Goal: Task Accomplishment & Management: Use online tool/utility

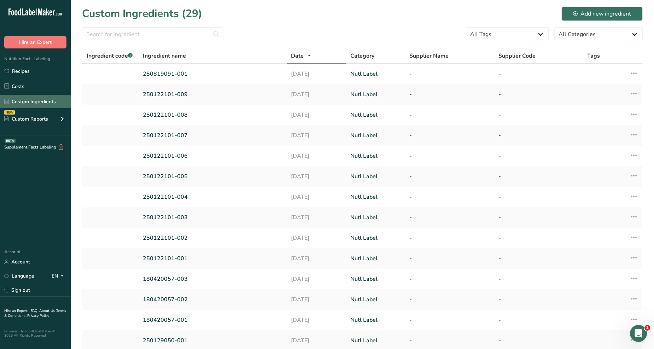
click at [43, 99] on link "Custom Ingredients" at bounding box center [35, 101] width 71 height 13
click at [181, 70] on link "250819091-001" at bounding box center [213, 74] width 140 height 8
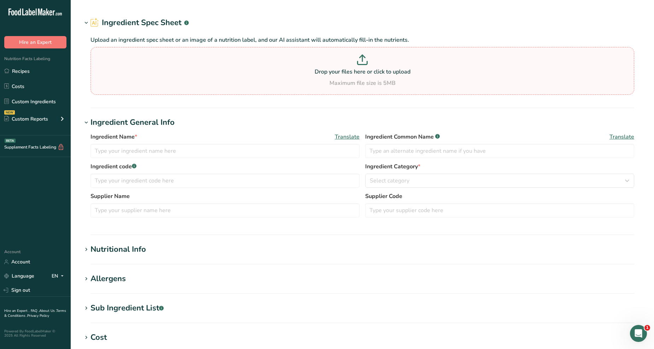
type input "250819091-001"
type input "100"
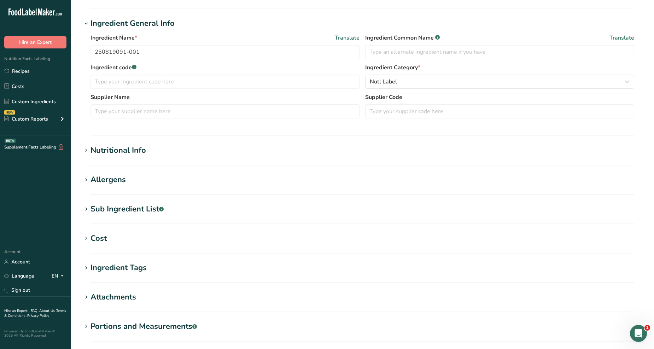
scroll to position [114, 0]
click at [134, 153] on div "Nutritional Info" at bounding box center [117, 151] width 55 height 12
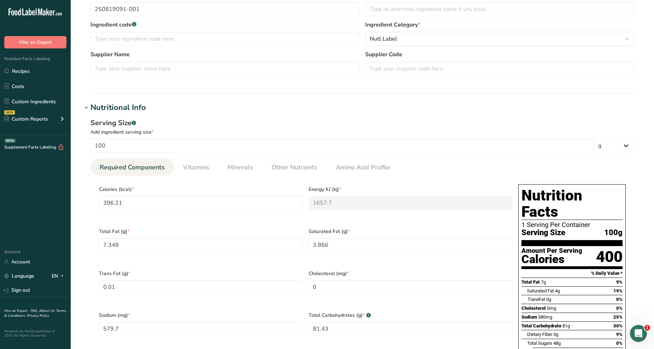
scroll to position [193, 0]
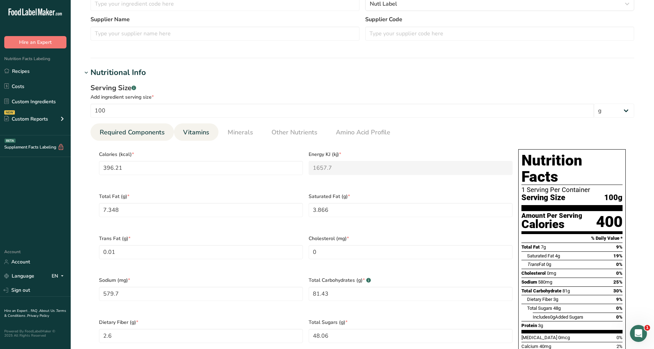
click at [209, 133] on link "Vitamins" at bounding box center [196, 132] width 32 height 18
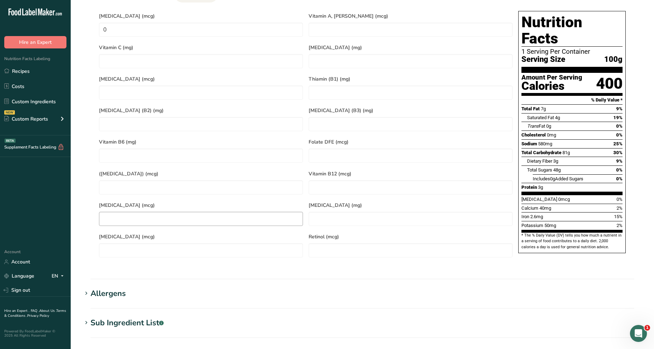
scroll to position [75, 0]
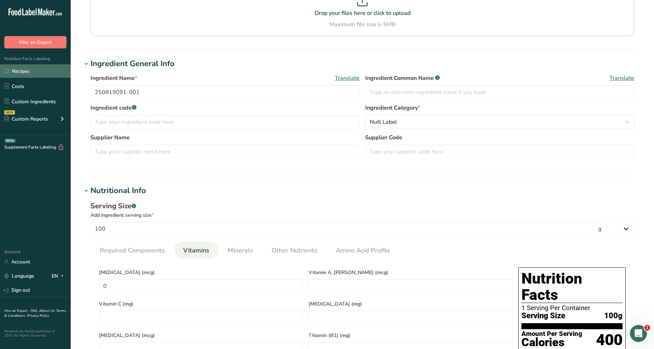
click at [41, 73] on link "Recipes" at bounding box center [35, 70] width 71 height 13
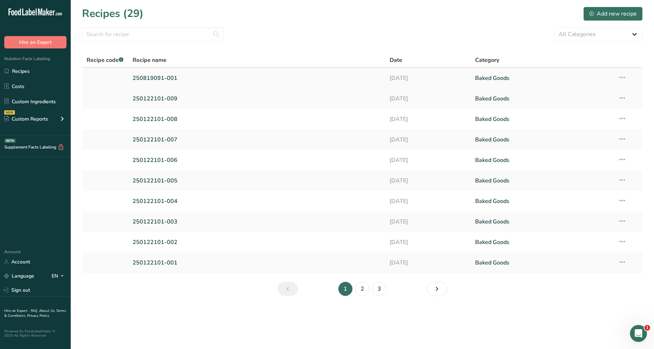
click at [154, 80] on link "250819091-001" at bounding box center [256, 78] width 248 height 15
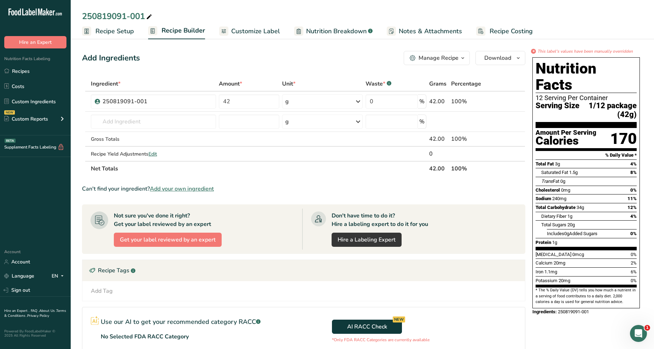
click at [273, 31] on span "Customize Label" at bounding box center [255, 31] width 49 height 10
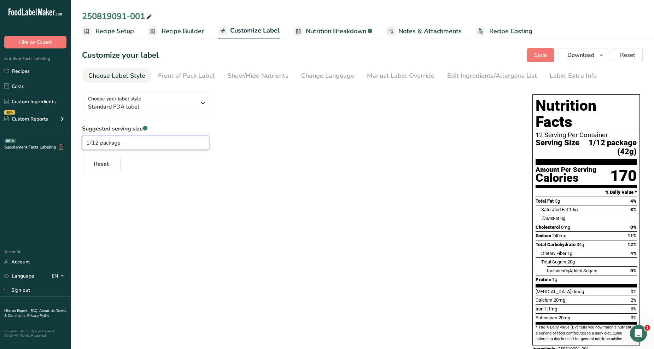
click at [132, 145] on input "1/12 package" at bounding box center [145, 143] width 127 height 14
click at [372, 149] on div "Suggested serving size .a-a{fill:#347362;}.b-a{fill:#fff;} 1/12 dry mix Reset" at bounding box center [300, 147] width 436 height 47
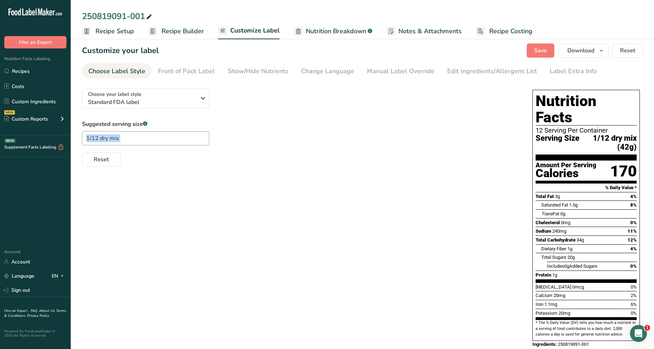
scroll to position [5, 0]
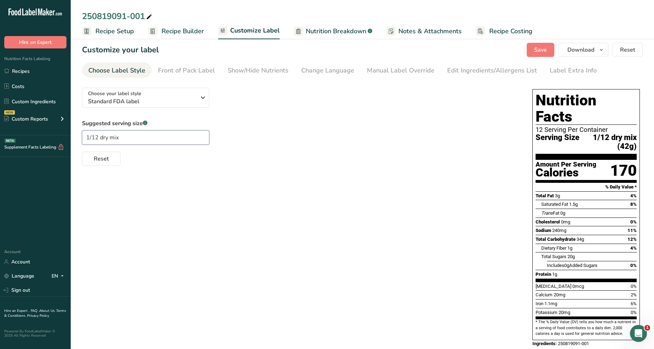
click at [98, 137] on input "1/12 dry mix" at bounding box center [145, 137] width 127 height 14
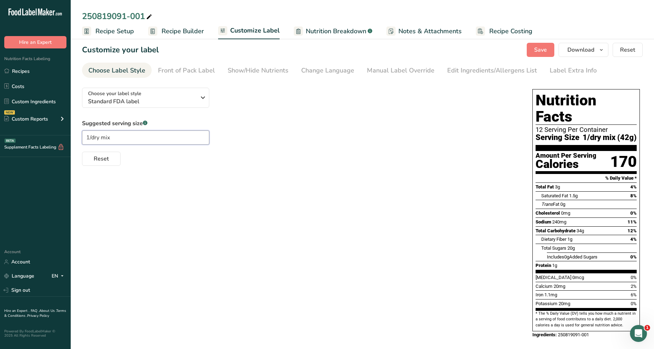
scroll to position [0, 0]
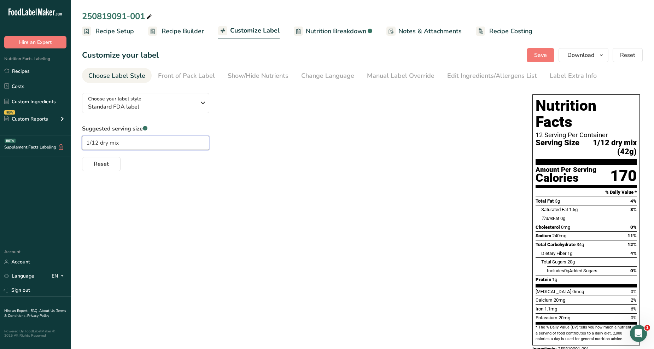
type input "1/12 dry mix"
click at [249, 156] on div "Reset" at bounding box center [300, 162] width 436 height 17
click at [538, 50] on button "Save" at bounding box center [540, 55] width 28 height 14
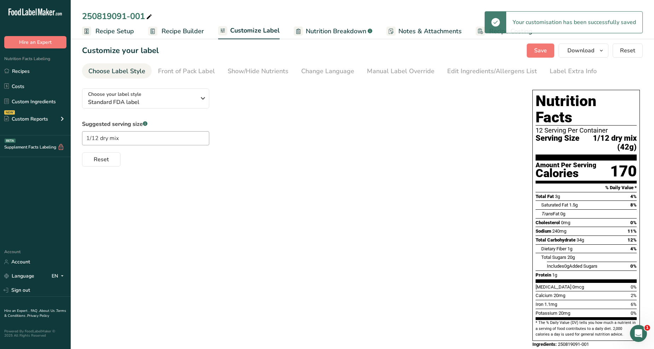
scroll to position [5, 0]
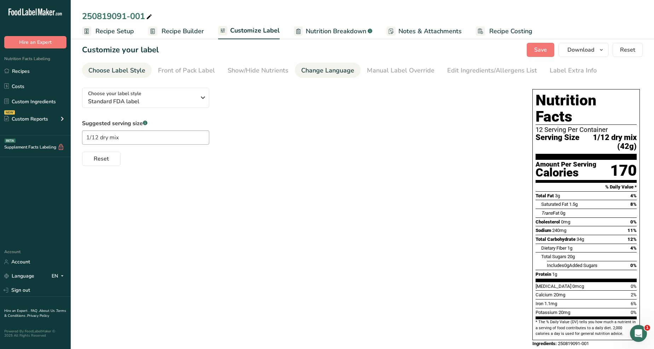
click at [315, 72] on div "Change Language" at bounding box center [327, 71] width 53 height 10
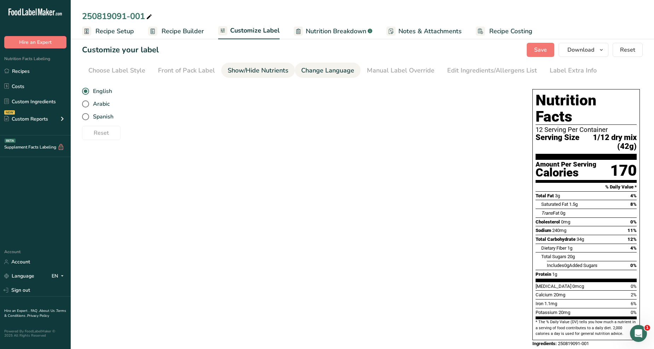
click at [277, 72] on div "Show/Hide Nutrients" at bounding box center [258, 71] width 61 height 10
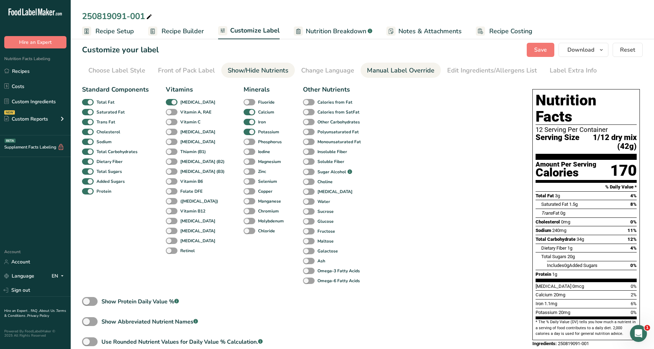
click at [397, 64] on link "Manual Label Override" at bounding box center [400, 71] width 67 height 16
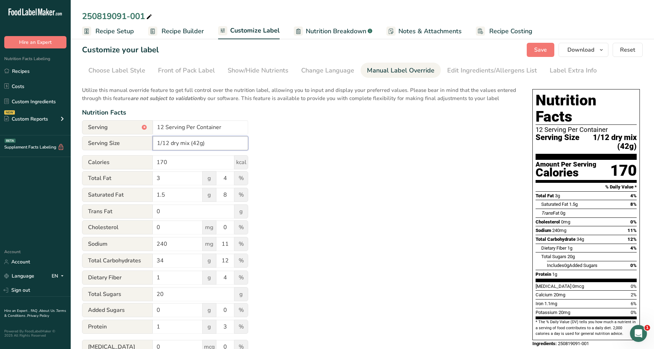
drag, startPoint x: 190, startPoint y: 142, endPoint x: 122, endPoint y: 137, distance: 67.7
click at [124, 137] on div "Serving Size 1/12 dry mix (42g)" at bounding box center [165, 143] width 166 height 14
type input "1/12 dry mix (42g)"
click at [534, 46] on button "Save" at bounding box center [540, 50] width 28 height 14
drag, startPoint x: 209, startPoint y: 145, endPoint x: 125, endPoint y: 137, distance: 84.2
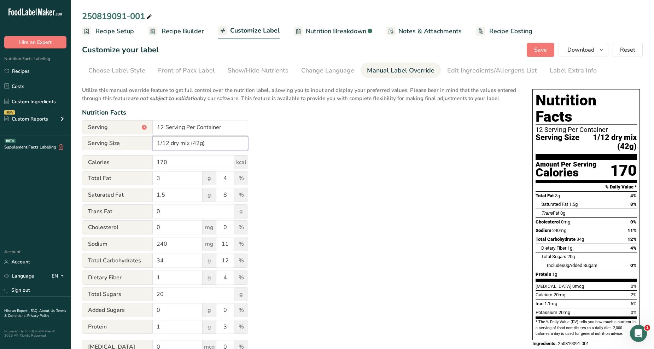
click at [125, 137] on div "Serving Size 1/12 dry mix (42g)" at bounding box center [165, 143] width 166 height 14
type input "1/12 dry mix (42g)"
click at [317, 201] on div "Utilize this manual override feature to get full control over the nutrition lab…" at bounding box center [300, 251] width 436 height 338
click at [582, 50] on span "Download" at bounding box center [580, 50] width 27 height 8
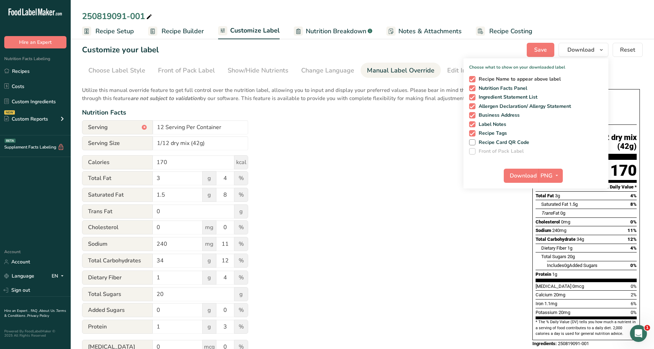
click at [474, 78] on span at bounding box center [472, 79] width 6 height 6
click at [473, 78] on input "Recipe Name to appear above label" at bounding box center [471, 79] width 5 height 5
checkbox input "false"
click at [476, 95] on span "Ingredient Statement List" at bounding box center [506, 97] width 62 height 6
click at [473, 95] on input "Ingredient Statement List" at bounding box center [471, 97] width 5 height 5
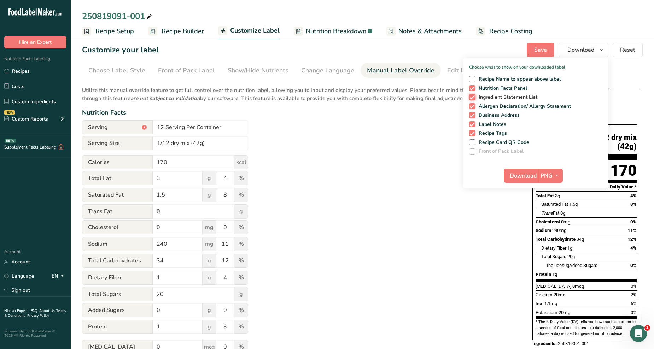
checkbox input "false"
click at [473, 105] on span at bounding box center [472, 106] width 6 height 6
click at [473, 105] on input "Allergen Declaration/ Allergy Statement" at bounding box center [471, 106] width 5 height 5
checkbox input "false"
click at [472, 114] on span at bounding box center [472, 115] width 6 height 6
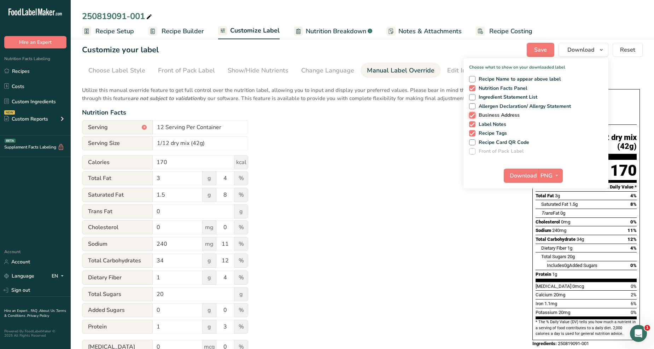
click at [472, 114] on input "Business Address" at bounding box center [471, 115] width 5 height 5
checkbox input "false"
click at [471, 124] on span at bounding box center [472, 124] width 6 height 6
click at [471, 124] on input "Label Notes" at bounding box center [471, 124] width 5 height 5
checkbox input "false"
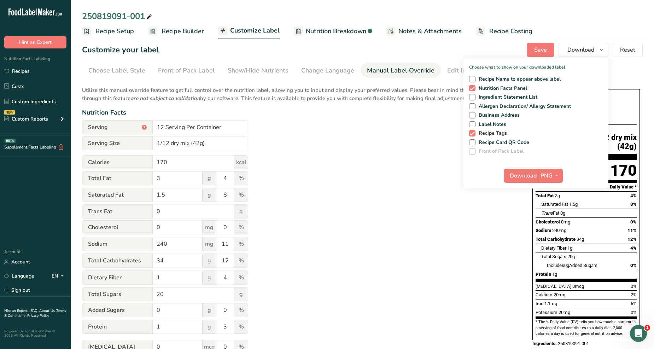
click at [473, 132] on span at bounding box center [472, 133] width 6 height 6
click at [473, 132] on input "Recipe Tags" at bounding box center [471, 133] width 5 height 5
checkbox input "false"
click at [556, 178] on icon "button" at bounding box center [557, 175] width 6 height 9
click at [553, 190] on link "PNG" at bounding box center [551, 190] width 23 height 12
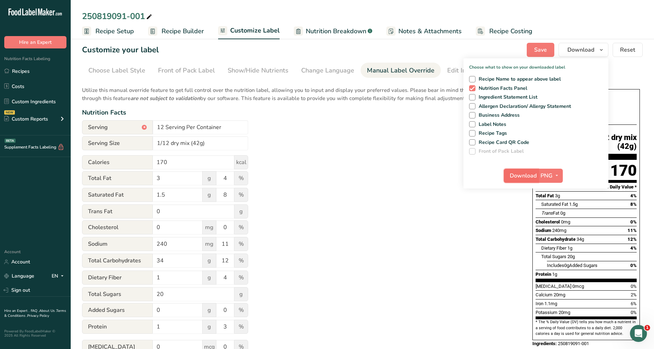
click at [524, 177] on span "Download" at bounding box center [522, 175] width 27 height 8
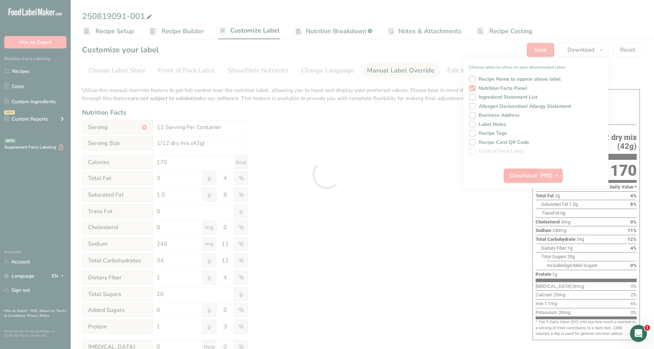
scroll to position [0, 0]
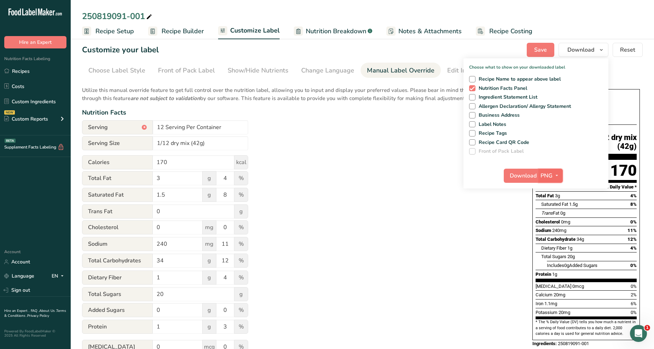
click at [557, 178] on icon "button" at bounding box center [557, 175] width 6 height 9
click at [553, 225] on link "PDF" at bounding box center [551, 225] width 23 height 12
click at [524, 172] on span "Download" at bounding box center [523, 175] width 27 height 8
click at [43, 98] on link "Custom Ingredients" at bounding box center [35, 101] width 71 height 13
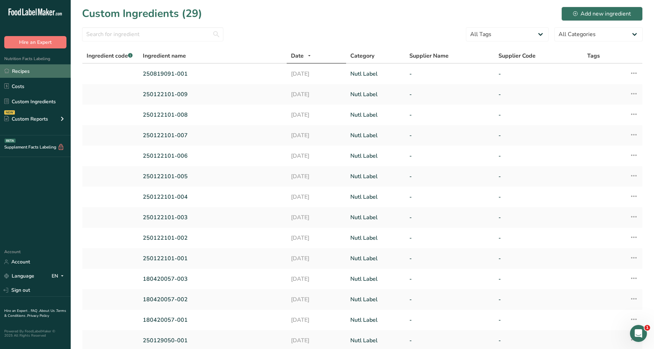
click at [40, 69] on link "Recipes" at bounding box center [35, 70] width 71 height 13
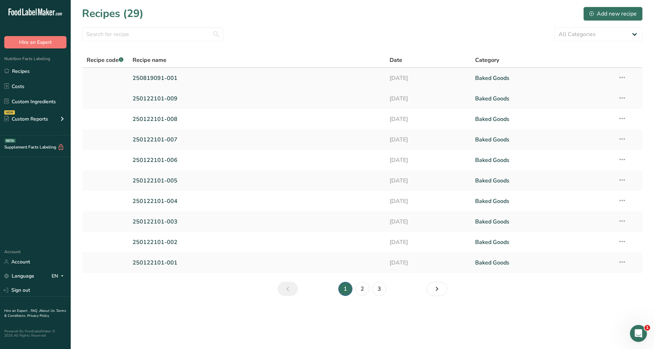
click at [159, 78] on link "250819091-001" at bounding box center [256, 78] width 248 height 15
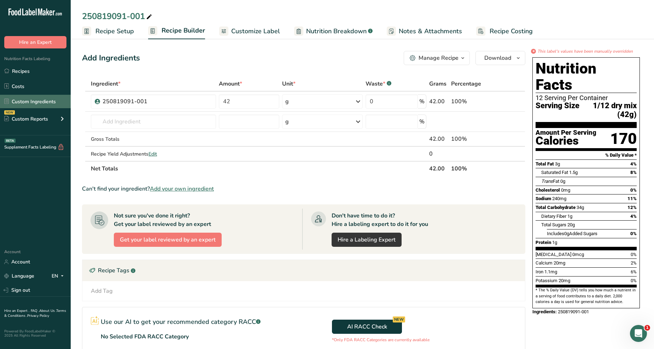
click at [39, 105] on link "Custom Ingredients" at bounding box center [35, 101] width 71 height 13
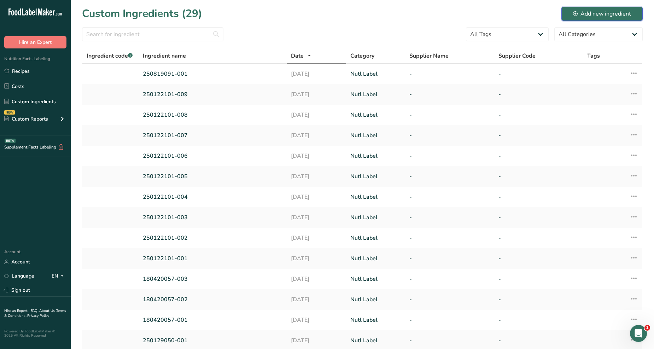
click at [607, 13] on div "Add new ingredient" at bounding box center [602, 14] width 58 height 8
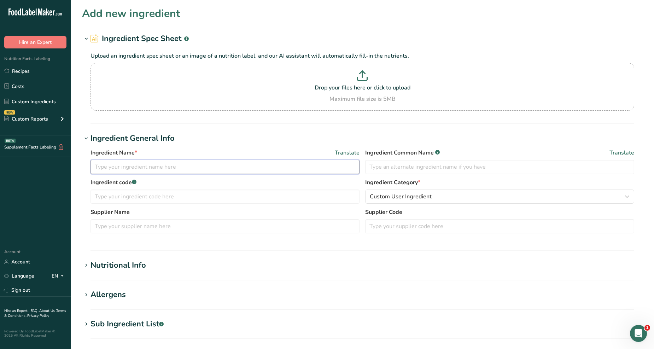
click at [178, 165] on input "text" at bounding box center [224, 167] width 269 height 14
type input "250819091-002"
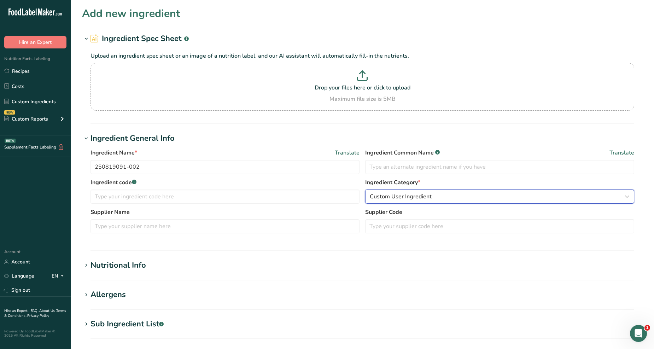
click at [437, 193] on div "Custom User Ingredient" at bounding box center [497, 196] width 255 height 8
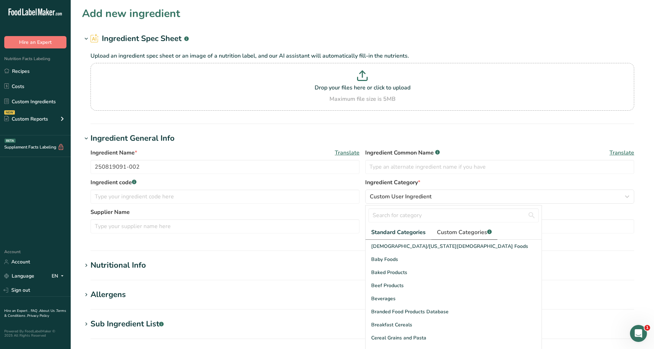
click at [453, 236] on span "Custom Categories .a-a{fill:#347362;}.b-a{fill:#fff;}" at bounding box center [464, 232] width 55 height 8
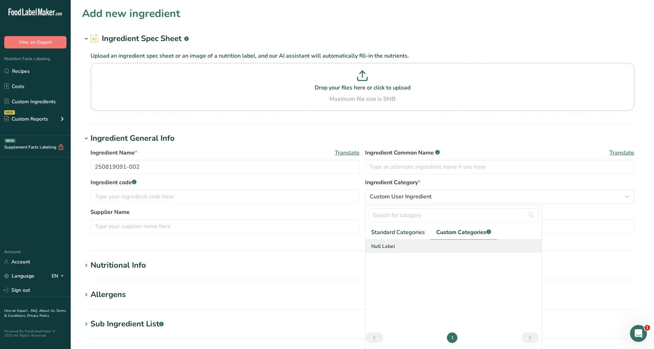
click at [390, 250] on div "Nutl Label" at bounding box center [453, 246] width 176 height 13
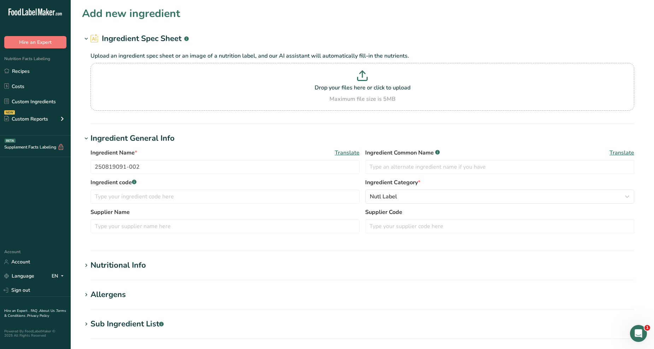
click at [118, 264] on div "Nutritional Info" at bounding box center [117, 265] width 55 height 12
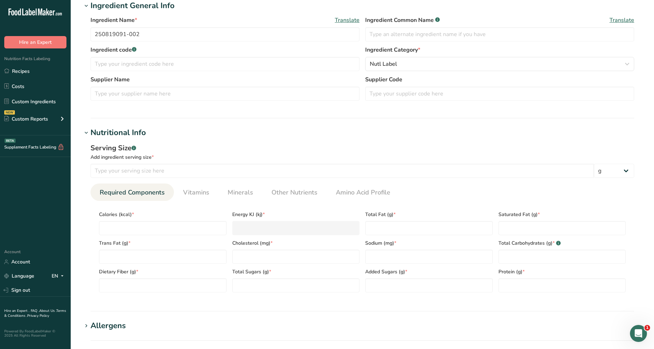
scroll to position [157, 0]
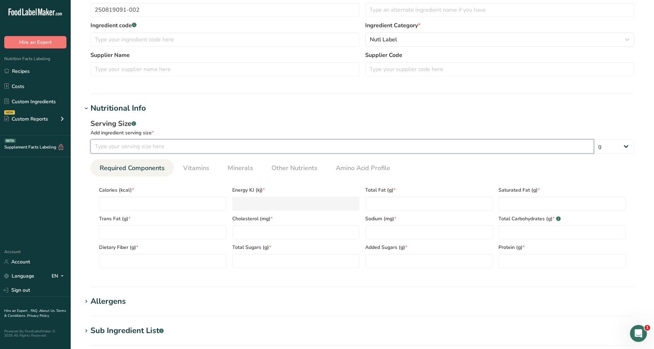
click at [173, 146] on input "number" at bounding box center [341, 146] width 503 height 14
type input "100"
click at [163, 199] on input "number" at bounding box center [163, 203] width 128 height 14
type input "4"
type KJ "16.7"
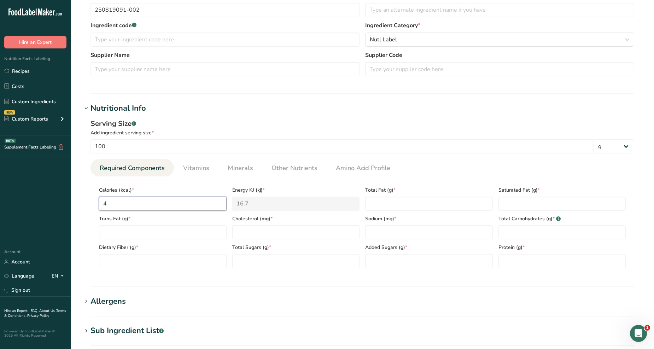
type input "40"
type KJ "167.4"
type input "400"
type KJ "1673.6"
type input "400.2"
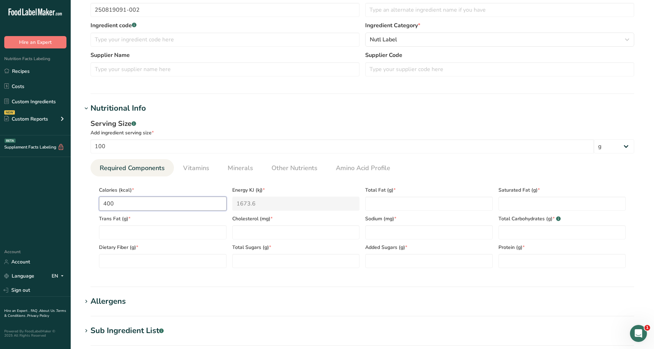
type KJ "1674.4"
type input "400.24"
type KJ "1674.6"
type input "400.24"
click at [421, 204] on Fat "number" at bounding box center [429, 203] width 128 height 14
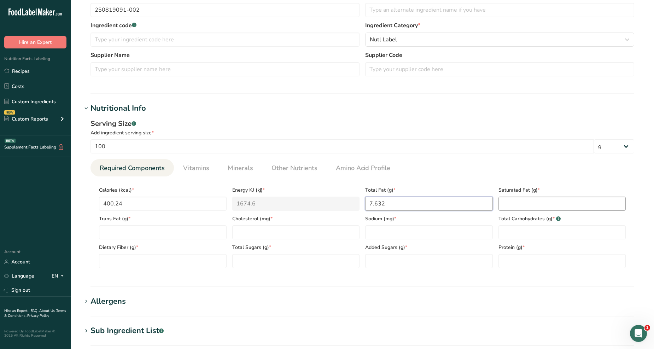
type Fat "7.632"
click at [514, 208] on Fat "number" at bounding box center [562, 203] width 128 height 14
type Fat "3.990"
click at [150, 231] on Fat "number" at bounding box center [163, 232] width 128 height 14
type Fat "0.010"
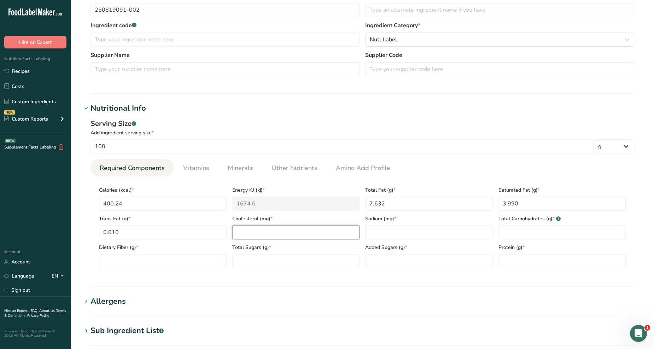
click at [241, 235] on input "number" at bounding box center [296, 232] width 128 height 14
type input "0"
click at [432, 232] on input "number" at bounding box center [429, 232] width 128 height 14
type input "560.88"
click at [536, 227] on Carbohydrates "number" at bounding box center [562, 232] width 128 height 14
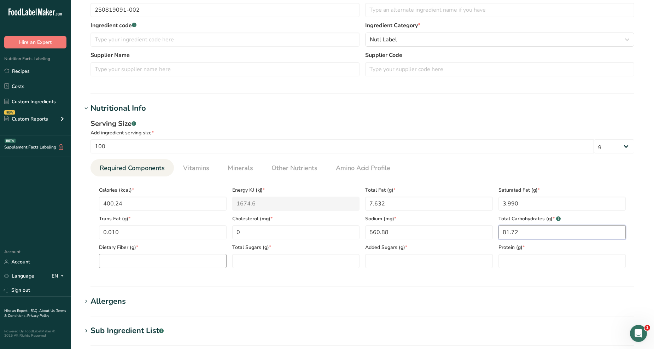
type Carbohydrates "81.72"
click at [164, 262] on Fiber "number" at bounding box center [163, 261] width 128 height 14
type Fiber "2.5"
click at [305, 260] on Sugars "number" at bounding box center [296, 261] width 128 height 14
type Sugars "51.24"
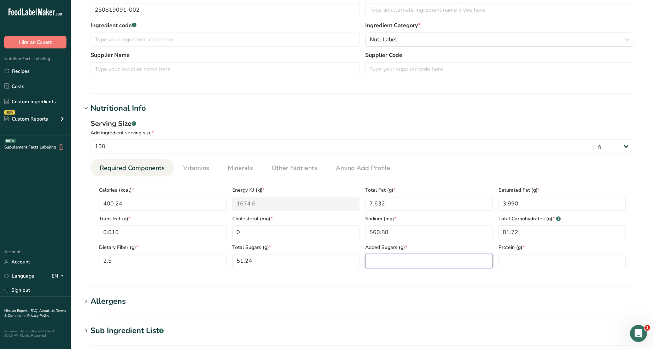
click at [419, 256] on Sugars "number" at bounding box center [429, 261] width 128 height 14
type Sugars "0"
click at [514, 263] on input "number" at bounding box center [562, 261] width 128 height 14
type input "3.32"
click at [398, 277] on section "Nutritional Info Serving Size .a-a{fill:#347362;}.b-a{fill:#fff;} Add ingredien…" at bounding box center [362, 194] width 560 height 184
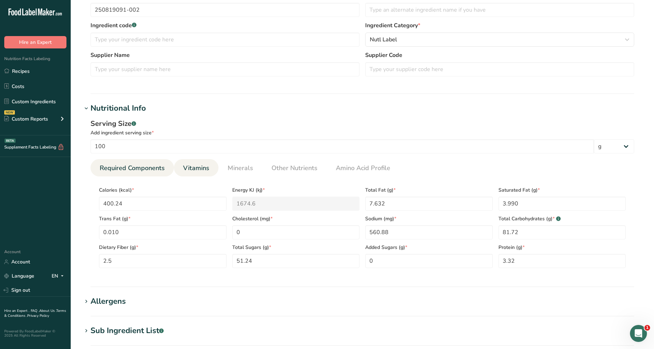
click at [182, 167] on link "Vitamins" at bounding box center [196, 168] width 32 height 18
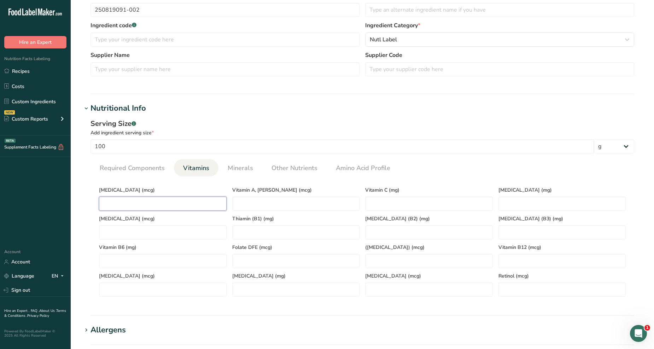
drag, startPoint x: 166, startPoint y: 200, endPoint x: 163, endPoint y: 197, distance: 4.0
click at [165, 200] on D "number" at bounding box center [163, 203] width 128 height 14
type D "0"
click at [248, 174] on link "Minerals" at bounding box center [240, 168] width 31 height 18
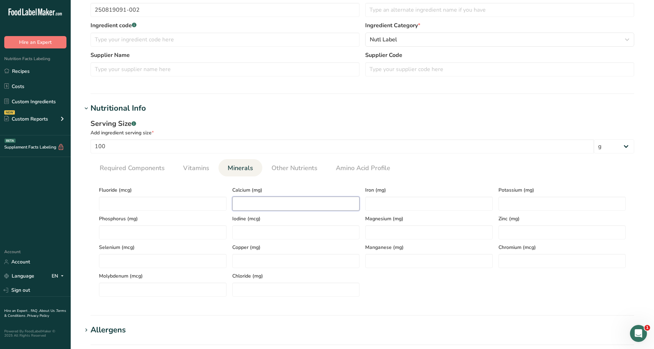
click at [264, 203] on input "number" at bounding box center [296, 203] width 128 height 14
type input "34"
drag, startPoint x: 433, startPoint y: 205, endPoint x: 431, endPoint y: 200, distance: 4.9
click at [433, 204] on input "number" at bounding box center [429, 203] width 128 height 14
type input "2.47"
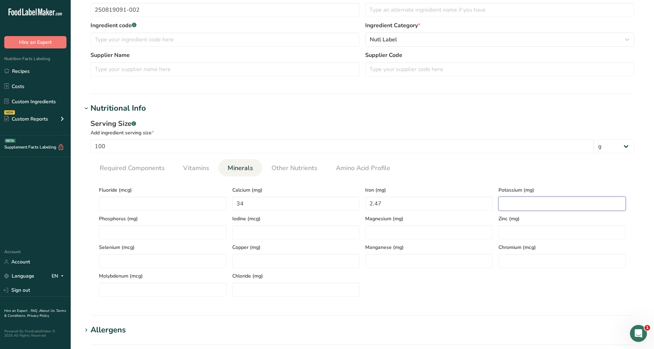
click at [567, 204] on input "number" at bounding box center [562, 203] width 128 height 14
type input "49.70"
click at [453, 170] on ul "Required Components Vitamins Minerals Other Nutrients Amino Acid Profile" at bounding box center [361, 167] width 543 height 17
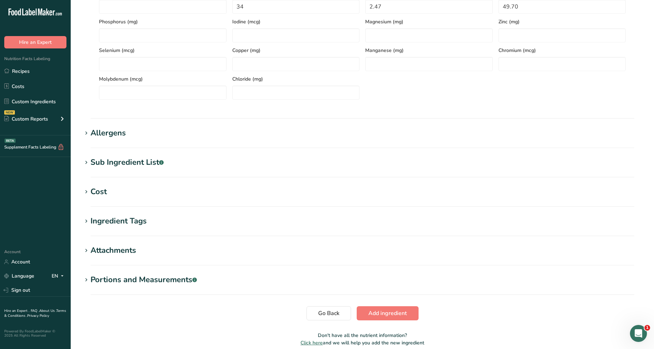
scroll to position [384, 0]
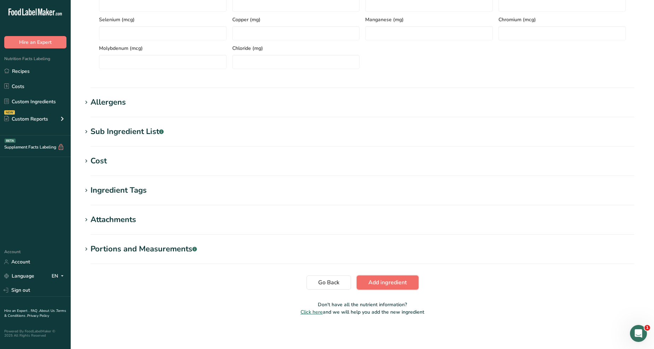
click at [394, 287] on button "Add ingredient" at bounding box center [387, 282] width 62 height 14
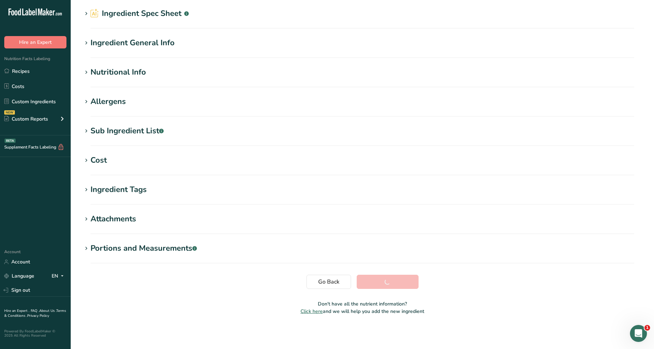
scroll to position [25, 0]
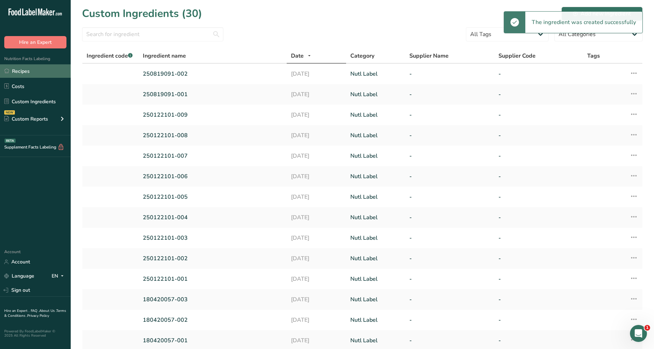
click at [36, 73] on link "Recipes" at bounding box center [35, 70] width 71 height 13
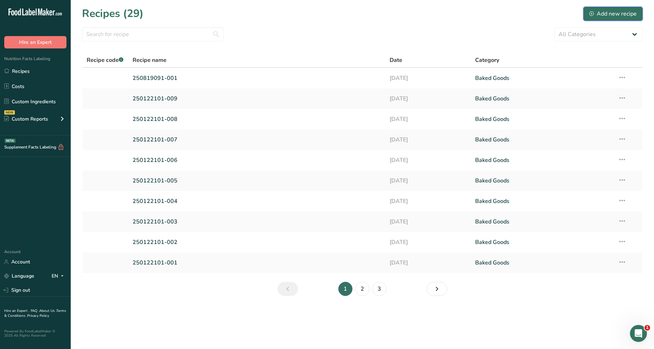
click at [614, 8] on button "Add new recipe" at bounding box center [612, 14] width 59 height 14
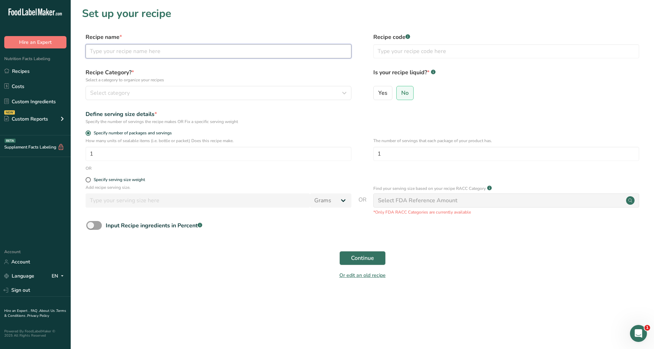
click at [198, 52] on input "text" at bounding box center [218, 51] width 266 height 14
type input "250819091-002"
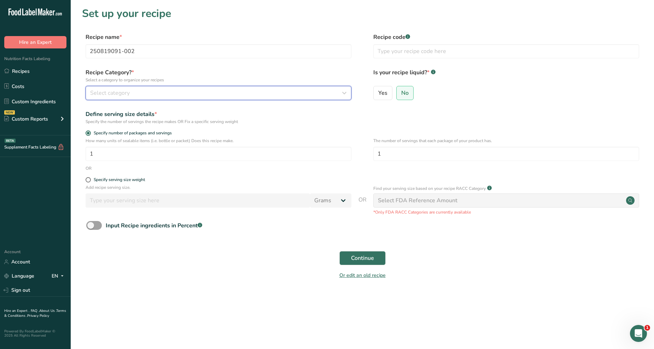
click at [202, 94] on div "Select category" at bounding box center [216, 93] width 252 height 8
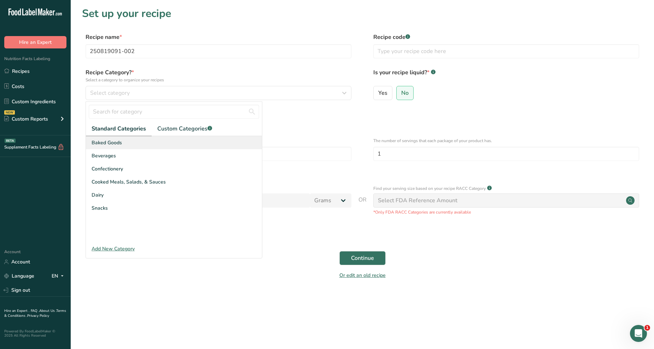
click at [113, 143] on span "Baked Goods" at bounding box center [106, 142] width 30 height 7
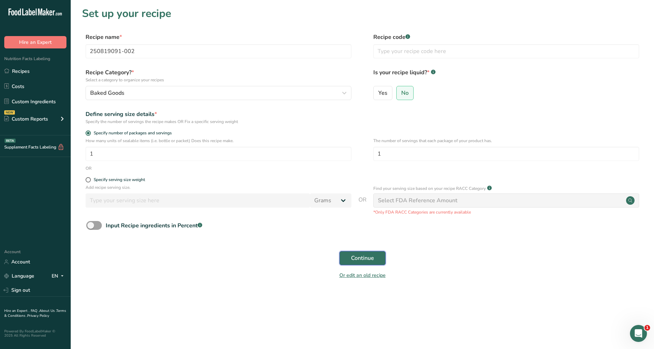
click at [356, 260] on span "Continue" at bounding box center [362, 258] width 23 height 8
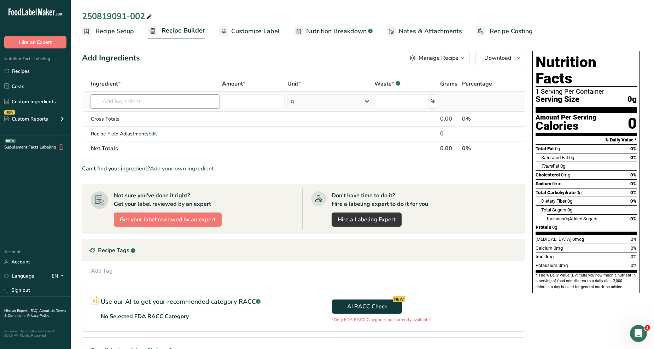
click at [155, 98] on input "text" at bounding box center [155, 101] width 128 height 14
type input "250819"
click at [146, 117] on div "250819091-002" at bounding box center [148, 115] width 105 height 7
type input "250819091-002"
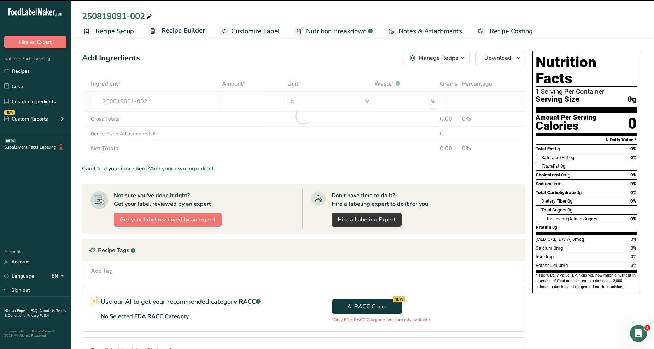
type input "0"
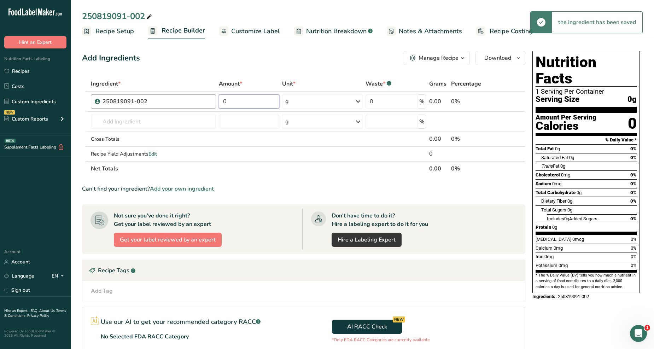
drag, startPoint x: 235, startPoint y: 101, endPoint x: 213, endPoint y: 101, distance: 21.6
click at [213, 101] on tr "250819091-002 0 g Weight Units g kg mg See more Volume Units l Volume units req…" at bounding box center [303, 101] width 442 height 20
type input "42"
click at [313, 64] on div "Add Ingredients Manage Recipe Delete Recipe Duplicate Recipe Scale Recipe Save …" at bounding box center [303, 58] width 443 height 14
click at [273, 30] on span "Customize Label" at bounding box center [255, 31] width 49 height 10
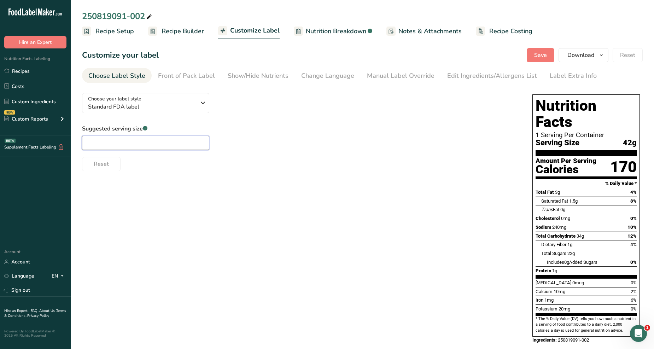
click at [140, 144] on input "text" at bounding box center [145, 143] width 127 height 14
type input "1"
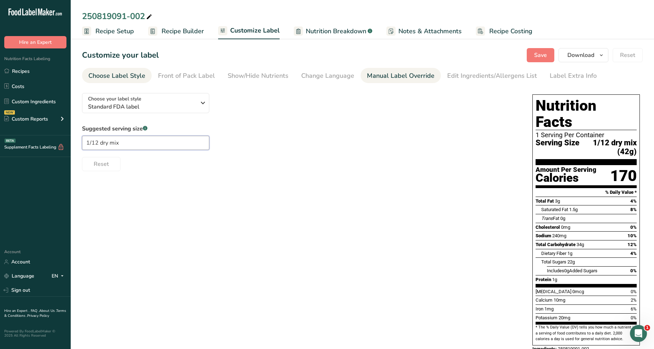
type input "1/12 dry mix"
click at [375, 79] on div "Manual Label Override" at bounding box center [400, 76] width 67 height 10
type input "1/12 dry mix (42g)"
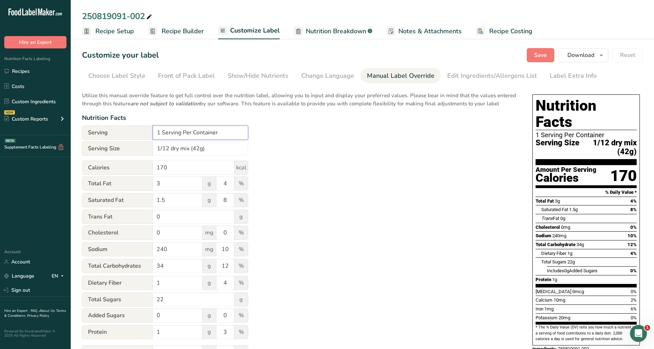
click at [160, 129] on input "1 Serving Per Container" at bounding box center [200, 132] width 95 height 14
type input "12 Serving Per Container"
click at [348, 135] on div "Utilize this manual override feature to get full control over the nutrition lab…" at bounding box center [300, 256] width 436 height 338
click at [543, 53] on span "Save" at bounding box center [540, 55] width 13 height 8
click at [599, 58] on icon "button" at bounding box center [601, 55] width 6 height 9
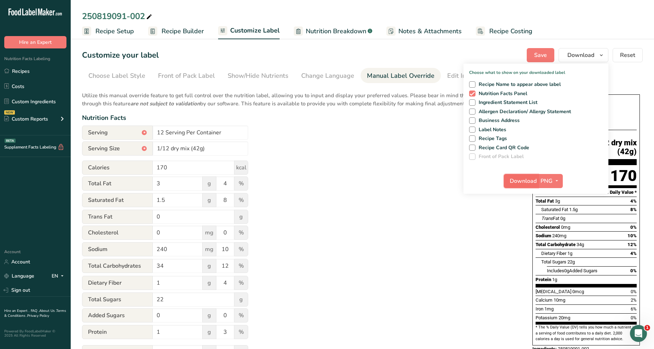
click at [520, 186] on button "Download" at bounding box center [520, 181] width 35 height 14
click at [538, 52] on span "Save" at bounding box center [540, 55] width 13 height 8
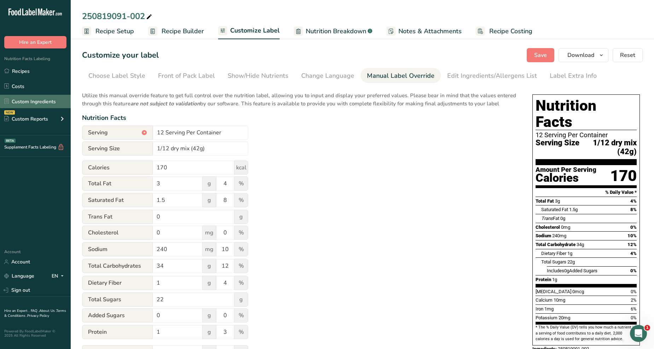
click at [37, 101] on link "Custom Ingredients" at bounding box center [35, 101] width 71 height 13
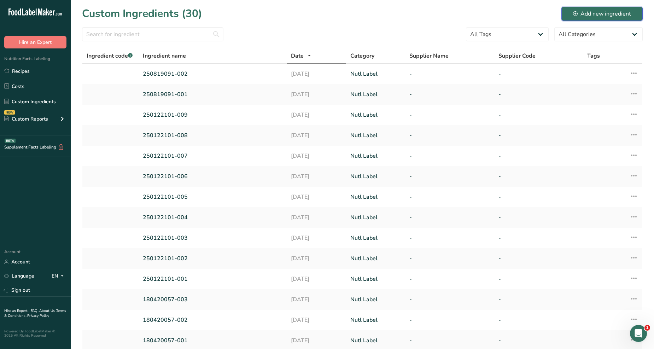
click at [595, 12] on div "Add new ingredient" at bounding box center [602, 14] width 58 height 8
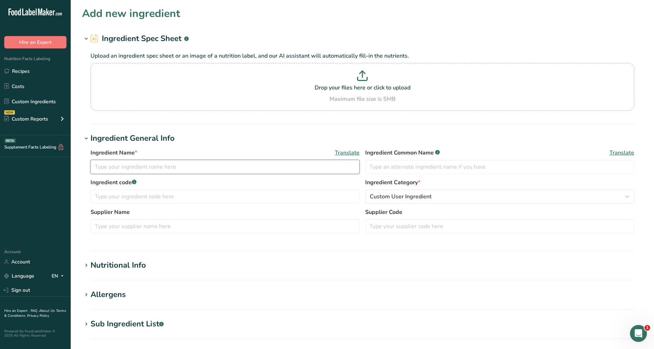
click at [263, 171] on input "text" at bounding box center [224, 167] width 269 height 14
type input "250819091-003"
click at [242, 193] on input "text" at bounding box center [224, 196] width 269 height 14
click at [244, 196] on input "text" at bounding box center [224, 196] width 269 height 14
click at [415, 185] on label "Ingredient Category *" at bounding box center [499, 182] width 269 height 8
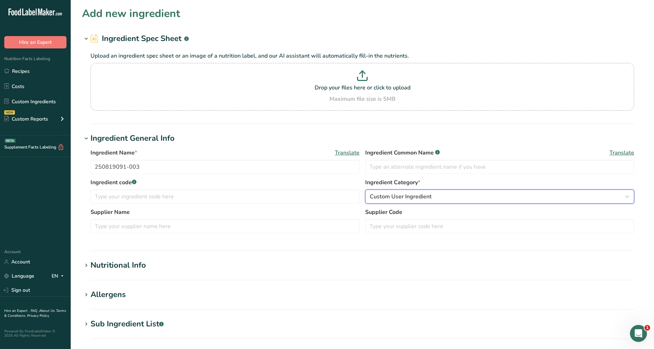
click at [415, 193] on span "Custom User Ingredient" at bounding box center [401, 196] width 62 height 8
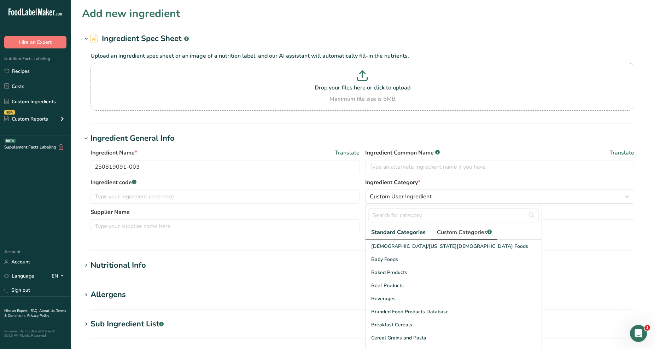
click at [465, 232] on span "Custom Categories .a-a{fill:#347362;}.b-a{fill:#fff;}" at bounding box center [464, 232] width 55 height 8
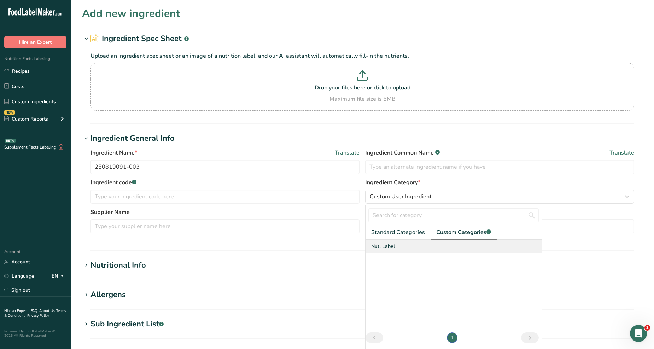
click at [382, 248] on span "Nutl Label" at bounding box center [383, 245] width 24 height 7
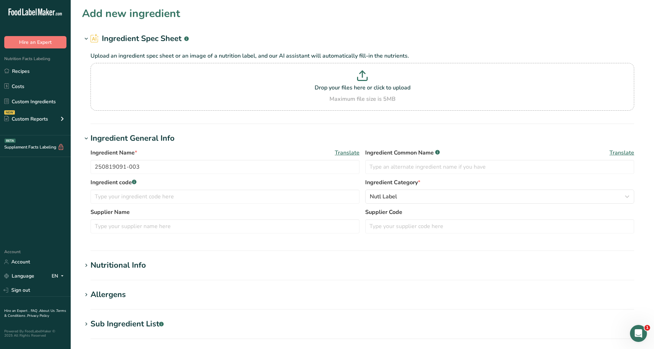
click at [154, 262] on h1 "Nutritional Info" at bounding box center [362, 265] width 560 height 12
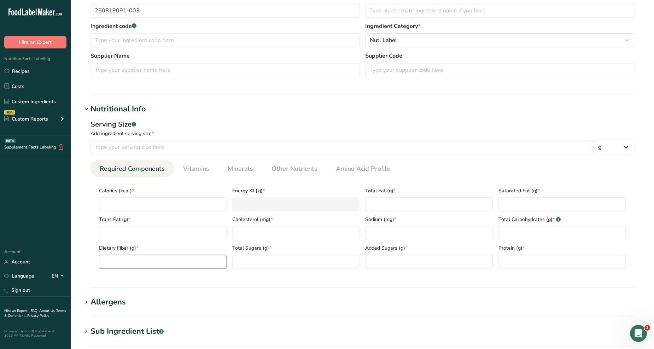
scroll to position [157, 0]
click at [154, 149] on input "number" at bounding box center [341, 146] width 503 height 14
type input "100"
click at [159, 203] on input "number" at bounding box center [163, 203] width 128 height 14
type input "3"
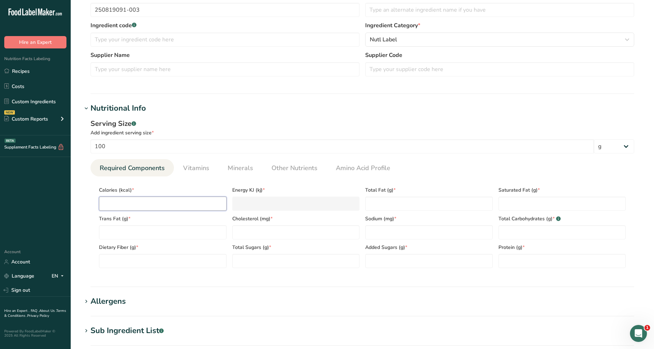
type KJ "12.6"
type input "38"
type KJ "159"
type input "386"
type KJ "1615"
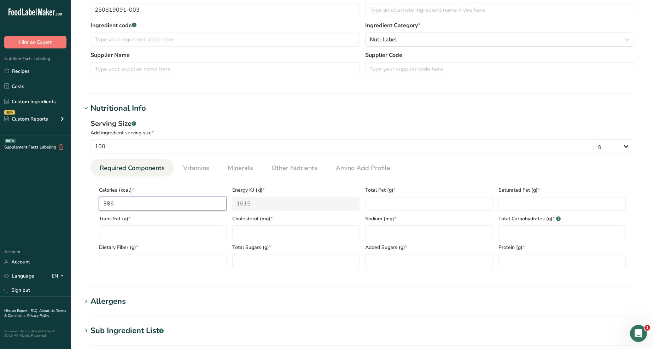
type input "386.8"
type KJ "1618.4"
type input "386.88"
type KJ "1618.7"
type input "386.88"
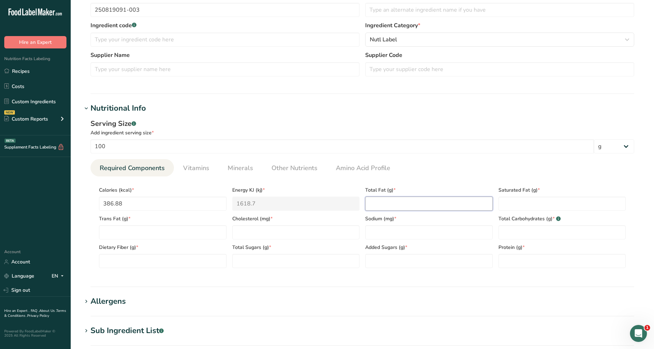
click at [369, 204] on Fat "number" at bounding box center [429, 203] width 128 height 14
type Fat "7.284"
click at [515, 204] on Fat "number" at bounding box center [562, 203] width 128 height 14
type Fat "3.537"
click at [191, 231] on Fat "number" at bounding box center [163, 232] width 128 height 14
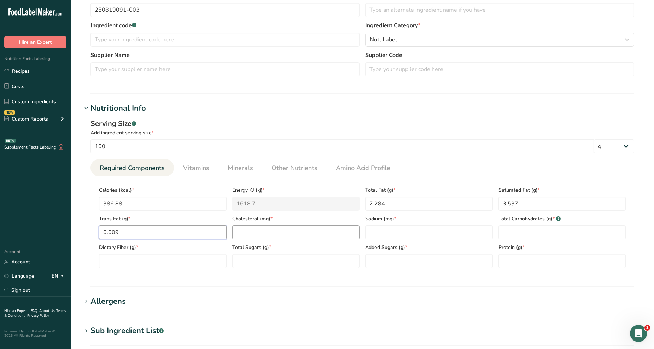
type Fat "0.009"
click at [252, 230] on input "number" at bounding box center [296, 232] width 128 height 14
type input "0"
click at [414, 225] on input "number" at bounding box center [429, 232] width 128 height 14
type input "716.28"
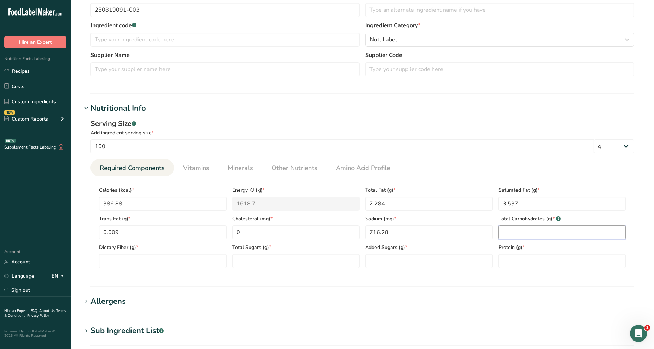
click at [550, 232] on Carbohydrates "number" at bounding box center [562, 232] width 128 height 14
type Carbohydrates "80.35"
click at [124, 260] on Fiber "number" at bounding box center [163, 261] width 128 height 14
type Fiber "4.60"
click at [278, 259] on Sugars "number" at bounding box center [296, 261] width 128 height 14
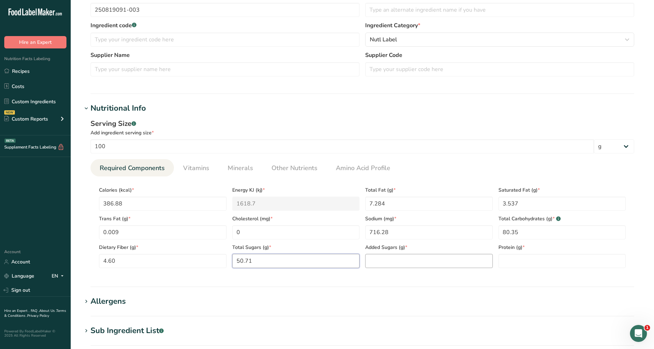
type Sugars "50.71"
click at [389, 263] on Sugars "number" at bounding box center [429, 261] width 128 height 14
type Sugars "0"
click at [522, 259] on input "number" at bounding box center [562, 261] width 128 height 14
type input "4.18"
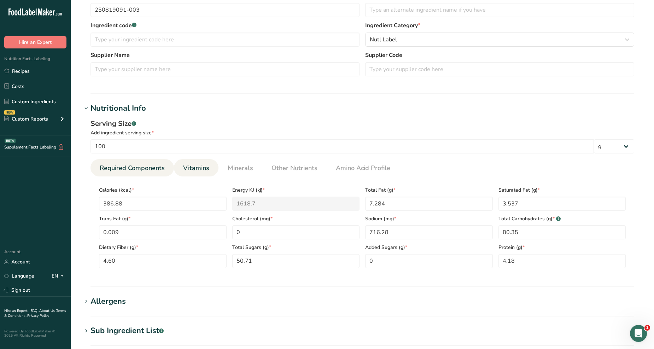
click at [204, 165] on span "Vitamins" at bounding box center [196, 168] width 26 height 10
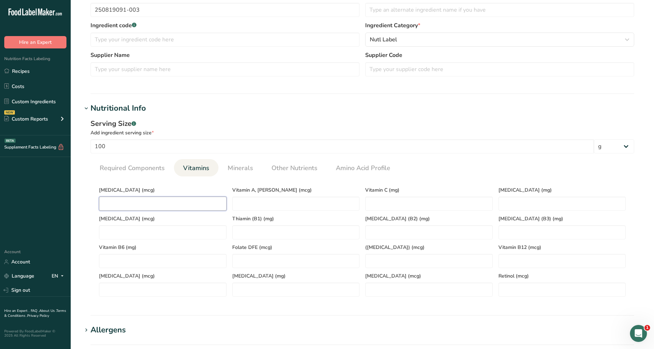
click at [151, 201] on D "number" at bounding box center [163, 203] width 128 height 14
type D "0"
click at [245, 170] on span "Minerals" at bounding box center [240, 168] width 25 height 10
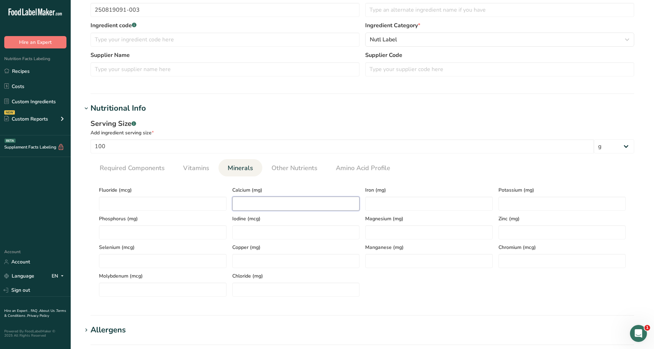
click at [241, 198] on input "number" at bounding box center [296, 203] width 128 height 14
type input "65.30"
click at [404, 203] on input "number" at bounding box center [429, 203] width 128 height 14
type input "5.25"
click at [515, 201] on input "number" at bounding box center [562, 203] width 128 height 14
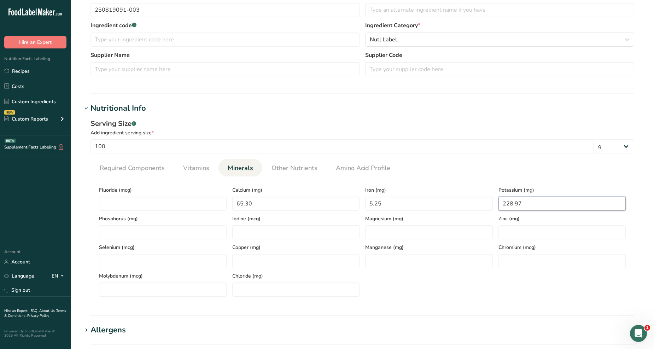
type input "228.97"
click at [439, 167] on ul "Required Components Vitamins Minerals Other Nutrients Amino Acid Profile" at bounding box center [361, 167] width 543 height 17
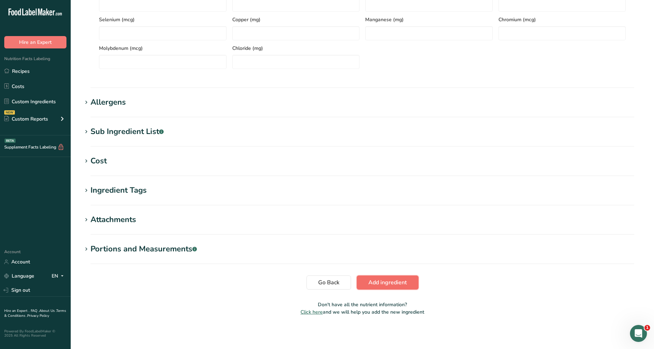
click at [378, 285] on span "Add ingredient" at bounding box center [387, 282] width 39 height 8
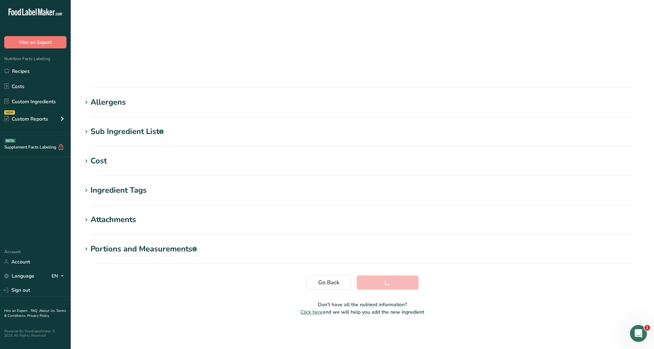
scroll to position [25, 0]
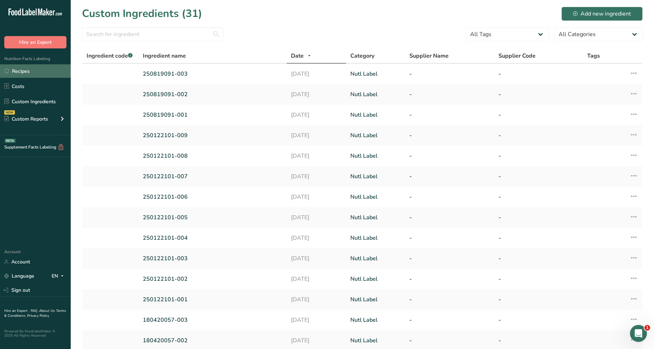
click at [39, 73] on link "Recipes" at bounding box center [35, 70] width 71 height 13
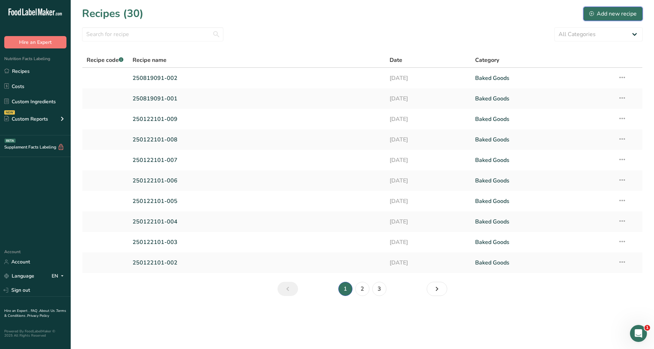
click at [608, 10] on div "Add new recipe" at bounding box center [612, 14] width 47 height 8
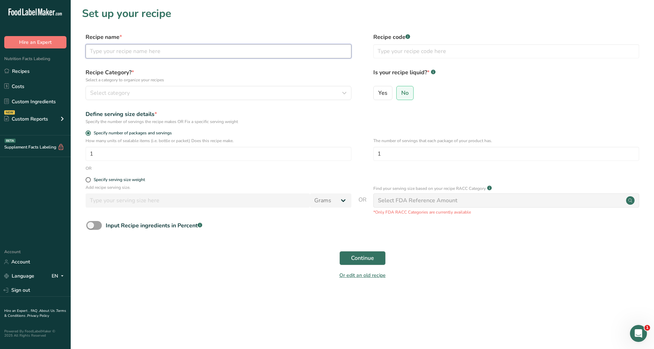
click at [249, 48] on input "text" at bounding box center [218, 51] width 266 height 14
type input "250819091-003"
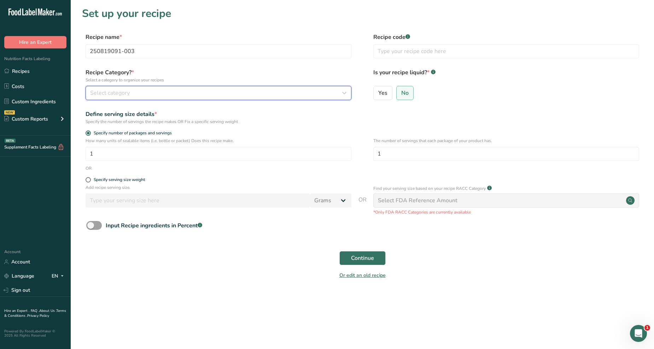
click at [214, 95] on div "Select category" at bounding box center [216, 93] width 252 height 8
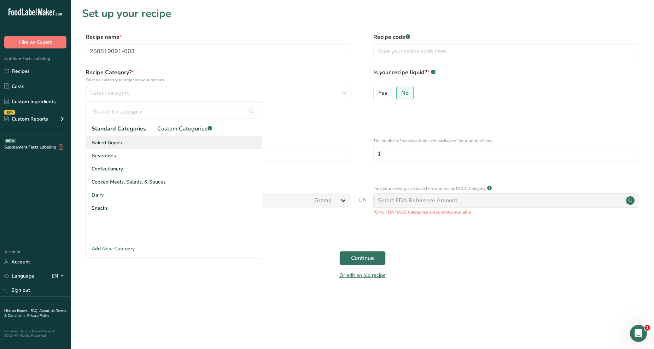
click at [132, 145] on div "Baked Goods" at bounding box center [174, 142] width 176 height 13
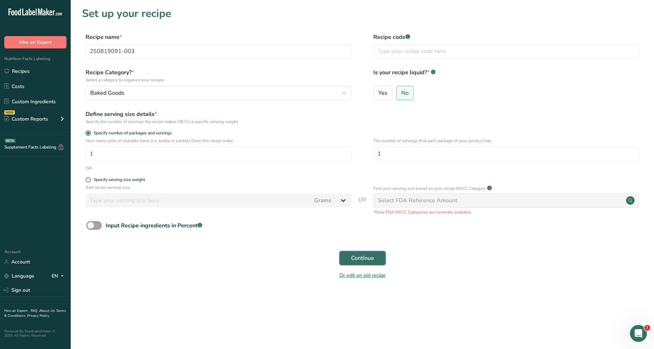
click at [358, 256] on span "Continue" at bounding box center [362, 258] width 23 height 8
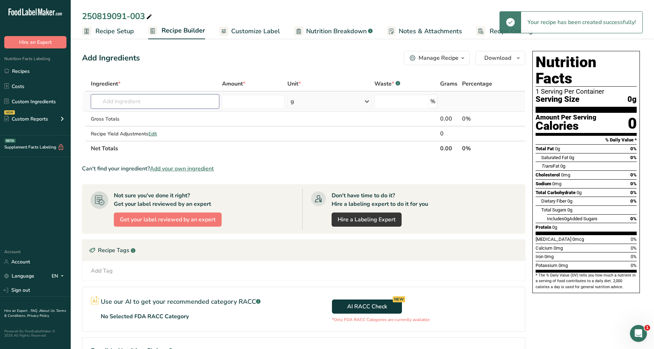
click at [135, 104] on input "text" at bounding box center [155, 101] width 128 height 14
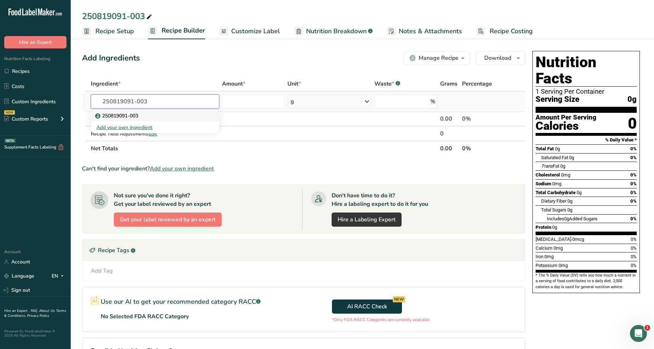
type input "250819091-003"
click at [154, 114] on div "250819091-003" at bounding box center [148, 115] width 105 height 7
type input "250819091-003"
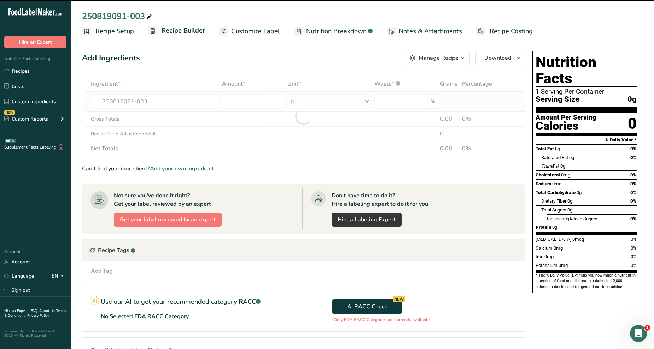
type input "0"
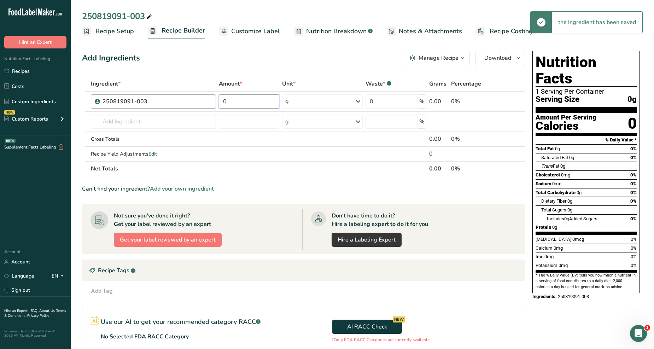
drag, startPoint x: 255, startPoint y: 98, endPoint x: 202, endPoint y: 101, distance: 52.7
click at [202, 101] on tr "250819091-003 0 g Weight Units g kg mg See more Volume Units l Volume units req…" at bounding box center [303, 101] width 442 height 20
type input "42"
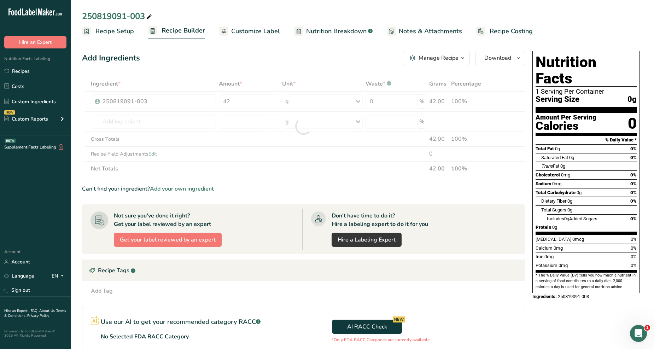
click at [301, 54] on div "Add Ingredients Manage Recipe Delete Recipe Duplicate Recipe Scale Recipe Save …" at bounding box center [303, 58] width 443 height 14
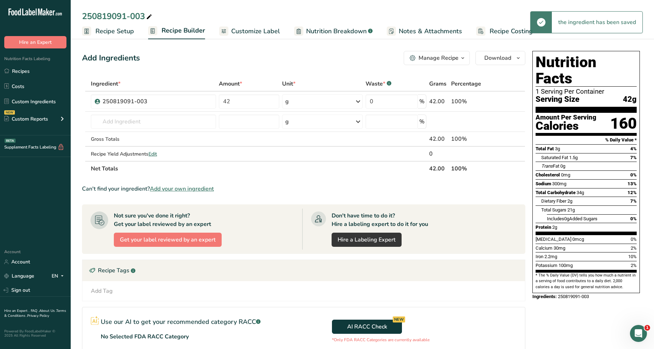
click at [271, 30] on span "Customize Label" at bounding box center [255, 31] width 49 height 10
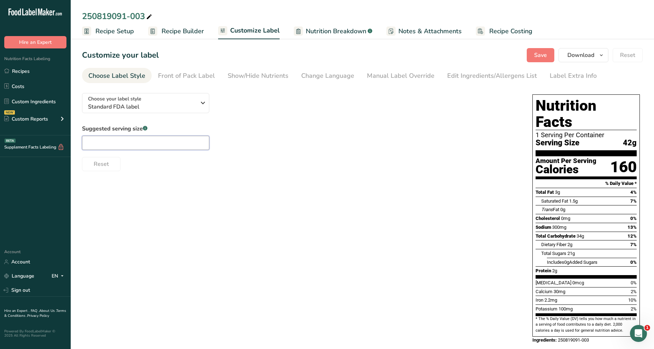
click at [152, 136] on input "text" at bounding box center [145, 143] width 127 height 14
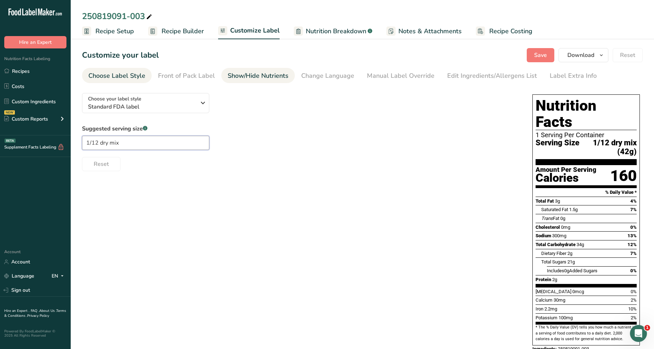
type input "1/12 dry mix"
click at [285, 78] on div "Show/Hide Nutrients" at bounding box center [258, 76] width 61 height 10
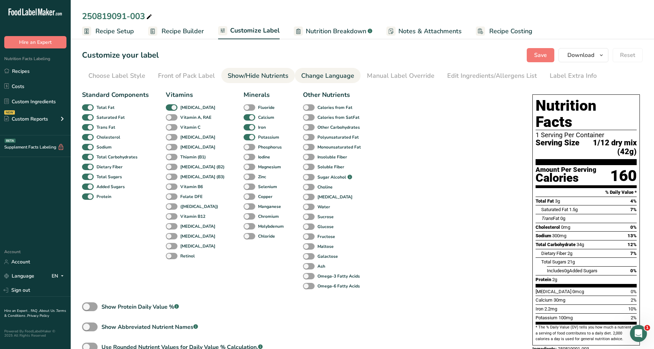
click at [323, 73] on div "Change Language" at bounding box center [327, 76] width 53 height 10
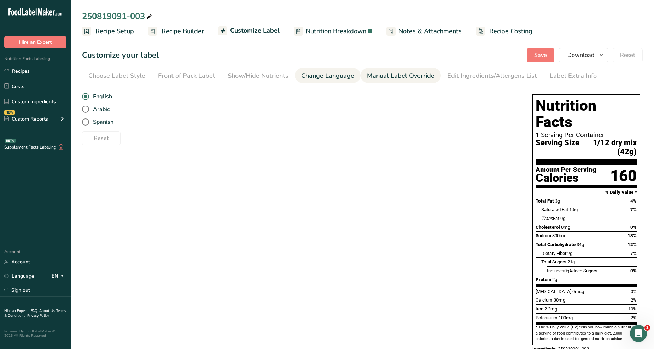
click at [374, 75] on div "Manual Label Override" at bounding box center [400, 76] width 67 height 10
type input "1/12 dry mix (42g)"
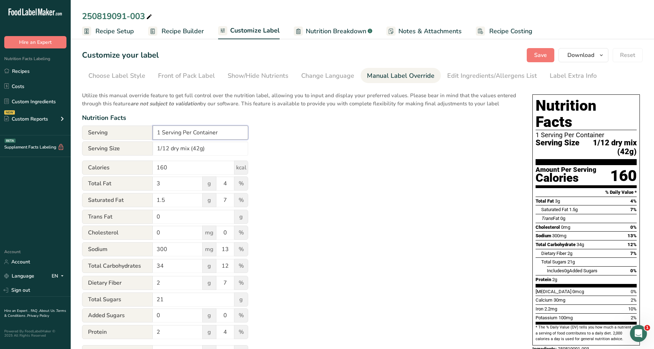
click at [160, 133] on input "1 Serving Per Container" at bounding box center [200, 132] width 95 height 14
type input "12 Serving Per Container"
click at [362, 137] on div "Utilize this manual override feature to get full control over the nutrition lab…" at bounding box center [300, 256] width 436 height 338
click at [548, 52] on button "Save" at bounding box center [540, 55] width 28 height 14
click at [603, 55] on icon "button" at bounding box center [601, 55] width 6 height 9
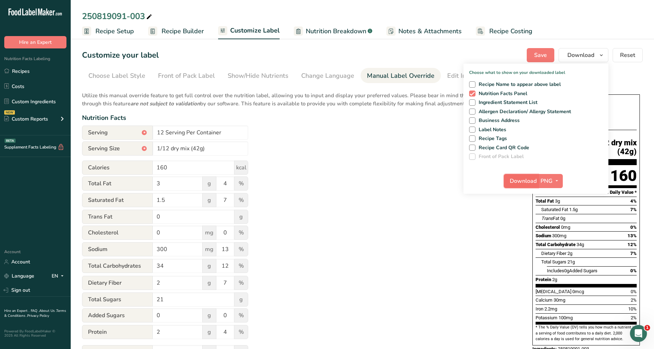
click at [531, 179] on span "Download" at bounding box center [522, 181] width 27 height 8
click at [29, 101] on link "Custom Ingredients" at bounding box center [35, 101] width 71 height 13
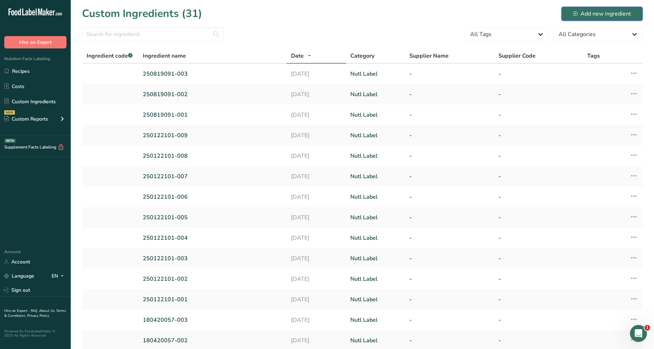
click at [586, 12] on div "Add new ingredient" at bounding box center [602, 14] width 58 height 8
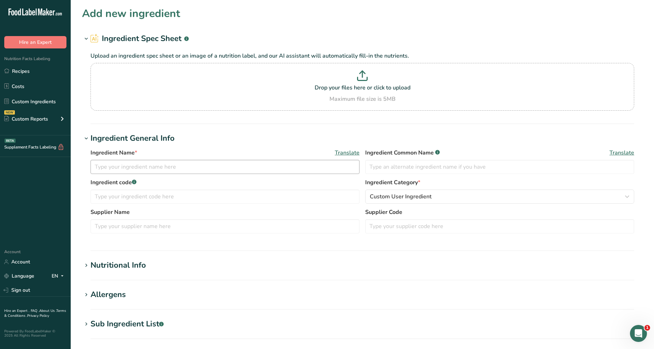
click at [132, 174] on div "Ingredient Name * Translate Ingredient Common Name .a-a{fill:#347362;}.b-a{fill…" at bounding box center [361, 163] width 543 height 30
click at [253, 176] on div "Ingredient Name * Translate Ingredient Common Name .a-a{fill:#347362;}.b-a{fill…" at bounding box center [361, 163] width 543 height 30
click at [242, 168] on input "text" at bounding box center [224, 167] width 269 height 14
click at [226, 170] on input "text" at bounding box center [224, 167] width 269 height 14
type input "250819091-004"
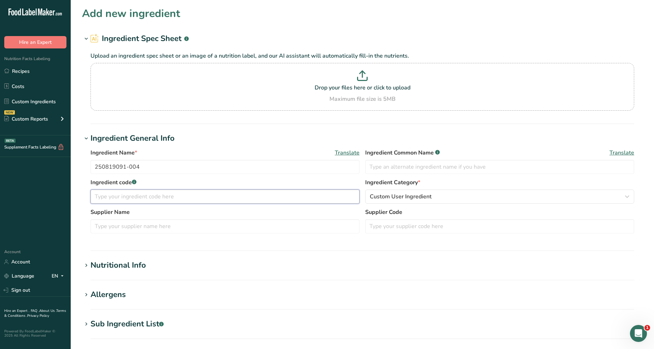
click at [223, 193] on input "text" at bounding box center [224, 196] width 269 height 14
click at [218, 198] on input "text" at bounding box center [224, 196] width 269 height 14
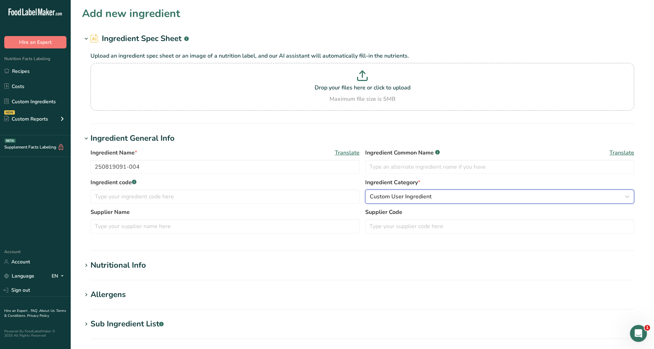
click at [382, 196] on span "Custom User Ingredient" at bounding box center [401, 196] width 62 height 8
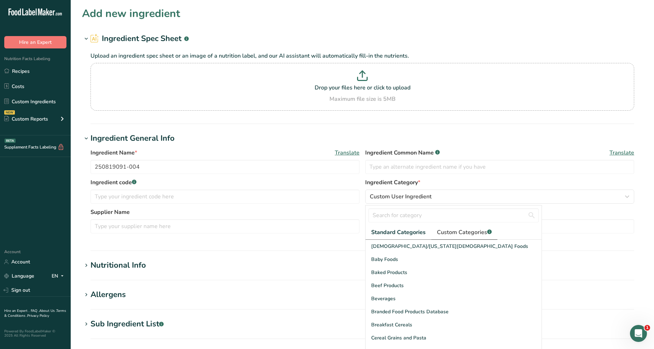
click at [462, 235] on span "Custom Categories .a-a{fill:#347362;}.b-a{fill:#fff;}" at bounding box center [464, 232] width 55 height 8
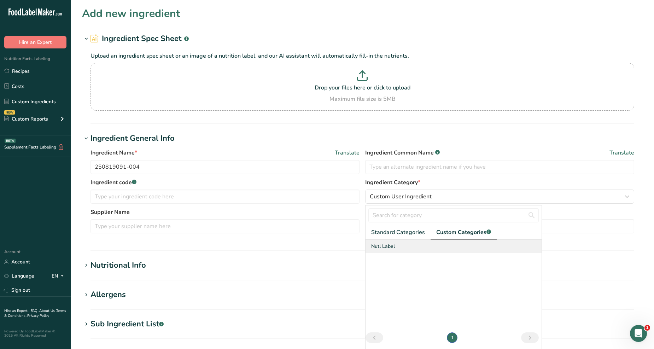
click at [398, 247] on div "Nutl Label" at bounding box center [453, 246] width 176 height 13
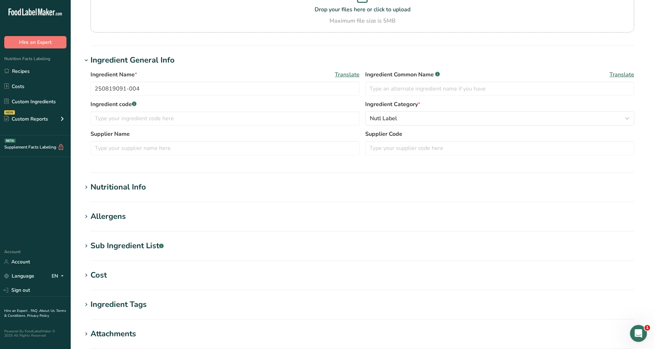
scroll to position [78, 0]
click at [183, 187] on h1 "Nutritional Info" at bounding box center [362, 187] width 560 height 12
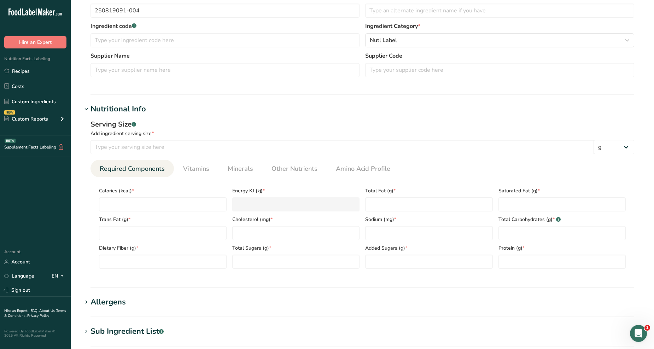
scroll to position [157, 0]
click at [171, 145] on input "number" at bounding box center [341, 146] width 503 height 14
type input "100"
click at [208, 114] on div "Serving Size .a-a{fill:#347362;}.b-a{fill:#fff;} Add ingredient serving size * …" at bounding box center [362, 196] width 560 height 164
click at [132, 190] on span "*" at bounding box center [133, 189] width 2 height 7
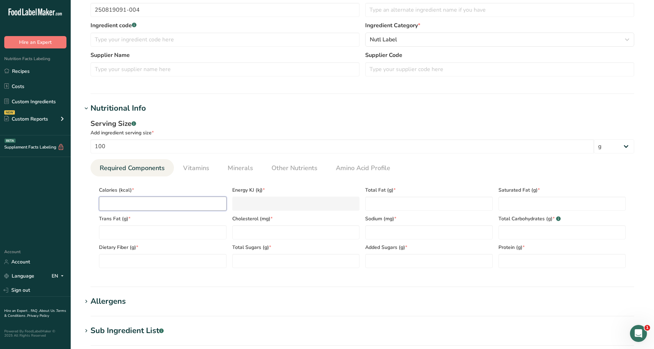
click at [138, 206] on input "number" at bounding box center [163, 203] width 128 height 14
type input "3"
type KJ "12.6"
type input "33"
type KJ "138.1"
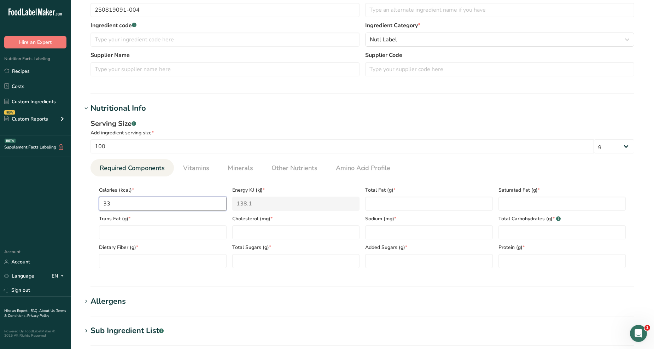
type input "336"
type KJ "1405.8"
type input "336.7"
type KJ "1408.8"
type input "336.74"
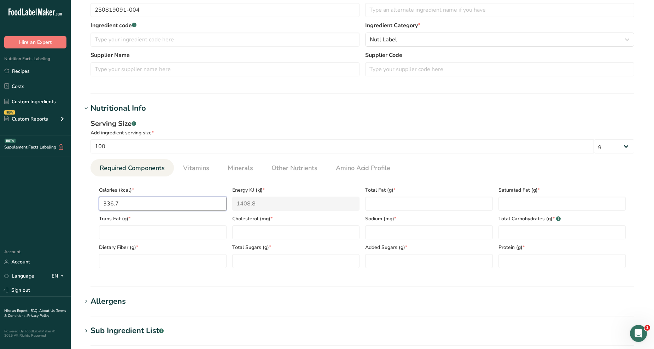
type KJ "1408.9"
type input "336.74"
click at [382, 207] on Fat "number" at bounding box center [429, 203] width 128 height 14
type Fat "2.838"
click at [566, 196] on Fat "number" at bounding box center [562, 203] width 128 height 14
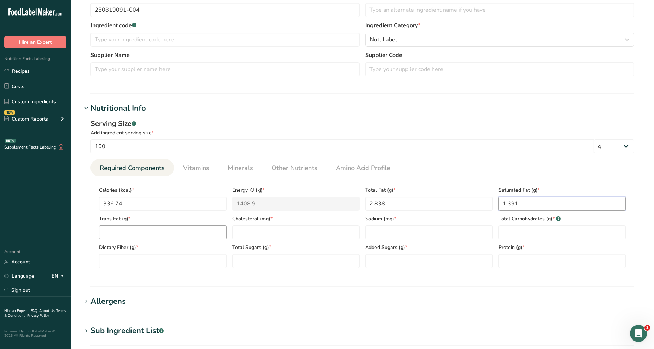
type Fat "1.391"
click at [182, 235] on Fat "number" at bounding box center [163, 232] width 128 height 14
type Fat "0"
click at [251, 232] on input "number" at bounding box center [296, 232] width 128 height 14
type input "0"
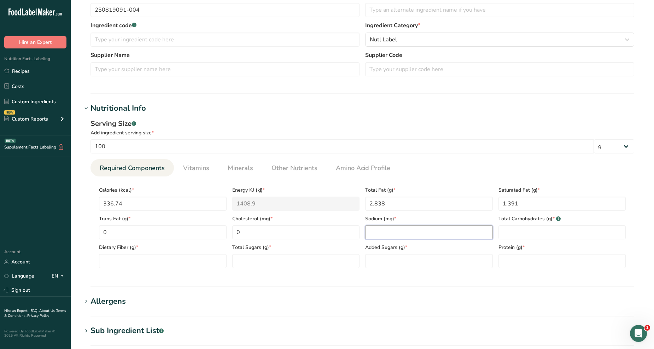
click at [407, 229] on input "number" at bounding box center [429, 232] width 128 height 14
type input "948.82"
click at [551, 235] on Carbohydrates "number" at bounding box center [562, 232] width 128 height 14
type Carbohydrates "74.84"
click at [177, 254] on Fiber "number" at bounding box center [163, 261] width 128 height 14
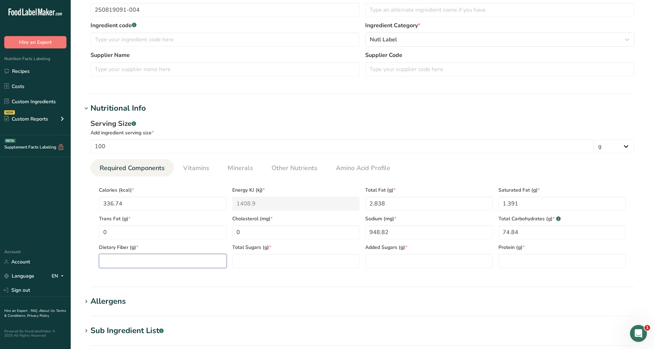
type Fiber "0"
type Fiber "5.2"
click at [252, 261] on Sugars "number" at bounding box center [296, 261] width 128 height 14
type Sugars "7.06"
click at [397, 259] on Sugars "number" at bounding box center [429, 261] width 128 height 14
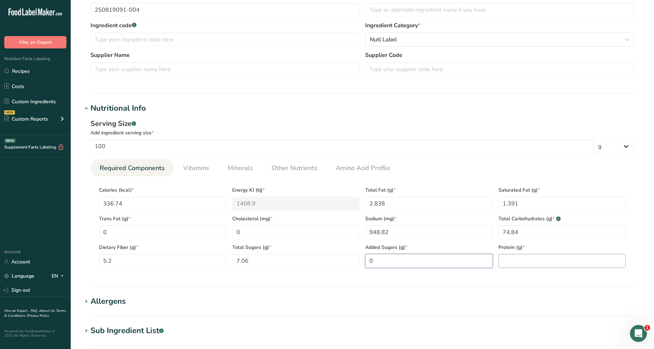
type Sugars "0"
click at [533, 262] on input "number" at bounding box center [562, 261] width 128 height 14
type input "7.41"
click at [194, 172] on span "Vitamins" at bounding box center [196, 168] width 26 height 10
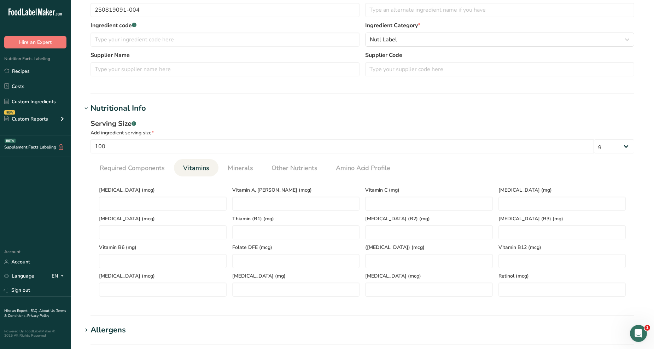
click at [168, 195] on div "[MEDICAL_DATA] (mcg)" at bounding box center [162, 196] width 133 height 29
click at [170, 200] on D "number" at bounding box center [163, 203] width 128 height 14
type D "0"
click at [241, 167] on span "Minerals" at bounding box center [240, 168] width 25 height 10
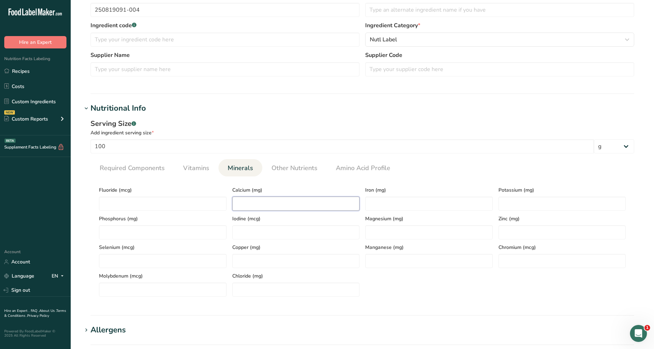
click at [238, 202] on input "number" at bounding box center [296, 203] width 128 height 14
type input "90.70"
click at [396, 200] on input "number" at bounding box center [429, 203] width 128 height 14
type input "4.19"
click at [559, 198] on input "number" at bounding box center [562, 203] width 128 height 14
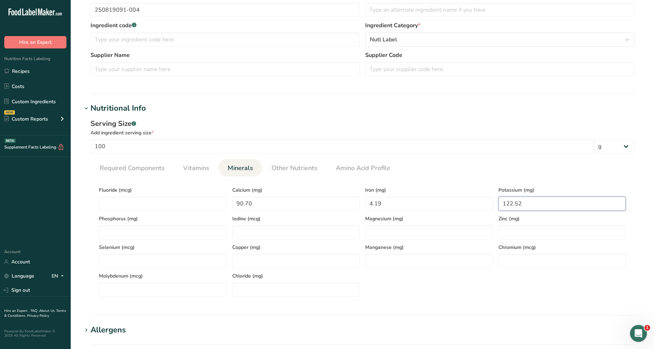
type input "122.52"
click at [331, 123] on div "Serving Size .a-a{fill:#347362;}.b-a{fill:#fff;}" at bounding box center [361, 123] width 543 height 11
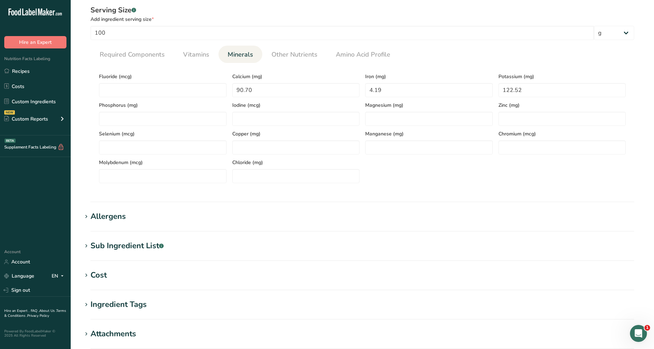
scroll to position [353, 0]
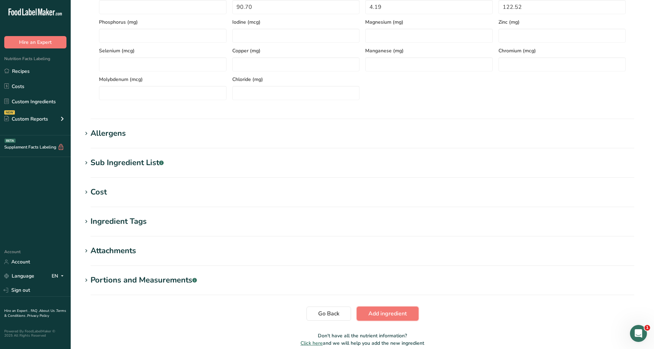
click at [378, 312] on span "Add ingredient" at bounding box center [387, 313] width 39 height 8
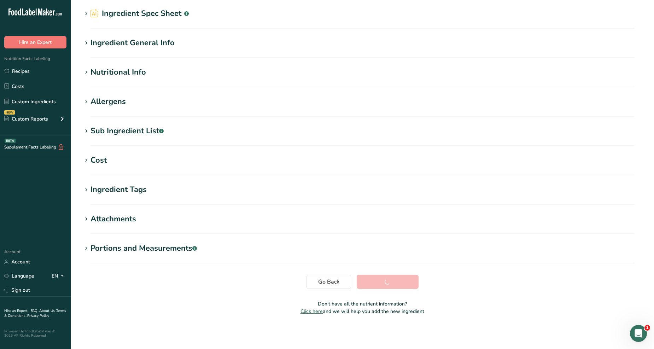
scroll to position [25, 0]
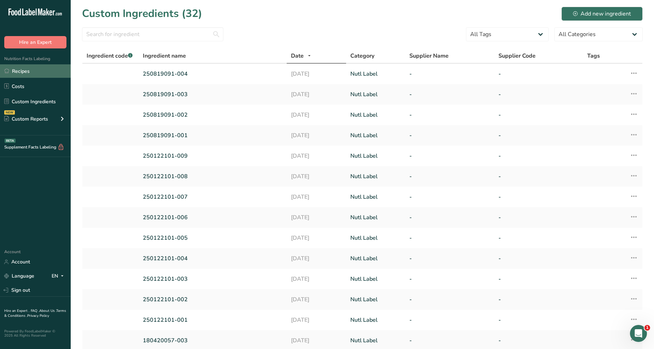
click at [43, 68] on link "Recipes" at bounding box center [35, 70] width 71 height 13
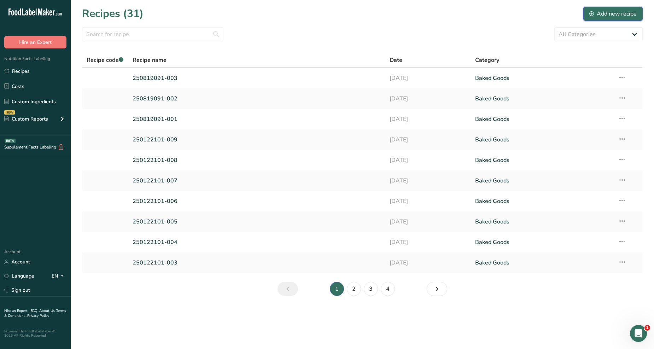
click at [607, 16] on div "Add new recipe" at bounding box center [612, 14] width 47 height 8
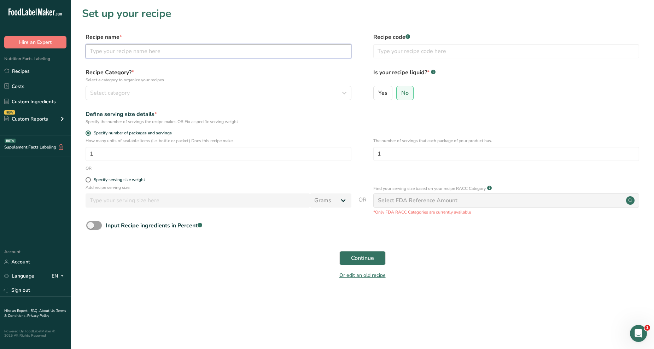
click at [224, 50] on input "text" at bounding box center [218, 51] width 266 height 14
type input "250819091-004"
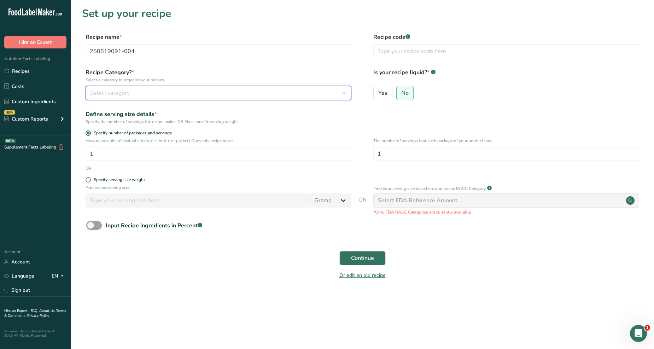
click at [215, 87] on button "Select category" at bounding box center [218, 93] width 266 height 14
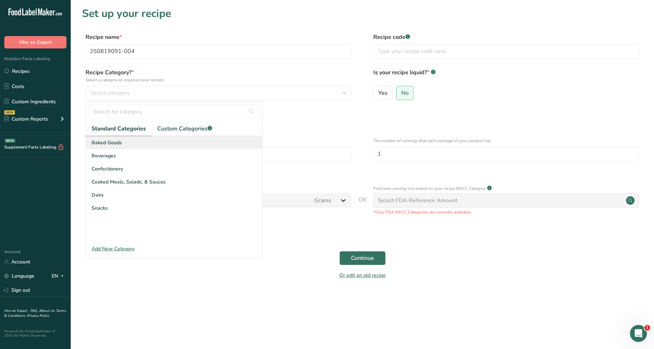
click at [126, 142] on div "Baked Goods" at bounding box center [174, 142] width 176 height 13
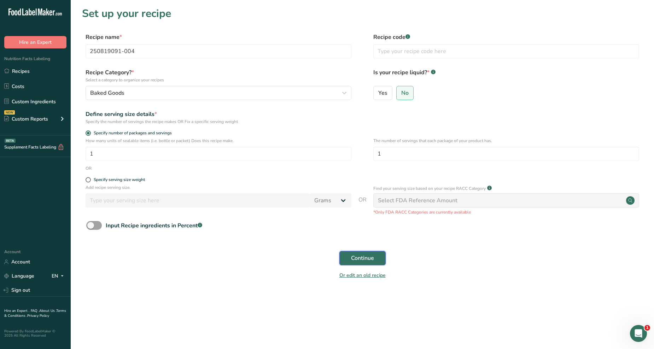
click at [376, 259] on button "Continue" at bounding box center [362, 258] width 46 height 14
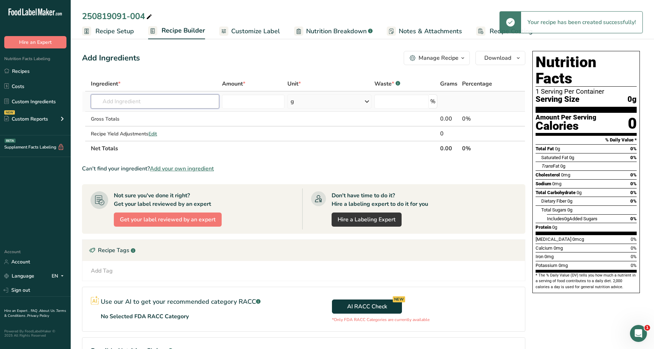
click at [168, 105] on input "text" at bounding box center [155, 101] width 128 height 14
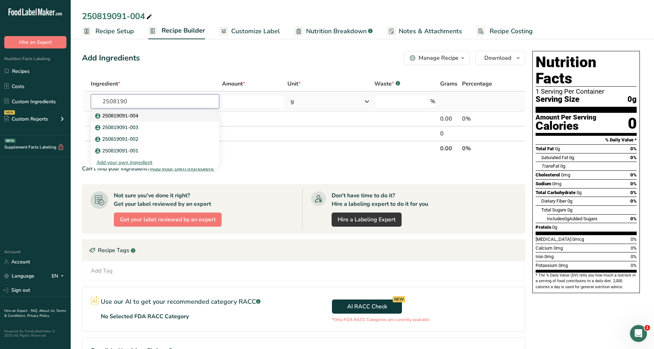
type input "2508190"
click at [131, 116] on p "250819091-004" at bounding box center [117, 115] width 42 height 7
type input "250819091-004"
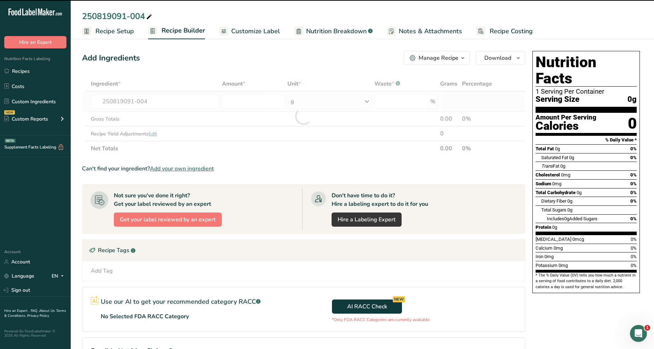
type input "0"
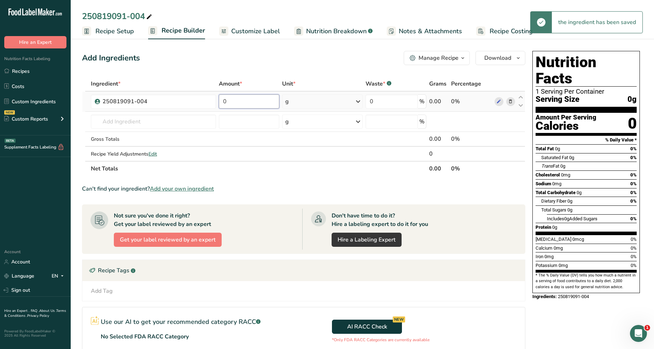
click at [230, 103] on input "0" at bounding box center [249, 101] width 61 height 14
type input "42"
click at [326, 61] on div "Add Ingredients Manage Recipe Delete Recipe Duplicate Recipe Scale Recipe Save …" at bounding box center [303, 58] width 443 height 14
click at [260, 34] on span "Customize Label" at bounding box center [255, 31] width 49 height 10
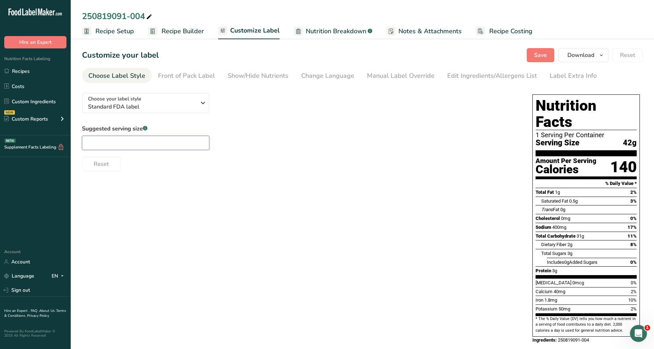
click at [132, 142] on input "text" at bounding box center [145, 143] width 127 height 14
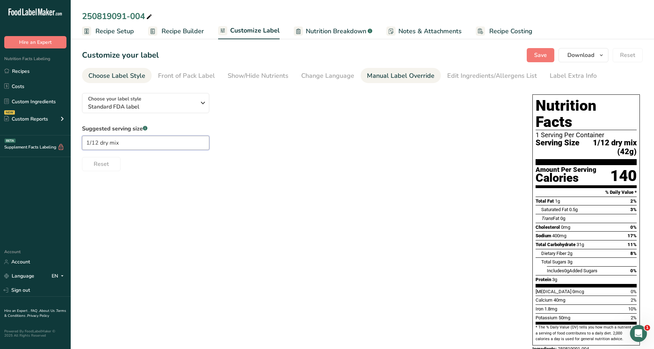
type input "1/12 dry mix"
click at [374, 74] on div "Manual Label Override" at bounding box center [400, 76] width 67 height 10
type input "1/12 dry mix (42g)"
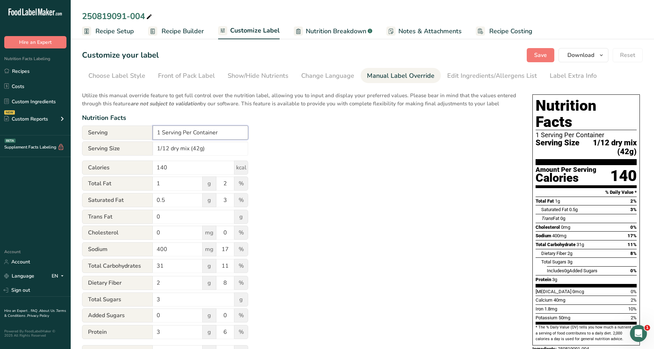
click at [160, 133] on input "1 Serving Per Container" at bounding box center [200, 132] width 95 height 14
type input "12 Serving Per Container"
click at [340, 172] on div "Utilize this manual override feature to get full control over the nutrition lab…" at bounding box center [300, 256] width 436 height 338
click at [548, 58] on button "Save" at bounding box center [540, 55] width 28 height 14
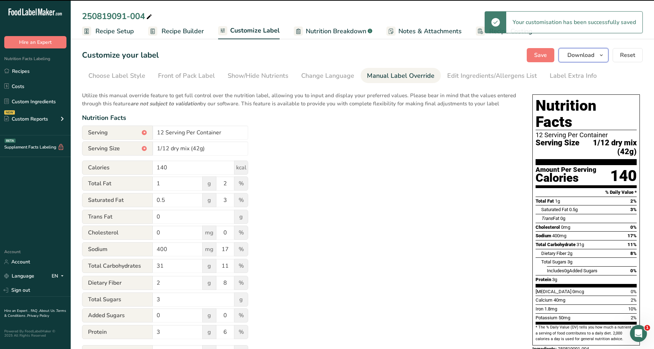
click at [598, 58] on icon "button" at bounding box center [601, 55] width 6 height 9
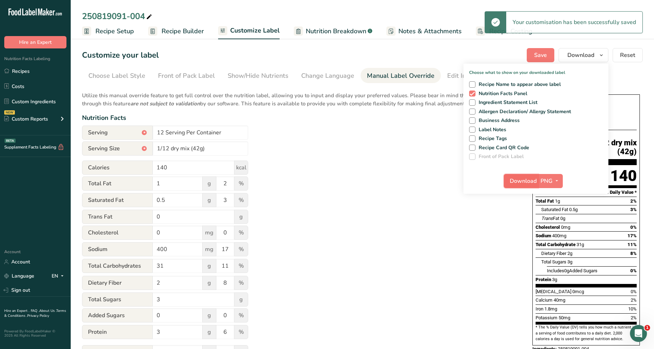
click at [529, 184] on span "Download" at bounding box center [522, 181] width 27 height 8
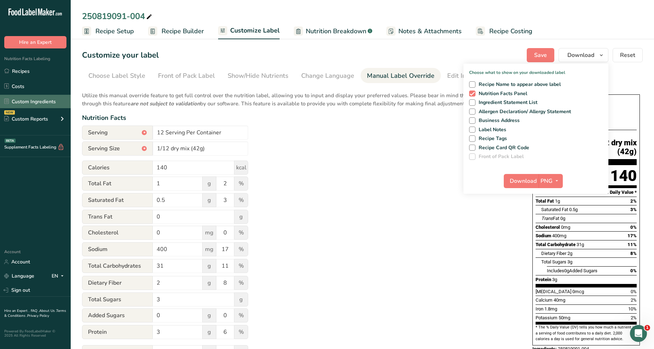
click at [39, 105] on link "Custom Ingredients" at bounding box center [35, 101] width 71 height 13
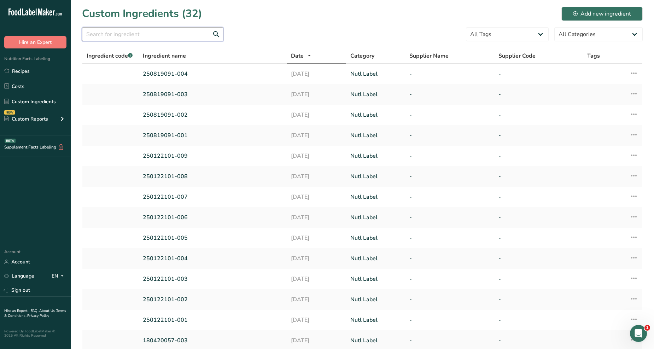
click at [184, 35] on input "text" at bounding box center [152, 34] width 141 height 14
drag, startPoint x: 619, startPoint y: 10, endPoint x: 606, endPoint y: 12, distance: 13.2
click at [618, 10] on div "Add new ingredient" at bounding box center [602, 14] width 58 height 8
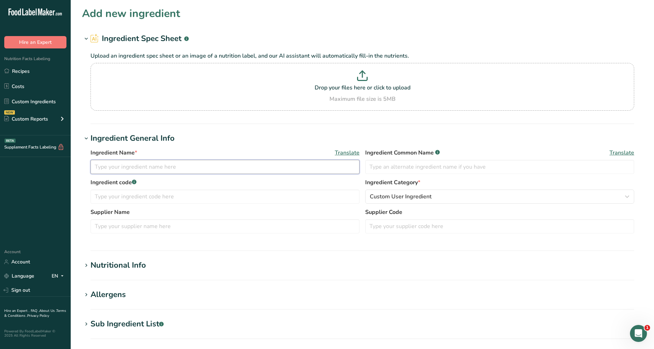
click at [117, 168] on input "text" at bounding box center [224, 167] width 269 height 14
type input "250819091-005"
click at [153, 199] on input "text" at bounding box center [224, 196] width 269 height 14
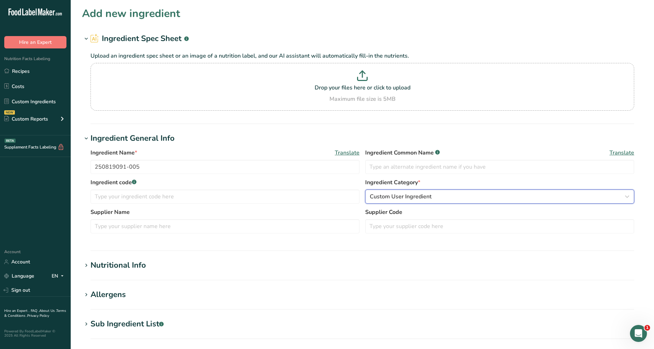
click at [413, 190] on button "Custom User Ingredient" at bounding box center [499, 196] width 269 height 14
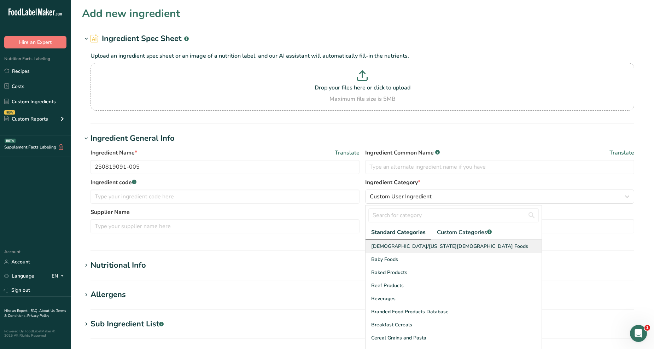
click at [450, 241] on div "[DEMOGRAPHIC_DATA]/[US_STATE][DEMOGRAPHIC_DATA] Foods" at bounding box center [453, 246] width 176 height 13
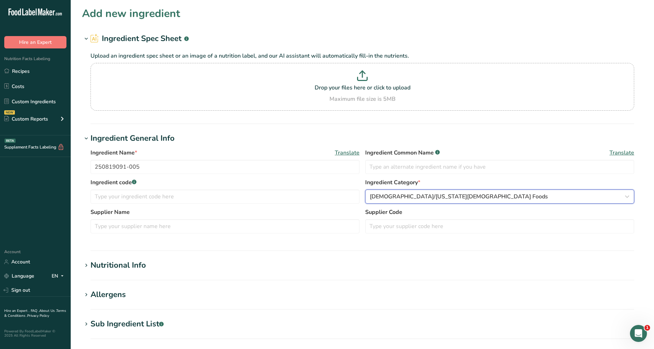
click at [447, 192] on span "[DEMOGRAPHIC_DATA]/[US_STATE][DEMOGRAPHIC_DATA] Foods" at bounding box center [459, 196] width 178 height 8
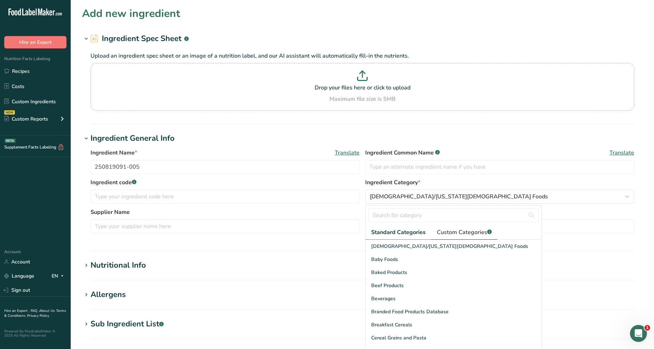
click at [451, 235] on span "Custom Categories .a-a{fill:#347362;}.b-a{fill:#fff;}" at bounding box center [464, 232] width 55 height 8
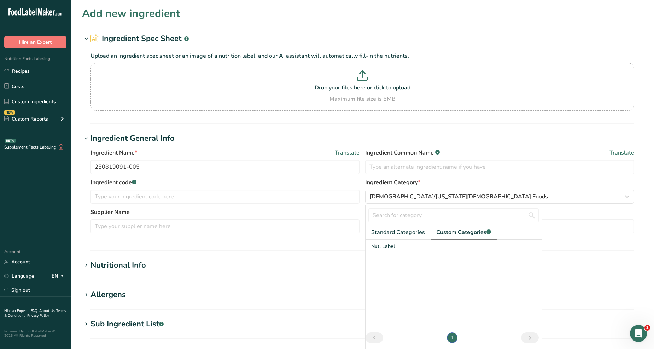
click at [423, 248] on div "Nutl Label" at bounding box center [453, 246] width 176 height 13
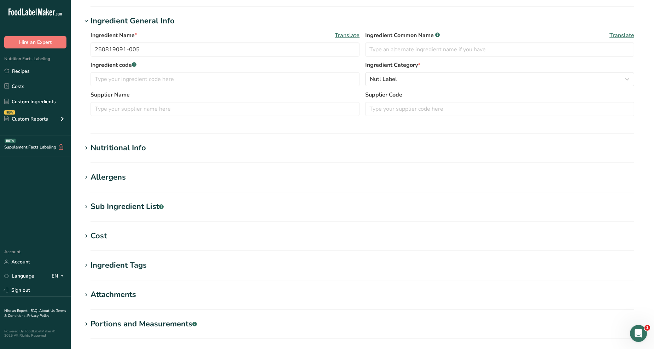
scroll to position [118, 0]
click at [136, 143] on div "Nutritional Info" at bounding box center [117, 148] width 55 height 12
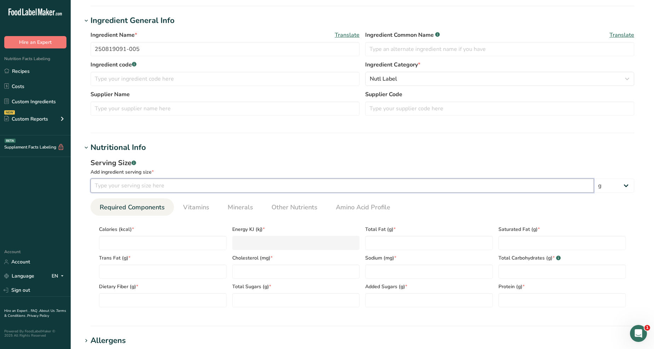
click at [141, 188] on input "number" at bounding box center [341, 185] width 503 height 14
type input "100"
click at [167, 241] on input "number" at bounding box center [163, 243] width 128 height 14
type input "3"
type KJ "12.6"
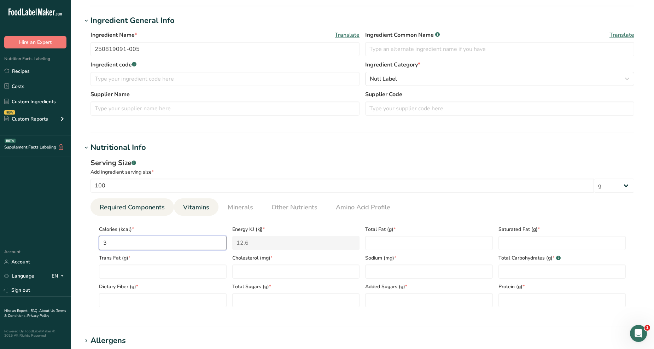
type input "35"
type KJ "146.4"
type input "352"
type KJ "1472.8"
type input "352.5"
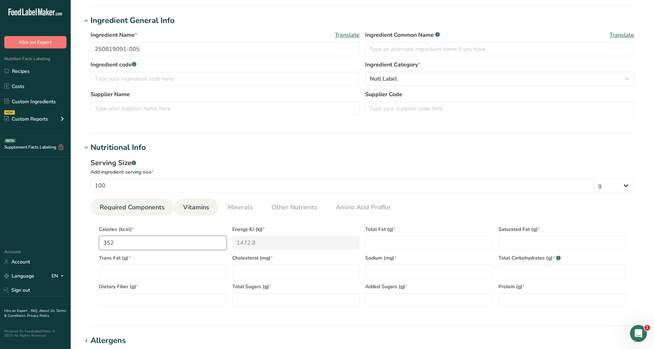
type KJ "1474.9"
type input "352.52"
click at [439, 243] on Fat "number" at bounding box center [429, 243] width 128 height 14
type Fat "0.271"
click at [584, 242] on Fat "number" at bounding box center [562, 243] width 128 height 14
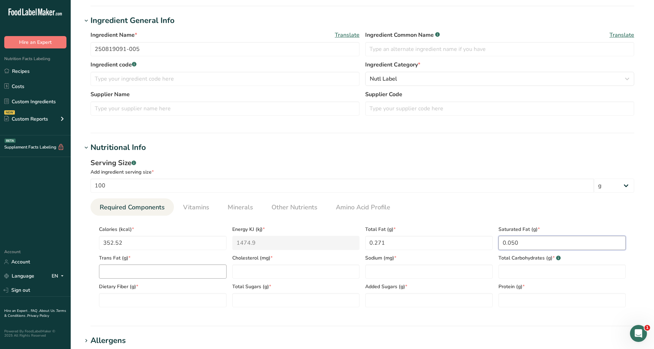
type Fat "0.050"
click at [175, 273] on Fat "number" at bounding box center [163, 271] width 128 height 14
type Fat "0.024"
click at [248, 270] on input "number" at bounding box center [296, 271] width 128 height 14
type input "0"
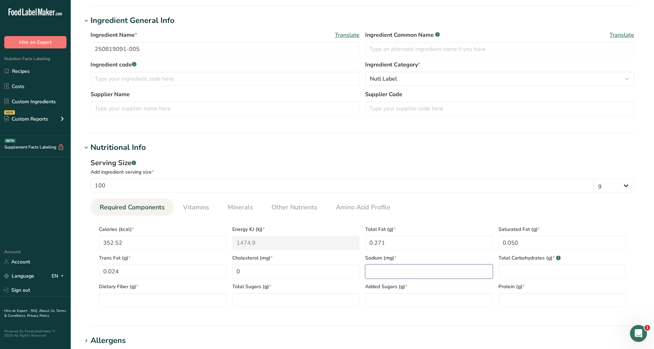
click at [397, 270] on input "number" at bounding box center [429, 271] width 128 height 14
type input "239.40"
click at [525, 270] on Carbohydrates "number" at bounding box center [562, 271] width 128 height 14
type Carbohydrates "88.78"
click at [183, 301] on Fiber "number" at bounding box center [163, 300] width 128 height 14
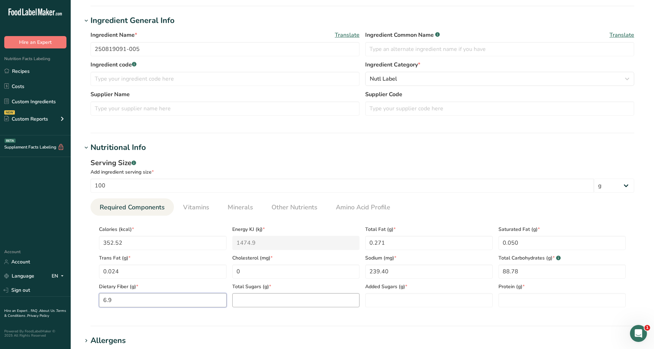
type Fiber "6.9"
click at [270, 298] on Sugars "number" at bounding box center [296, 300] width 128 height 14
type Sugars "40.24"
click at [377, 305] on Sugars "number" at bounding box center [429, 300] width 128 height 14
type Sugars "0"
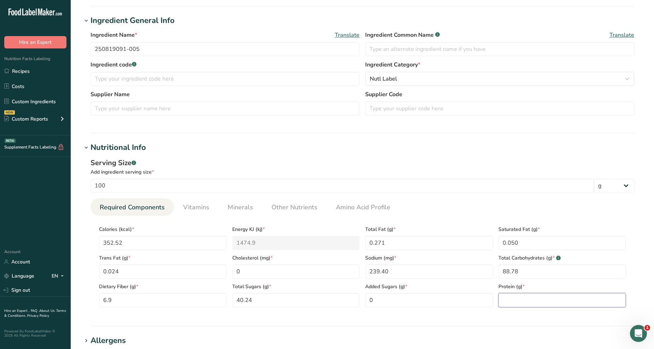
click at [541, 300] on input "number" at bounding box center [562, 300] width 128 height 14
type input "4.09"
click at [419, 201] on ul "Required Components Vitamins Minerals Other Nutrients Amino Acid Profile" at bounding box center [361, 206] width 543 height 17
click at [199, 211] on span "Vitamins" at bounding box center [196, 207] width 26 height 10
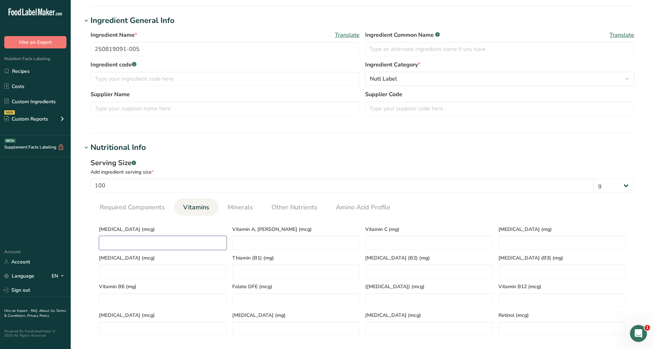
click at [153, 243] on D "number" at bounding box center [163, 243] width 128 height 14
type D "0"
click at [242, 205] on span "Minerals" at bounding box center [240, 207] width 25 height 10
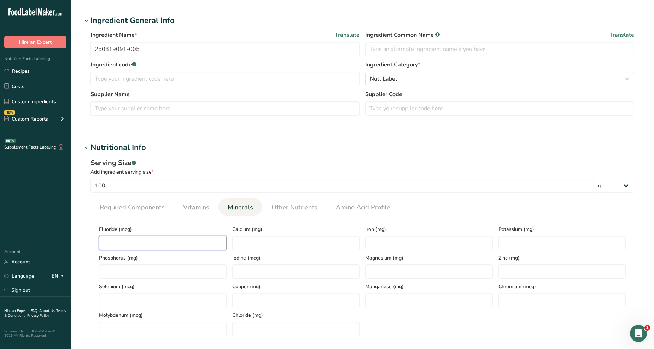
click at [221, 244] on input "number" at bounding box center [163, 243] width 128 height 14
click at [255, 244] on input "number" at bounding box center [296, 243] width 128 height 14
type input "70"
click at [401, 242] on input "number" at bounding box center [429, 243] width 128 height 14
type input "2.45"
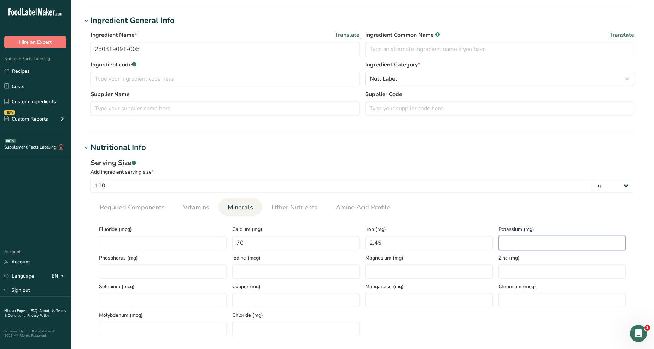
click at [535, 242] on input "number" at bounding box center [562, 243] width 128 height 14
type input "589.53"
click at [455, 147] on h1 "Nutritional Info" at bounding box center [362, 148] width 560 height 12
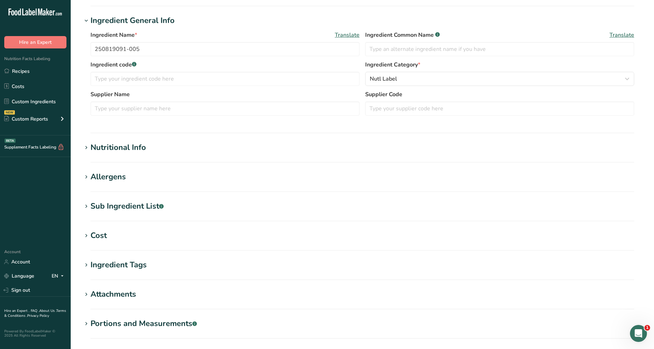
click at [407, 150] on h1 "Nutritional Info" at bounding box center [362, 148] width 560 height 12
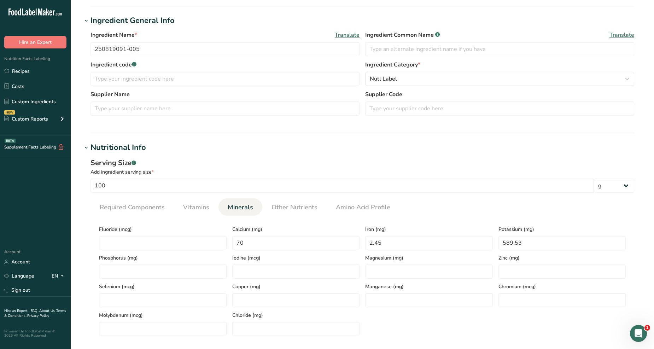
click at [366, 150] on h1 "Nutritional Info" at bounding box center [362, 148] width 560 height 12
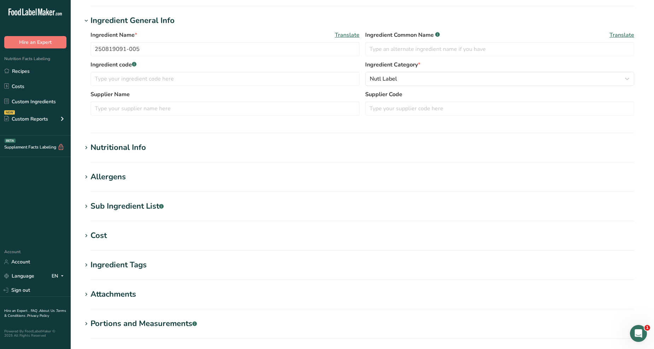
click at [366, 150] on h1 "Nutritional Info" at bounding box center [362, 148] width 560 height 12
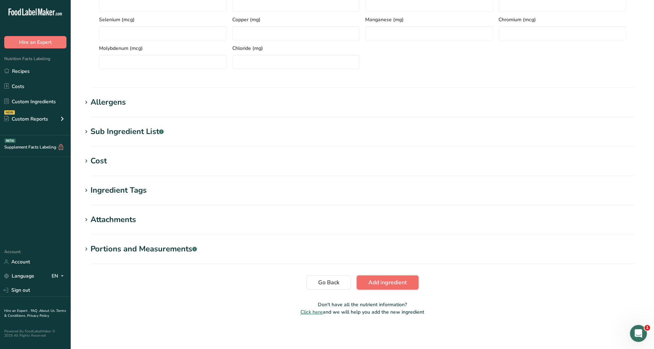
click at [380, 285] on span "Add ingredient" at bounding box center [387, 282] width 39 height 8
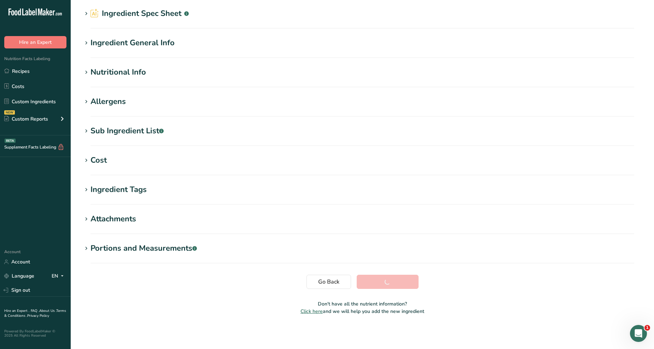
scroll to position [25, 0]
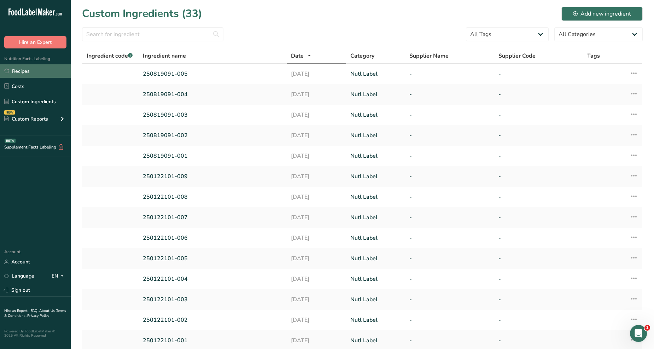
click at [47, 64] on link "Recipes" at bounding box center [35, 70] width 71 height 13
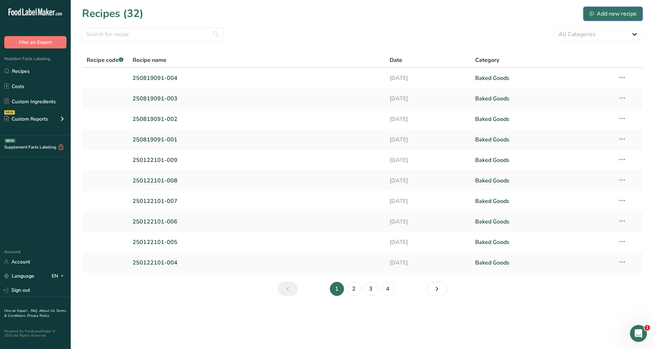
click at [598, 12] on div "Add new recipe" at bounding box center [612, 14] width 47 height 8
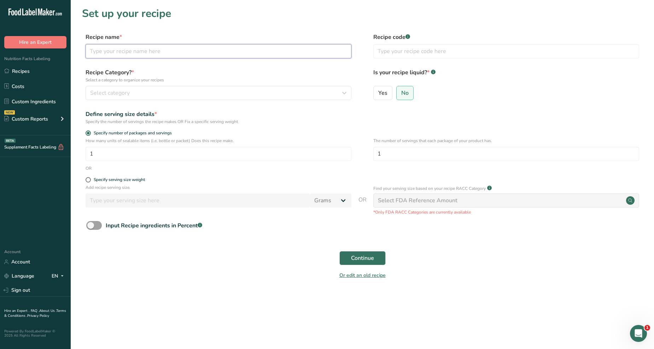
click at [159, 49] on input "text" at bounding box center [218, 51] width 266 height 14
type input "250819091-005"
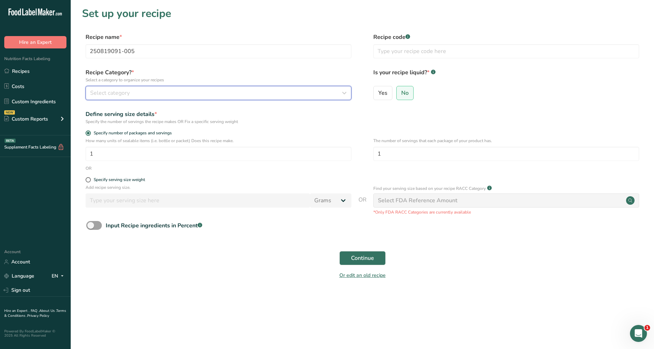
click at [167, 90] on div "Select category" at bounding box center [216, 93] width 252 height 8
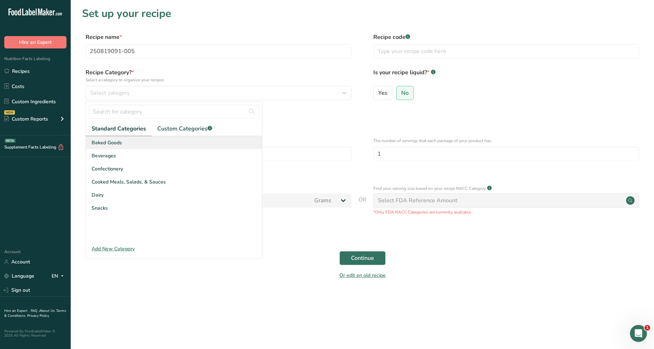
click at [117, 146] on div "Baked Goods" at bounding box center [174, 142] width 176 height 13
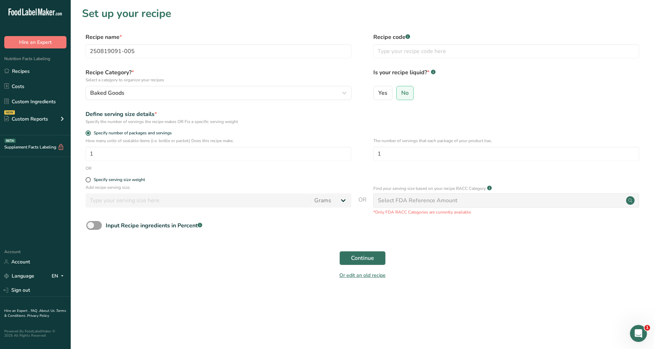
click at [366, 267] on div "Continue" at bounding box center [362, 258] width 560 height 23
click at [365, 263] on button "Continue" at bounding box center [362, 258] width 46 height 14
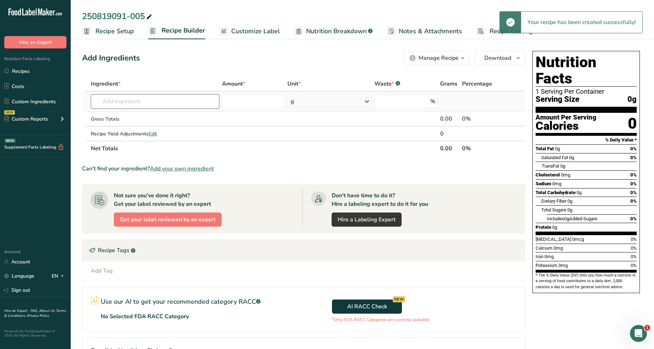
click at [157, 101] on input "text" at bounding box center [155, 101] width 128 height 14
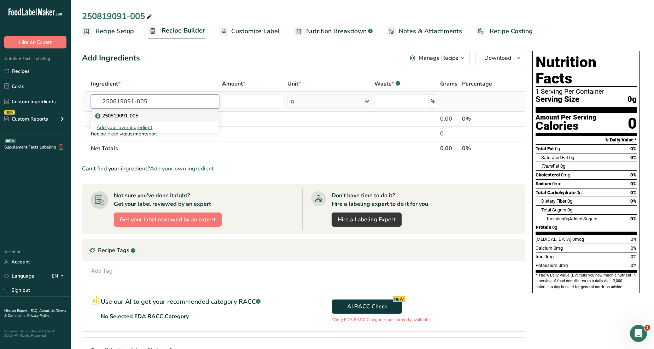
type input "250819091-005"
click at [132, 117] on p "250819091-005" at bounding box center [117, 115] width 42 height 7
type input "250819091-005"
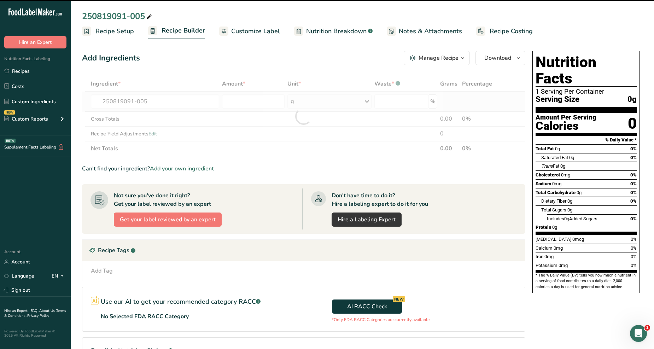
type input "0"
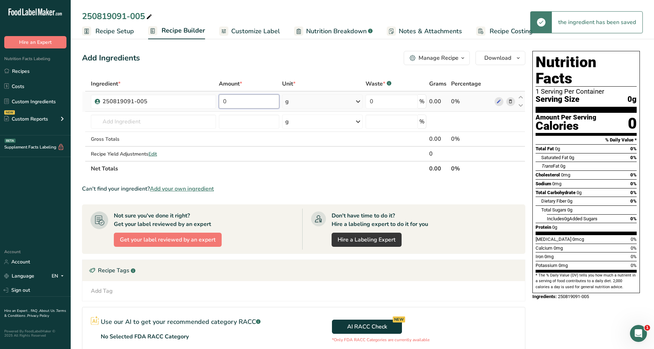
click at [257, 100] on input "0" at bounding box center [249, 101] width 61 height 14
type input "42"
click at [283, 59] on div "Add Ingredients Manage Recipe Delete Recipe Duplicate Recipe Scale Recipe Save …" at bounding box center [303, 58] width 443 height 14
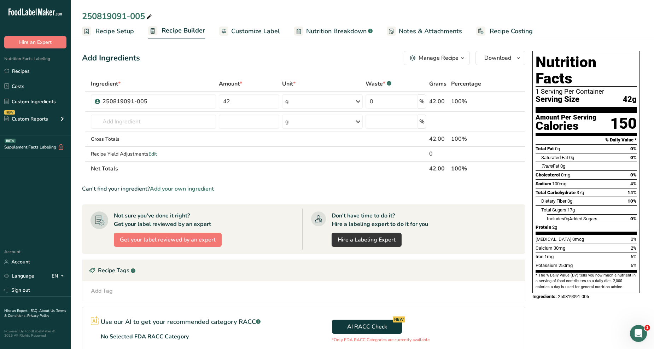
click at [242, 32] on span "Customize Label" at bounding box center [255, 31] width 49 height 10
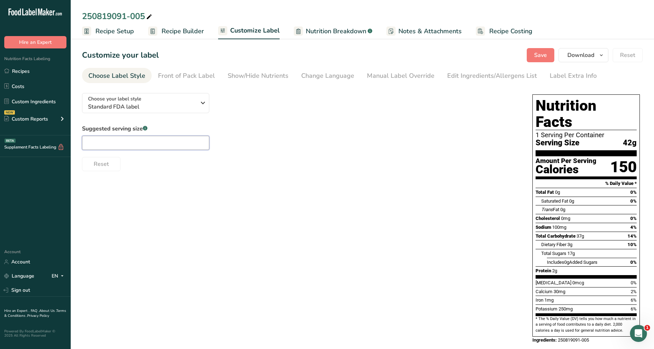
click at [120, 143] on input "text" at bounding box center [145, 143] width 127 height 14
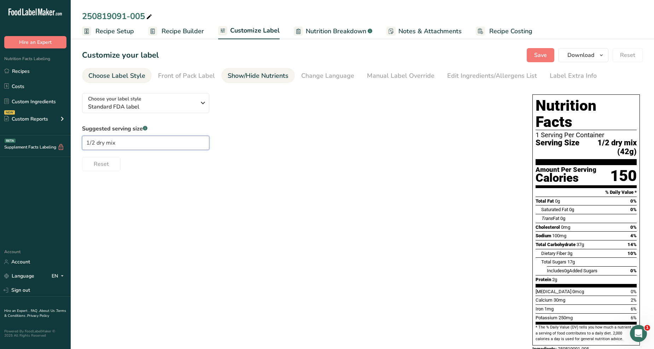
type input "1/2 dry mix"
click at [250, 79] on div "Show/Hide Nutrients" at bounding box center [258, 76] width 61 height 10
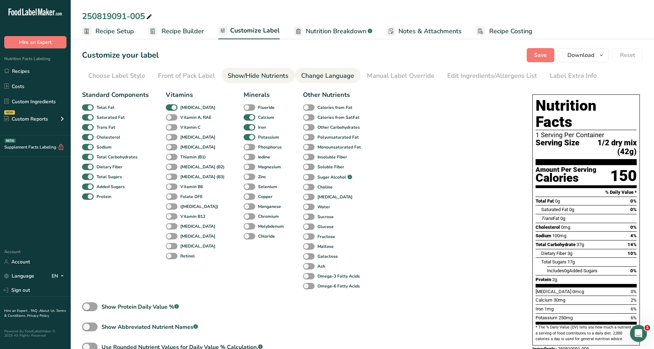
click at [310, 75] on div "Change Language" at bounding box center [327, 76] width 53 height 10
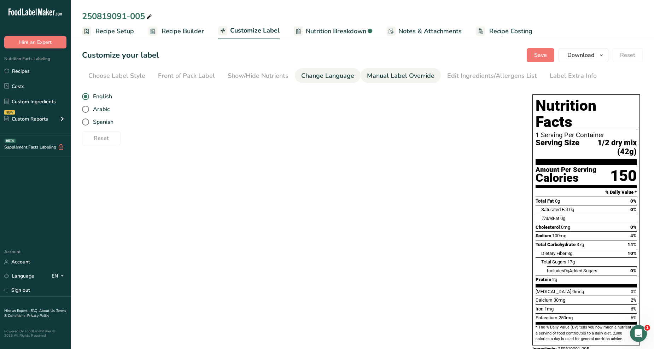
click at [385, 78] on div "Manual Label Override" at bounding box center [400, 76] width 67 height 10
type input "1/2 dry mix (42g)"
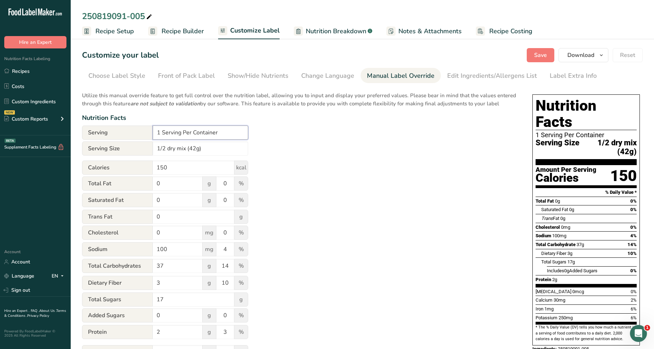
click at [160, 132] on input "1 Serving Per Container" at bounding box center [200, 132] width 95 height 14
type input "12 Serving Per Container"
click at [397, 153] on div "Utilize this manual override feature to get full control over the nutrition lab…" at bounding box center [300, 256] width 436 height 338
click at [544, 51] on span "Save" at bounding box center [540, 55] width 13 height 8
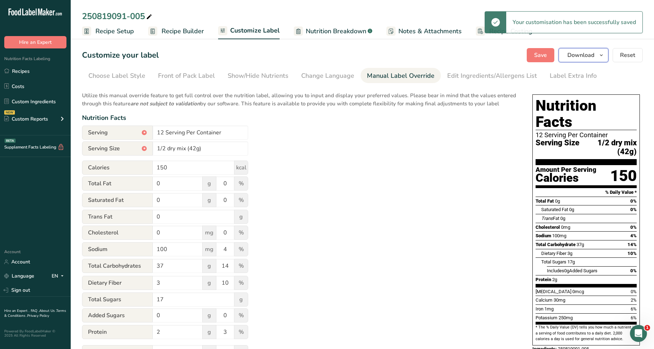
click at [589, 57] on span "Download" at bounding box center [580, 55] width 27 height 8
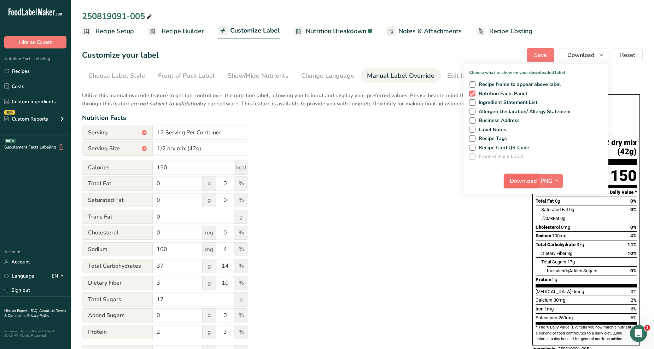
click at [522, 178] on span "Download" at bounding box center [522, 181] width 27 height 8
click at [39, 95] on link "Custom Ingredients" at bounding box center [35, 101] width 71 height 13
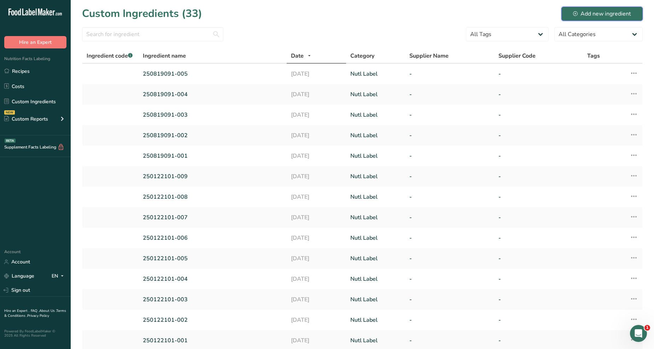
click at [599, 16] on div "Add new ingredient" at bounding box center [602, 14] width 58 height 8
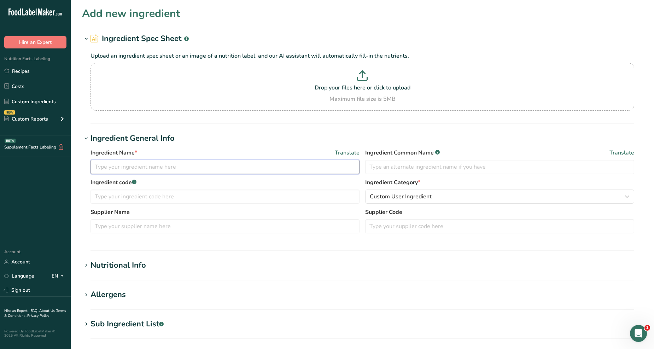
click at [165, 165] on input "text" at bounding box center [224, 167] width 269 height 14
type input "250819091-006"
click at [191, 199] on input "text" at bounding box center [224, 196] width 269 height 14
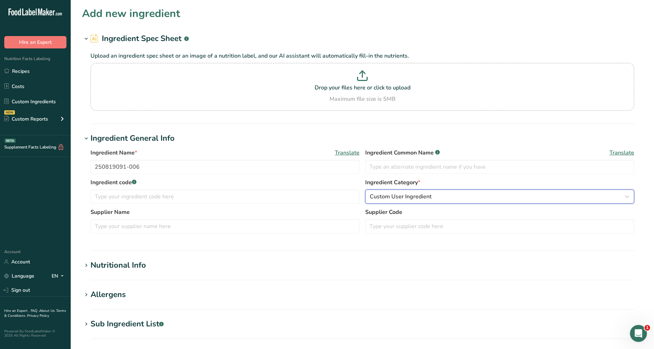
click at [474, 196] on div "Custom User Ingredient" at bounding box center [497, 196] width 255 height 8
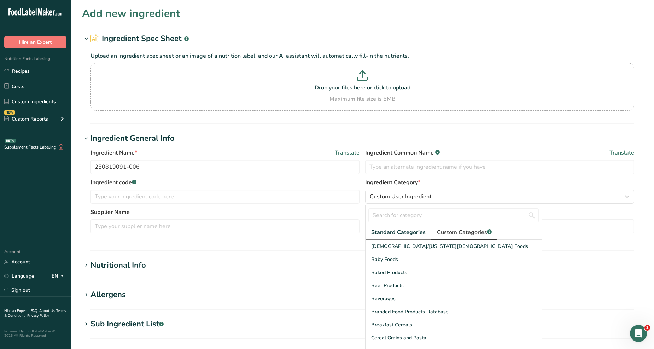
click at [463, 235] on span "Custom Categories .a-a{fill:#347362;}.b-a{fill:#fff;}" at bounding box center [464, 232] width 55 height 8
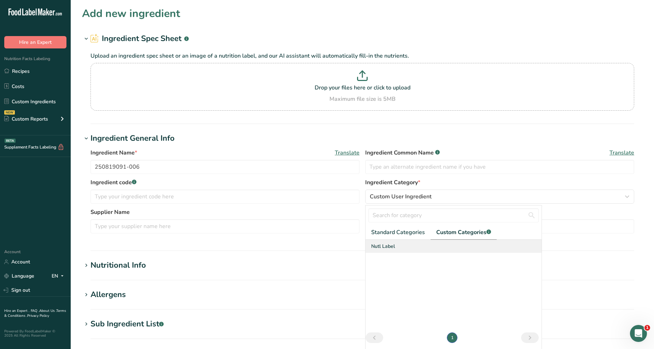
click at [410, 248] on div "Nutl Label" at bounding box center [453, 246] width 176 height 13
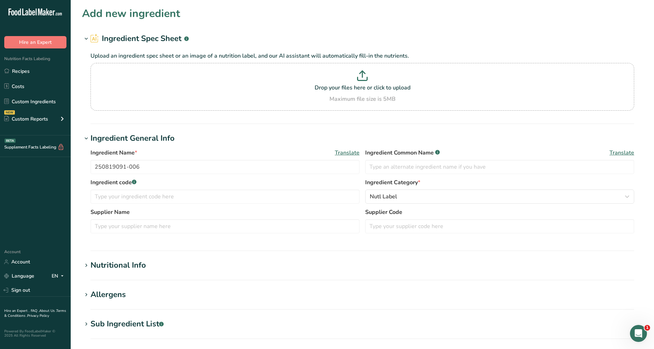
click at [197, 263] on h1 "Nutritional Info" at bounding box center [362, 265] width 560 height 12
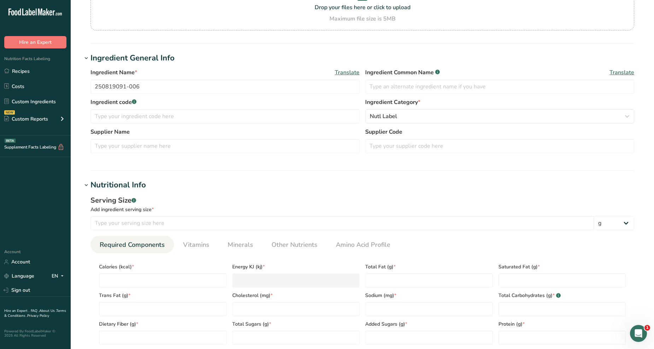
scroll to position [157, 0]
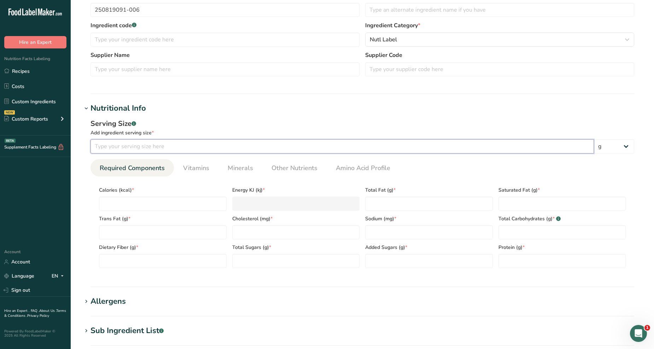
click at [134, 148] on input "number" at bounding box center [341, 146] width 503 height 14
type input "100"
click at [139, 202] on input "number" at bounding box center [163, 203] width 128 height 14
type input "3"
type KJ "12.6"
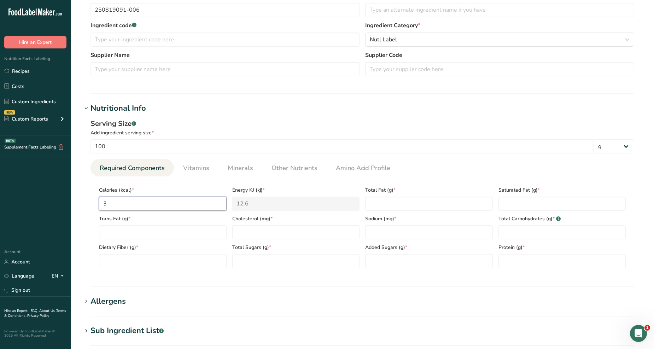
type input "34"
type KJ "142.3"
type input "340"
type KJ "1422.6"
type input "340.3"
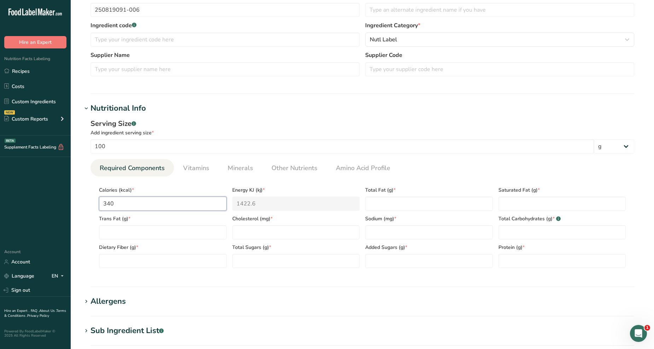
type KJ "1423.8"
type input "340.36"
type KJ "1424.1"
type input "340.36"
click at [425, 203] on Fat "number" at bounding box center [429, 203] width 128 height 14
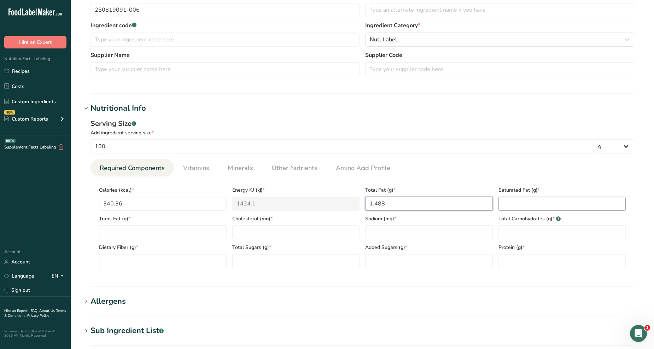
type Fat "1.488"
click at [574, 202] on Fat "number" at bounding box center [562, 203] width 128 height 14
type Fat "0.516"
click at [181, 232] on Fat "number" at bounding box center [163, 232] width 128 height 14
type Fat "0"
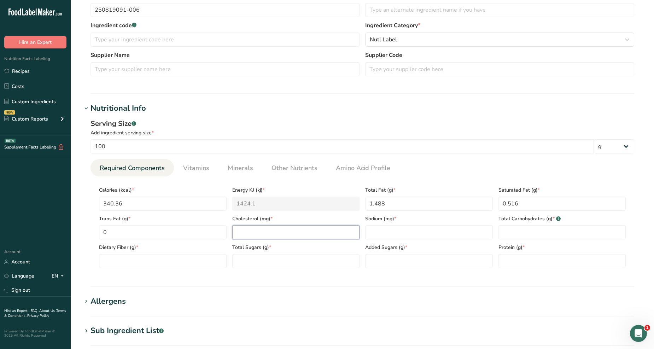
click at [279, 238] on input "number" at bounding box center [296, 232] width 128 height 14
type input "0"
click at [373, 231] on input "number" at bounding box center [429, 232] width 128 height 14
click at [525, 232] on Carbohydrates "number" at bounding box center [562, 232] width 128 height 14
click at [461, 232] on input "754.00" at bounding box center [429, 232] width 128 height 14
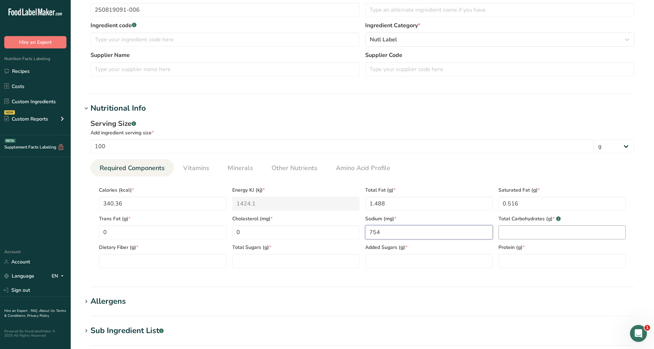
type input "754"
click at [535, 233] on Carbohydrates "number" at bounding box center [562, 232] width 128 height 14
type Carbohydrates "78.68"
click at [178, 257] on Fiber "number" at bounding box center [163, 261] width 128 height 14
type Fiber "4.4"
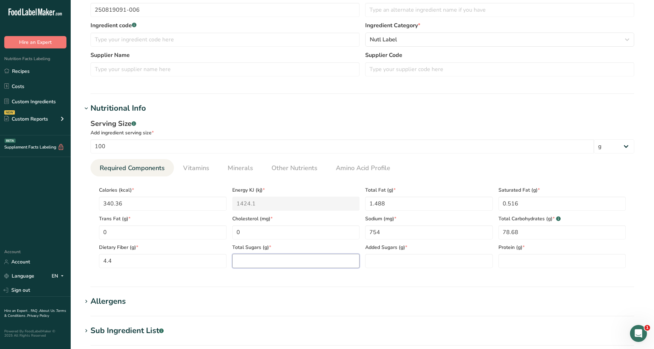
click at [292, 254] on Sugars "number" at bounding box center [296, 261] width 128 height 14
type Sugars "15.97"
click at [391, 259] on Sugars "number" at bounding box center [429, 261] width 128 height 14
type Sugars "0"
click at [519, 266] on input "number" at bounding box center [562, 261] width 128 height 14
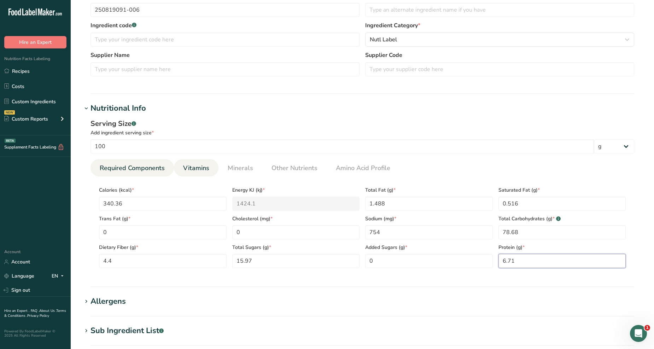
type input "6.71"
click at [202, 167] on span "Vitamins" at bounding box center [196, 168] width 26 height 10
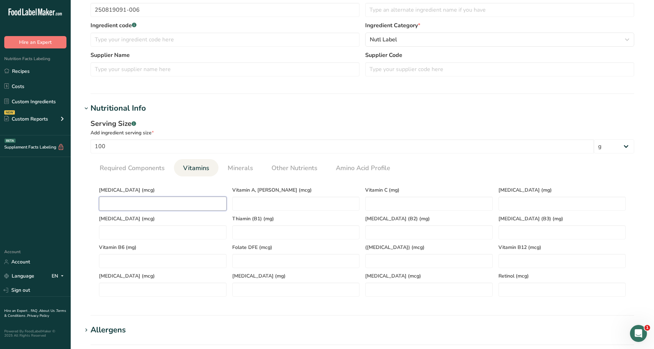
click at [183, 204] on D "number" at bounding box center [163, 203] width 128 height 14
type D "0"
click at [248, 165] on span "Minerals" at bounding box center [240, 168] width 25 height 10
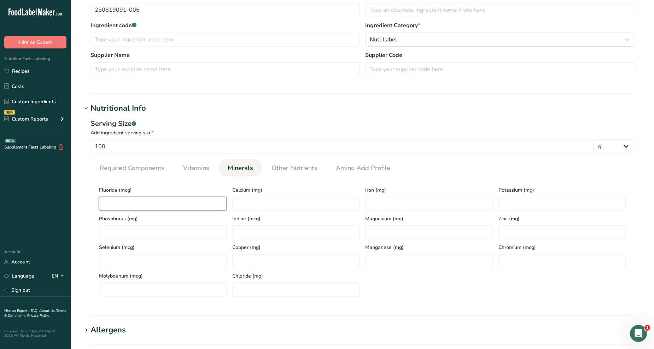
click at [175, 205] on input "number" at bounding box center [163, 203] width 128 height 14
click at [275, 199] on input "number" at bounding box center [296, 203] width 128 height 14
type input "117.70"
click at [386, 195] on div "Iron (mg)" at bounding box center [428, 196] width 133 height 29
click at [388, 200] on input "number" at bounding box center [429, 203] width 128 height 14
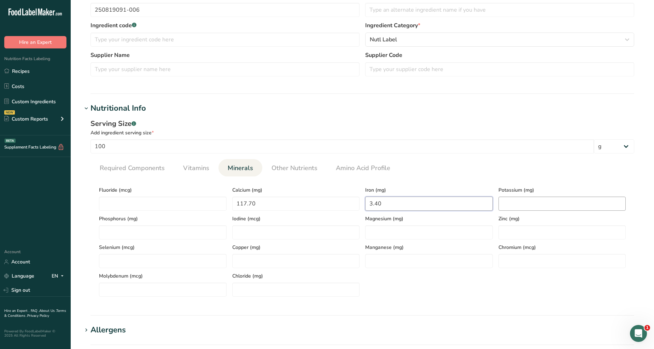
type input "3.40"
click at [506, 201] on input "number" at bounding box center [562, 203] width 128 height 14
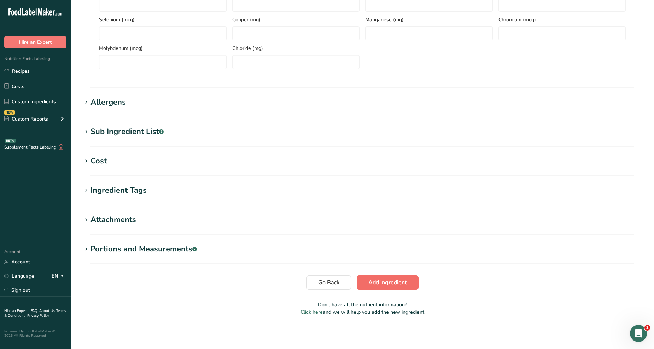
type input "112.80"
click at [387, 288] on button "Add ingredient" at bounding box center [387, 282] width 62 height 14
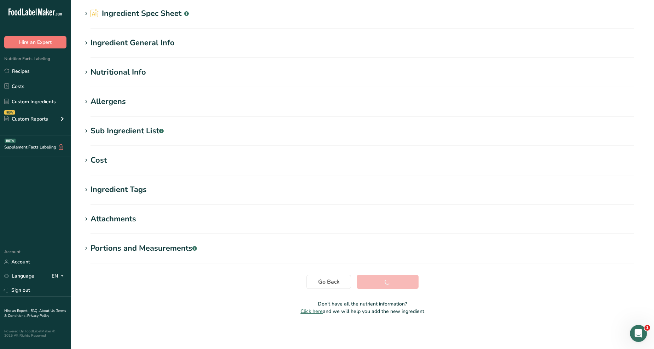
scroll to position [25, 0]
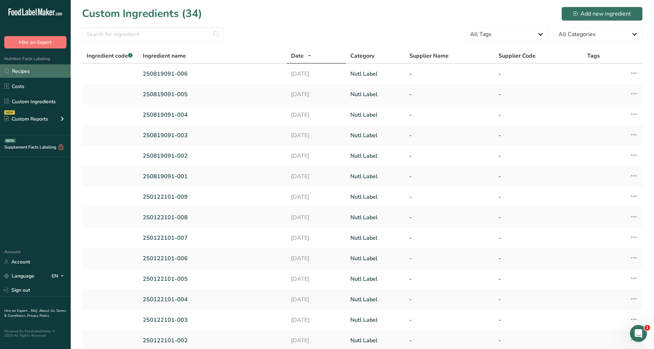
click at [48, 71] on link "Recipes" at bounding box center [35, 70] width 71 height 13
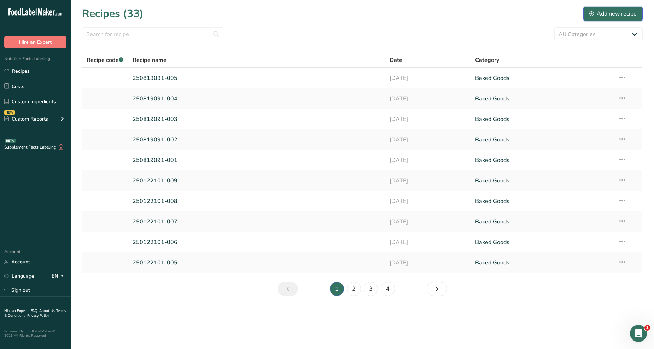
click at [597, 13] on div "Add new recipe" at bounding box center [612, 14] width 47 height 8
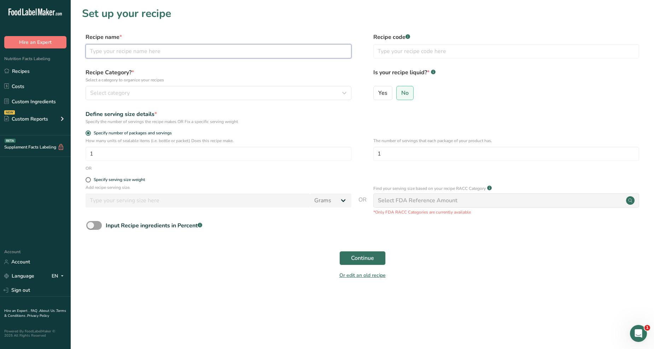
click at [163, 52] on input "text" at bounding box center [218, 51] width 266 height 14
type input "250819091-006"
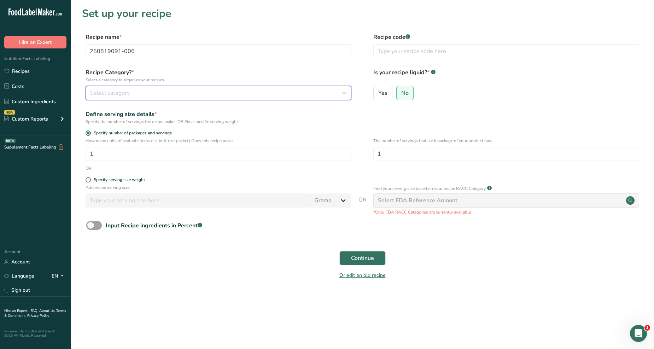
click at [155, 87] on button "Select category" at bounding box center [218, 93] width 266 height 14
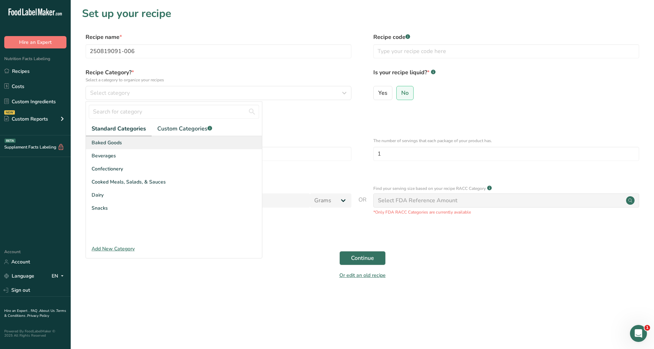
drag, startPoint x: 138, startPoint y: 149, endPoint x: 117, endPoint y: 146, distance: 21.3
click at [142, 142] on div "Baked Goods [GEOGRAPHIC_DATA] Confectionery Cooked Meals, Salads, & Sauces [GEO…" at bounding box center [174, 189] width 176 height 106
click at [112, 144] on span "Baked Goods" at bounding box center [106, 142] width 30 height 7
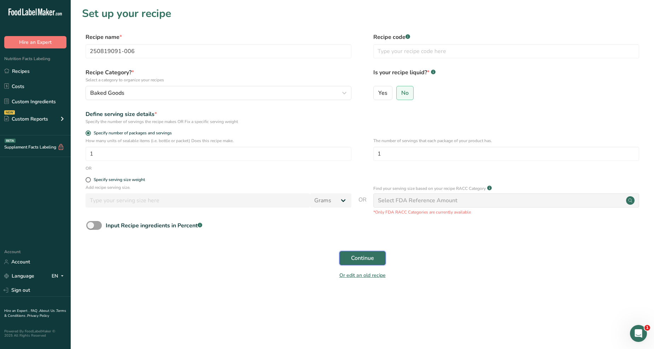
click at [359, 260] on span "Continue" at bounding box center [362, 258] width 23 height 8
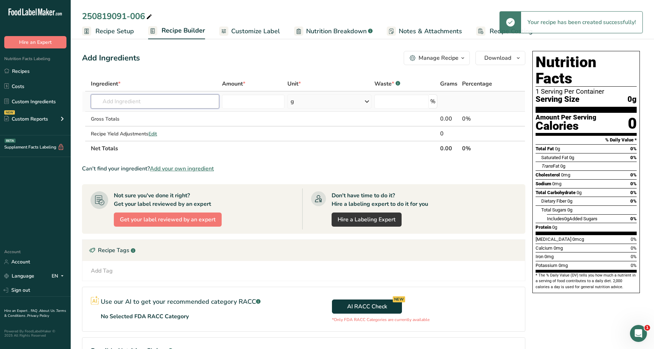
click at [154, 106] on input "text" at bounding box center [155, 101] width 128 height 14
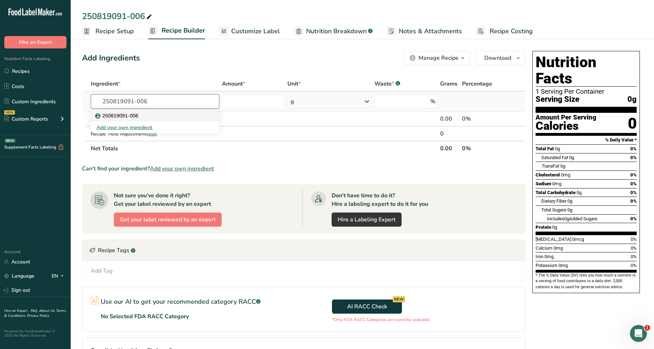
type input "250819091-006"
click at [105, 118] on p "250819091-006" at bounding box center [117, 115] width 42 height 7
type input "250819091-006"
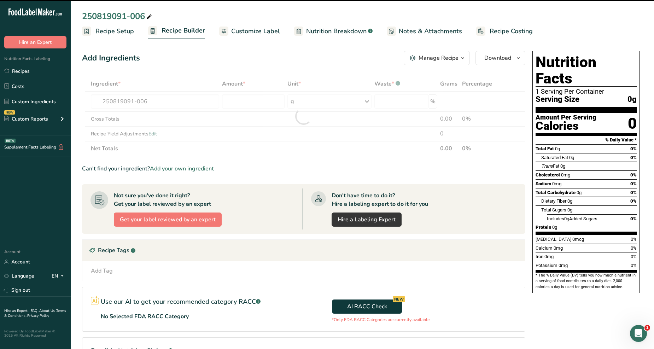
type input "0"
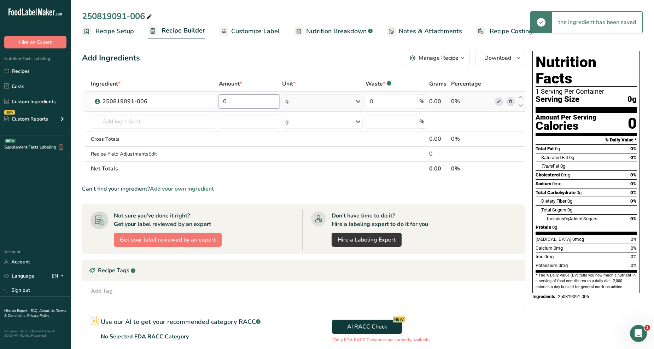
click at [240, 98] on input "0" at bounding box center [249, 101] width 61 height 14
type input "38"
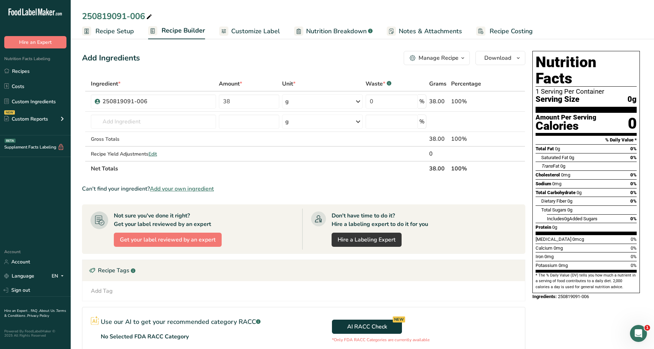
click at [328, 58] on div "Add Ingredients Manage Recipe Delete Recipe Duplicate Recipe Scale Recipe Save …" at bounding box center [303, 58] width 443 height 14
click at [266, 32] on span "Customize Label" at bounding box center [255, 31] width 49 height 10
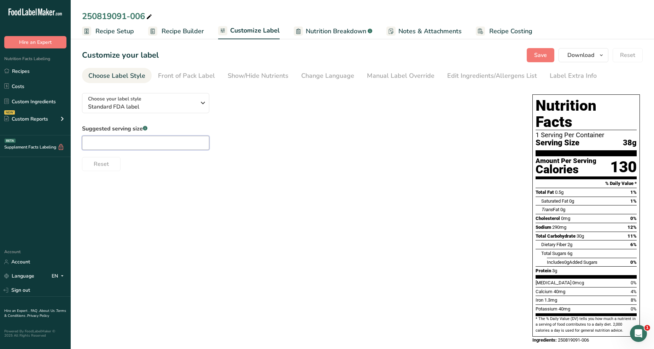
click at [146, 136] on input "text" at bounding box center [145, 143] width 127 height 14
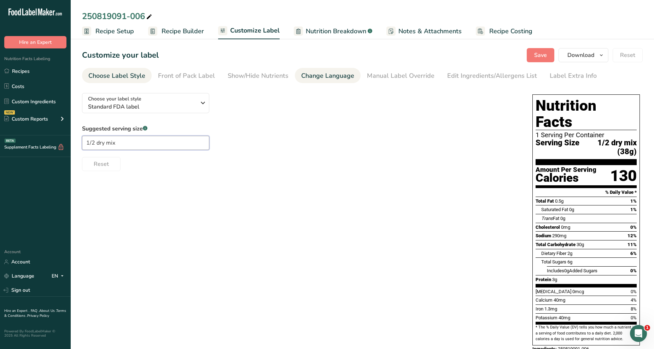
type input "1/2 dry mix"
click at [304, 78] on div "Change Language" at bounding box center [327, 76] width 53 height 10
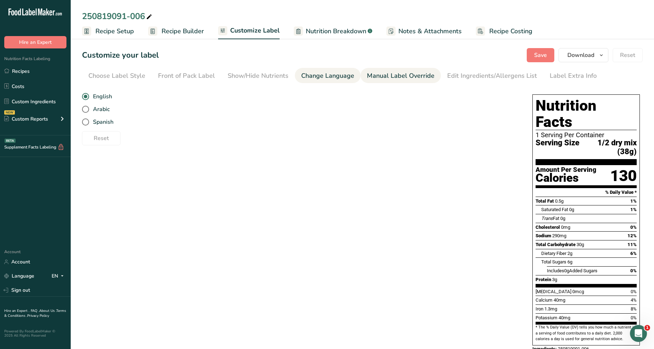
click at [367, 76] on div "Manual Label Override" at bounding box center [400, 76] width 67 height 10
type input "1/2 dry mix (38g)"
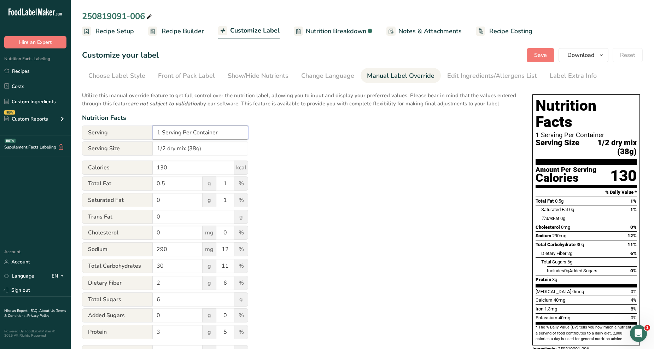
click at [160, 131] on input "1 Serving Per Container" at bounding box center [200, 132] width 95 height 14
type input "12 Serving Per Container"
click at [389, 153] on div "Utilize this manual override feature to get full control over the nutrition lab…" at bounding box center [300, 256] width 436 height 338
click at [530, 58] on button "Save" at bounding box center [540, 55] width 28 height 14
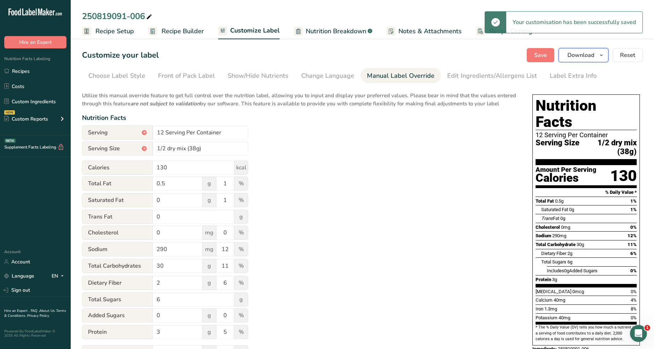
click at [601, 55] on icon "button" at bounding box center [601, 55] width 6 height 9
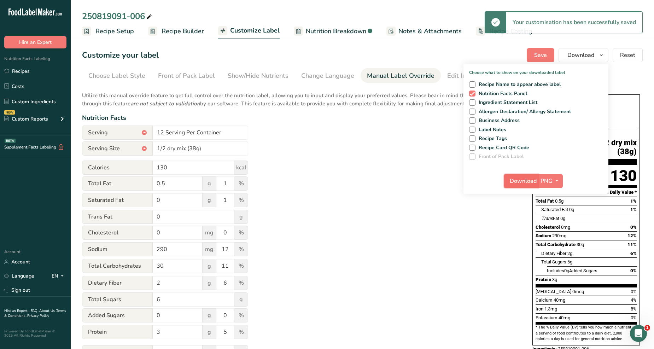
click at [526, 178] on span "Download" at bounding box center [522, 181] width 27 height 8
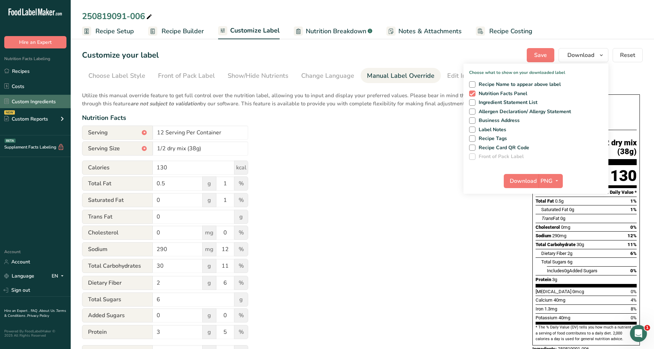
click at [29, 103] on link "Custom Ingredients" at bounding box center [35, 101] width 71 height 13
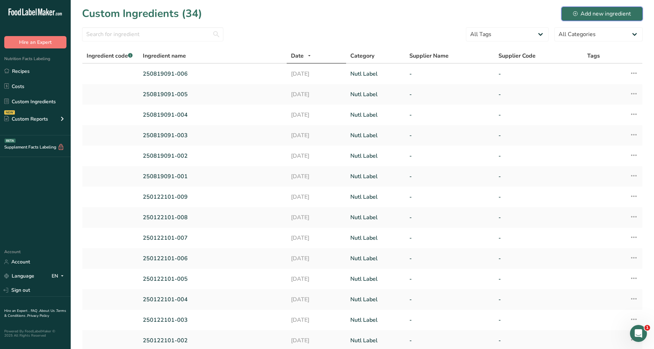
click at [603, 11] on div "Add new ingredient" at bounding box center [602, 14] width 58 height 8
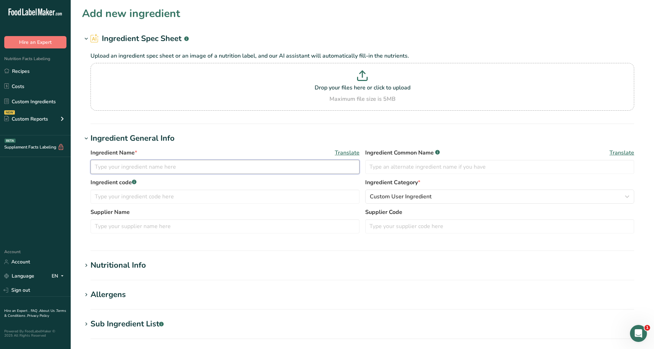
click at [202, 167] on input "text" at bounding box center [224, 167] width 269 height 14
type input "250819091-007"
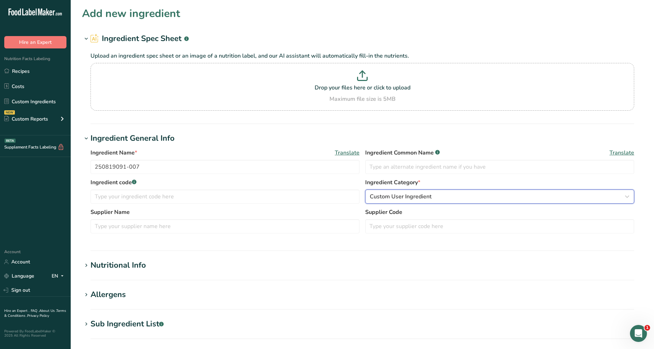
click at [406, 193] on span "Custom User Ingredient" at bounding box center [401, 196] width 62 height 8
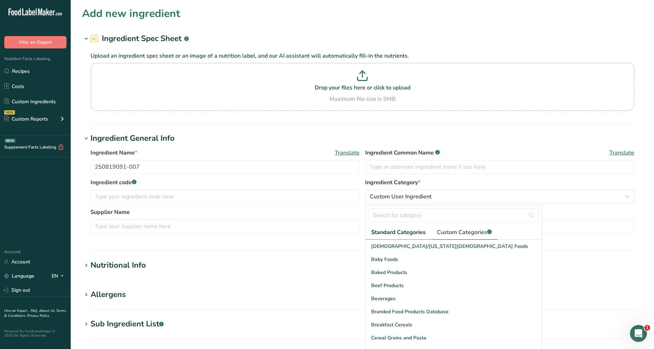
click at [446, 232] on span "Custom Categories .a-a{fill:#347362;}.b-a{fill:#fff;}" at bounding box center [464, 232] width 55 height 8
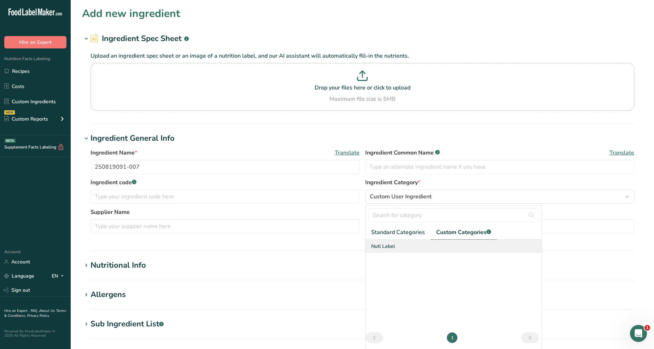
click at [394, 249] on span "Nutl Label" at bounding box center [383, 245] width 24 height 7
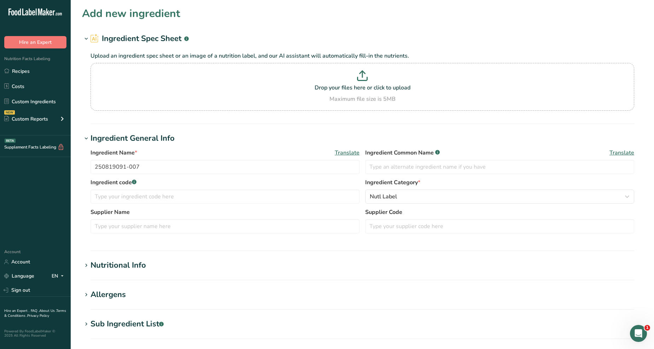
click at [124, 267] on div "Nutritional Info" at bounding box center [117, 265] width 55 height 12
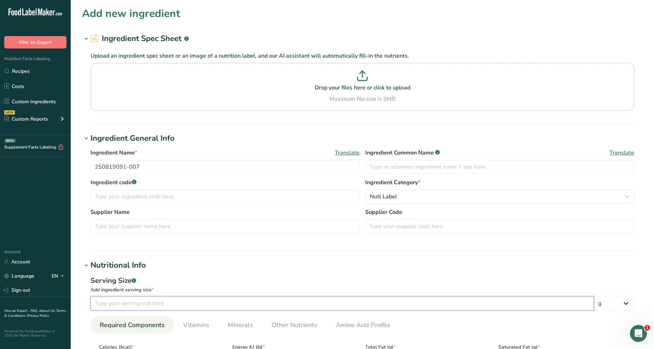
click at [152, 296] on input "number" at bounding box center [341, 303] width 503 height 14
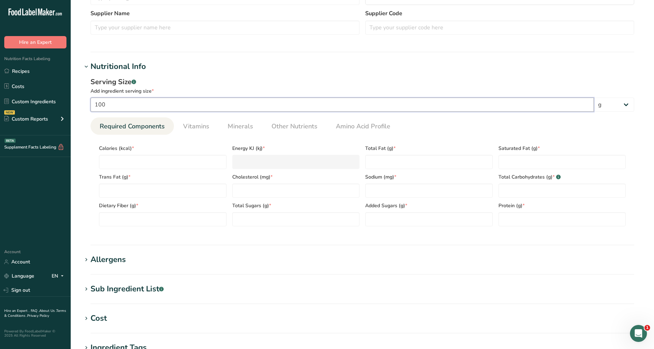
scroll to position [235, 0]
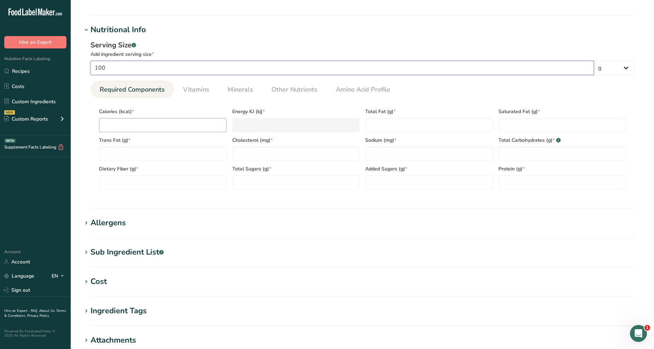
type input "100"
click at [185, 131] on input "number" at bounding box center [163, 125] width 128 height 14
type input "3"
type KJ "12.6"
type input "34"
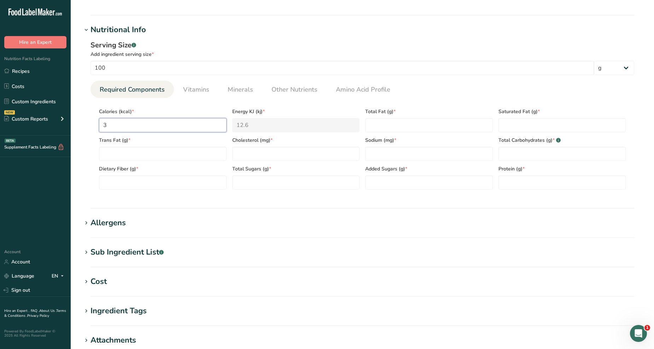
type KJ "142.3"
type input "343"
type KJ "1435.1"
type input "343.3"
type KJ "1436.4"
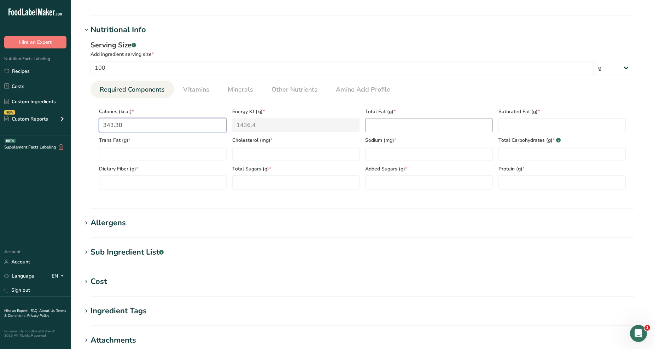
type input "343.30"
click at [386, 125] on Fat "number" at bounding box center [429, 125] width 128 height 14
type Fat "1.105"
click at [544, 121] on Fat "number" at bounding box center [562, 125] width 128 height 14
type Fat "0.305"
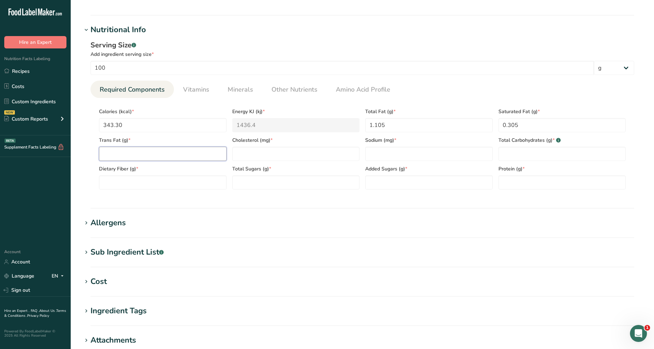
click at [165, 149] on Fat "number" at bounding box center [163, 154] width 128 height 14
type Fat "0"
click at [240, 158] on input "number" at bounding box center [296, 154] width 128 height 14
type input "0"
click at [390, 155] on input "number" at bounding box center [429, 154] width 128 height 14
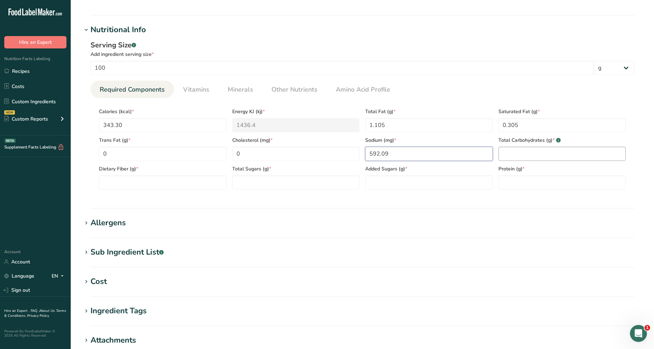
type input "592.09"
click at [555, 157] on Carbohydrates "number" at bounding box center [562, 154] width 128 height 14
type Carbohydrates "78.99"
click at [155, 187] on Fiber "number" at bounding box center [163, 182] width 128 height 14
type Fiber "3.10"
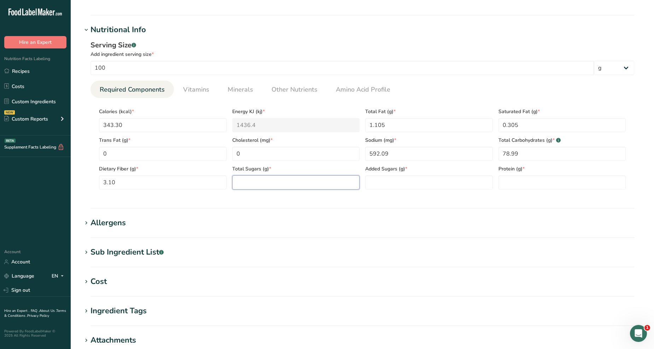
click at [244, 183] on Sugars "number" at bounding box center [296, 182] width 128 height 14
type Sugars "13.31"
click at [398, 191] on section "Calories (kcal) * 343.30 Energy KJ (kj) * 1436.4 Total Fat (g) * 1.105 Saturate…" at bounding box center [361, 146] width 543 height 97
click at [397, 178] on Sugars "number" at bounding box center [429, 182] width 128 height 14
type Sugars "0"
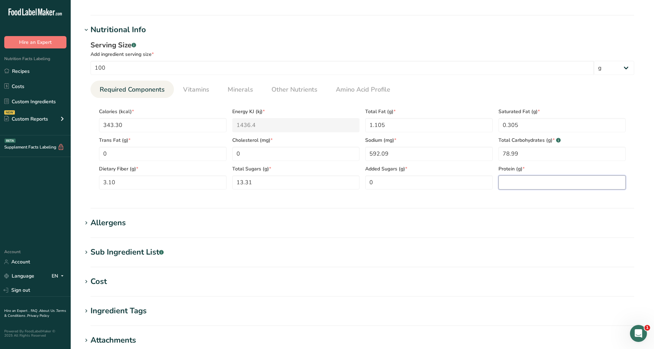
click at [524, 185] on input "number" at bounding box center [562, 182] width 128 height 14
type input "6.8"
click at [195, 89] on span "Vitamins" at bounding box center [196, 90] width 26 height 10
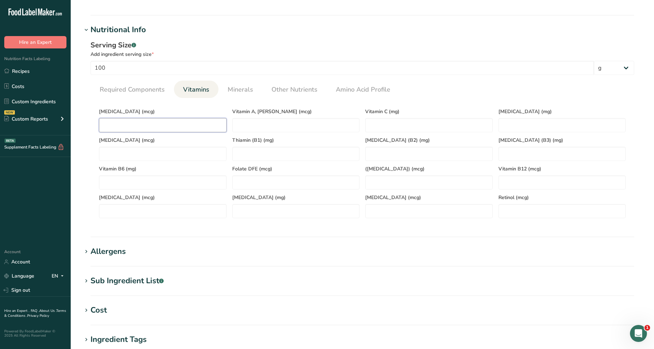
click at [154, 129] on D "number" at bounding box center [163, 125] width 128 height 14
type D "0"
click at [233, 84] on link "Minerals" at bounding box center [240, 90] width 31 height 18
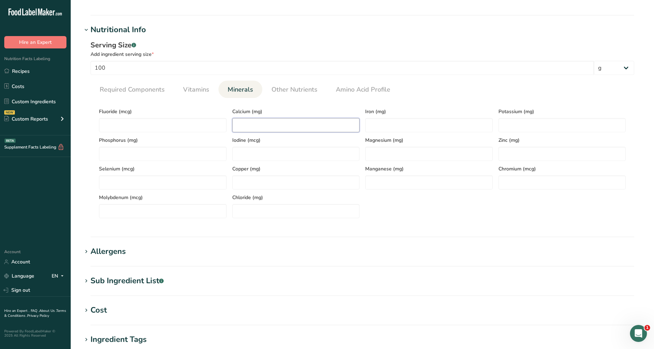
click at [246, 123] on input "number" at bounding box center [296, 125] width 128 height 14
type input "86.70"
click at [391, 119] on input "number" at bounding box center [429, 125] width 128 height 14
type input "3.42"
click at [560, 119] on input "number" at bounding box center [562, 125] width 128 height 14
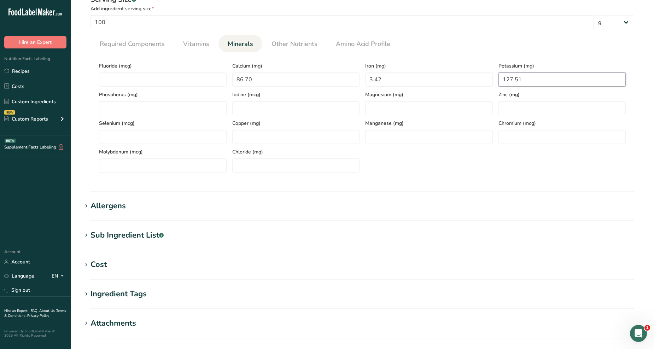
scroll to position [384, 0]
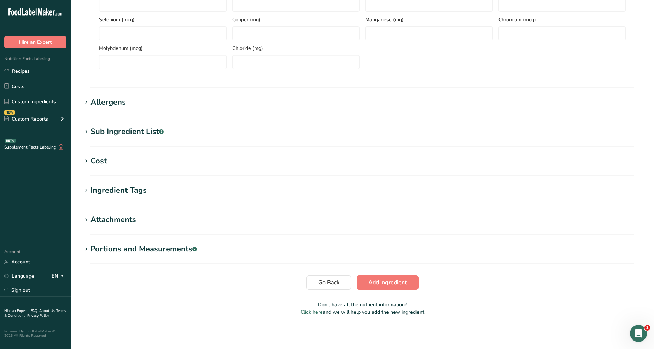
type input "127.51"
click at [386, 279] on span "Add ingredient" at bounding box center [387, 282] width 39 height 8
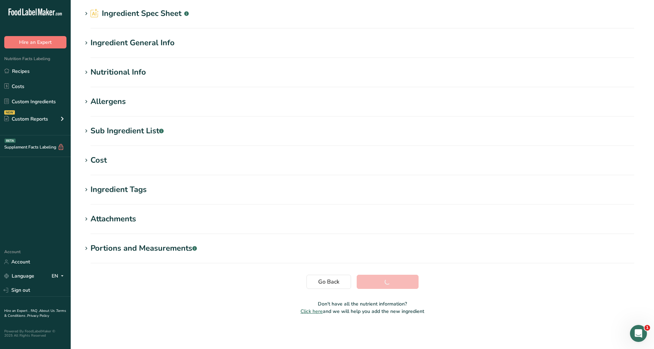
scroll to position [25, 0]
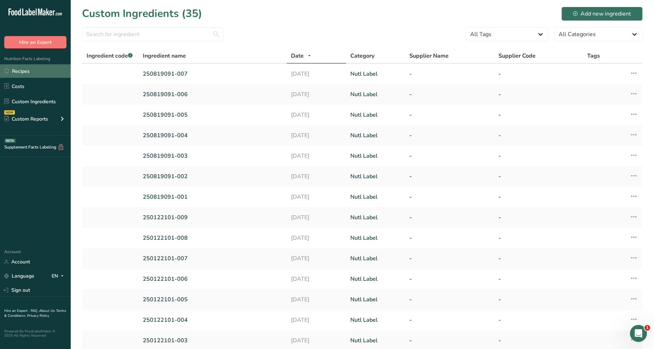
click at [48, 67] on link "Recipes" at bounding box center [35, 70] width 71 height 13
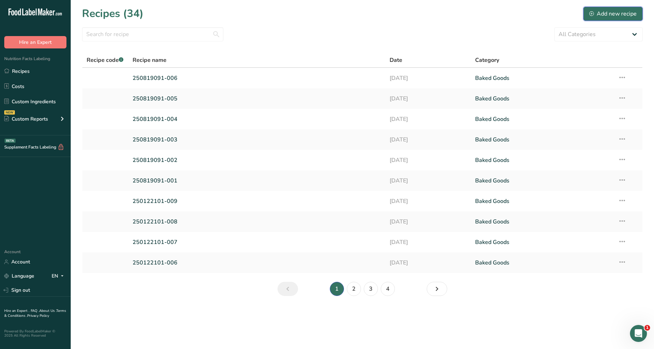
click at [615, 15] on div "Add new recipe" at bounding box center [612, 14] width 47 height 8
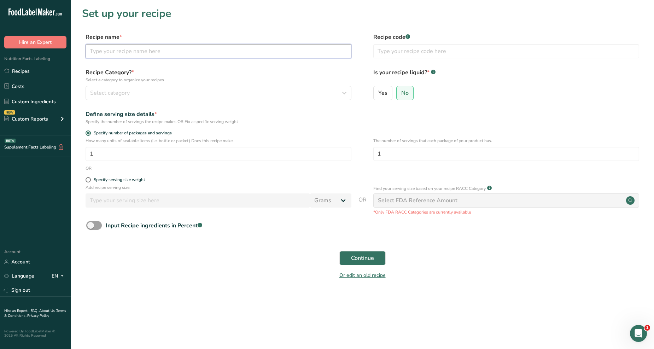
click at [152, 50] on input "text" at bounding box center [218, 51] width 266 height 14
type input "250819091-007"
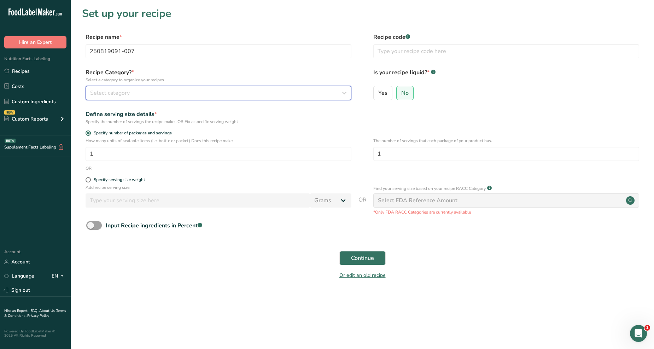
click at [253, 96] on div "Select category" at bounding box center [216, 93] width 252 height 8
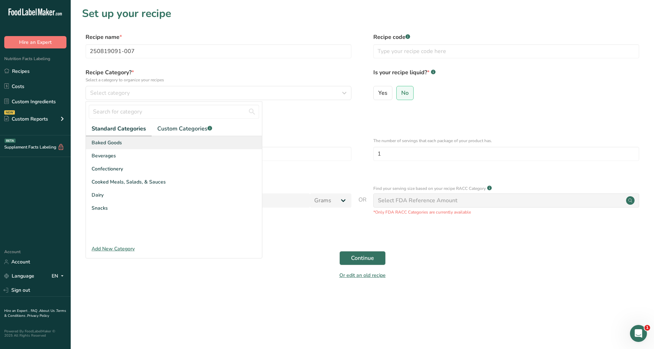
click at [157, 146] on div "Baked Goods" at bounding box center [174, 142] width 176 height 13
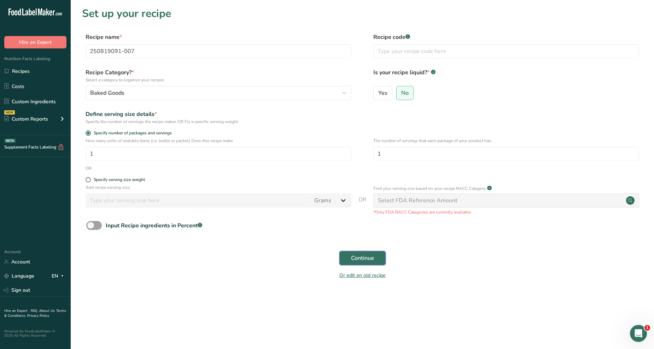
click at [373, 261] on button "Continue" at bounding box center [362, 258] width 46 height 14
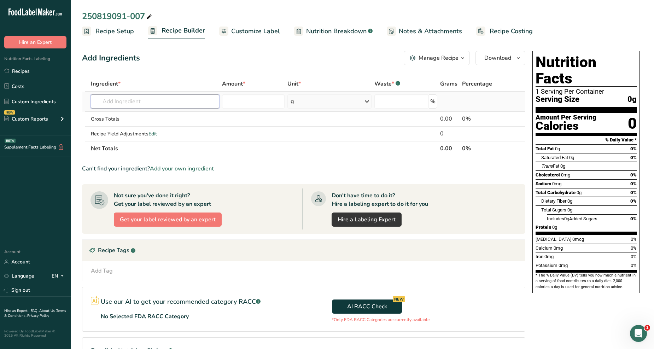
click at [163, 96] on input "text" at bounding box center [155, 101] width 128 height 14
type input "250819091-007"
click at [129, 117] on p "250819091-007" at bounding box center [117, 115] width 42 height 7
type input "250819091-007"
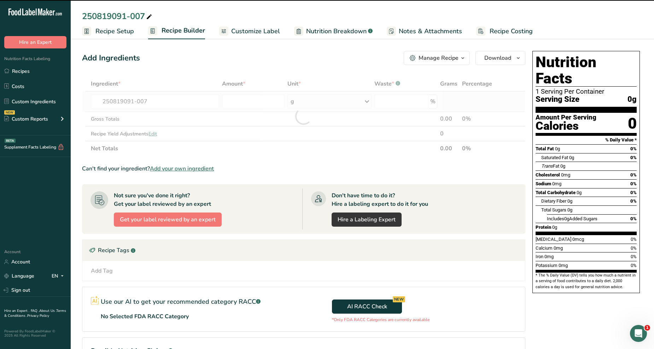
type input "0"
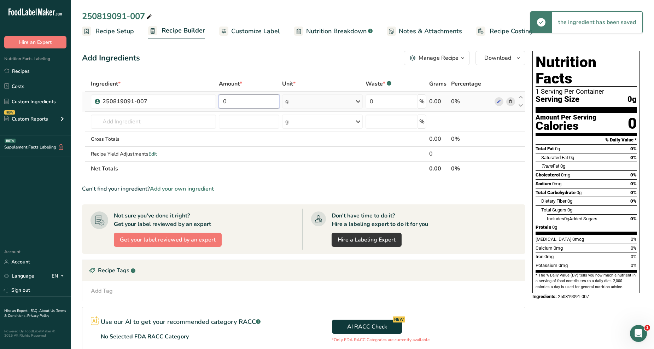
click at [271, 100] on input "0" at bounding box center [249, 101] width 61 height 14
type input "38"
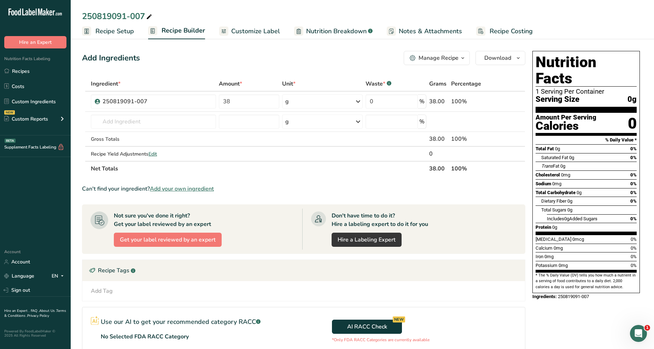
click at [293, 59] on div "Add Ingredients Manage Recipe Delete Recipe Duplicate Recipe Scale Recipe Save …" at bounding box center [303, 58] width 443 height 14
click at [341, 36] on link "Nutrition Breakdown .a-a{fill:#347362;}.b-a{fill:#fff;}" at bounding box center [333, 31] width 78 height 16
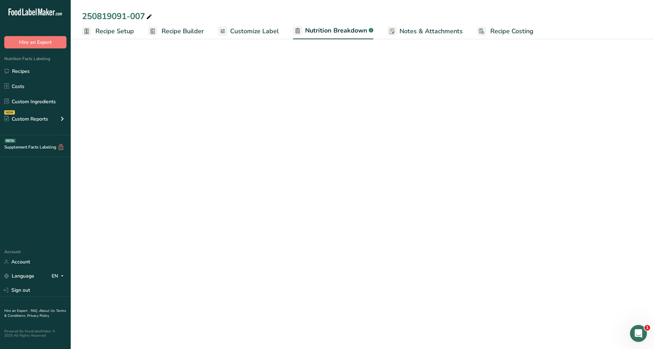
select select "Calories"
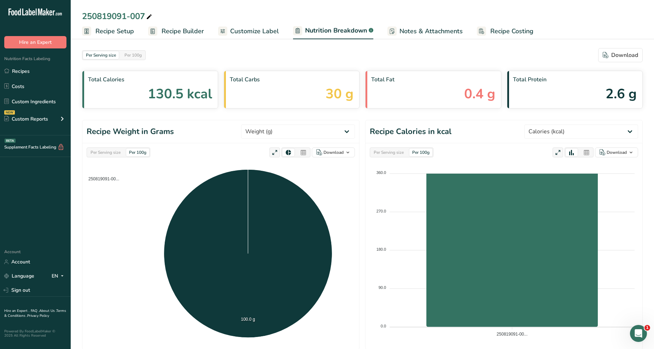
click at [267, 36] on link "Customize Label" at bounding box center [248, 31] width 61 height 16
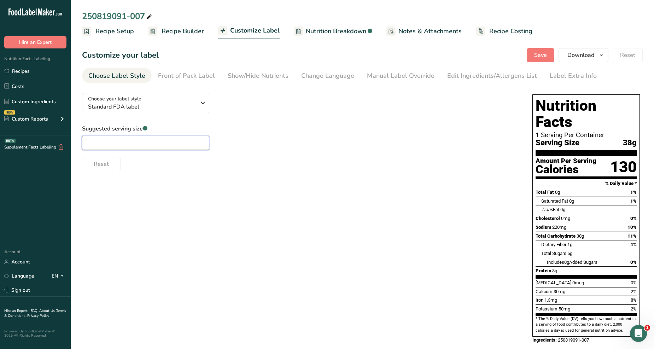
click at [163, 145] on input "text" at bounding box center [145, 143] width 127 height 14
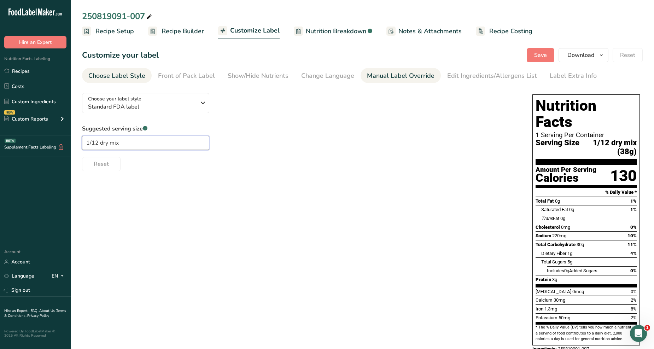
type input "1/12 dry mix"
click at [395, 74] on div "Manual Label Override" at bounding box center [400, 76] width 67 height 10
type input "1/12 dry mix (38g)"
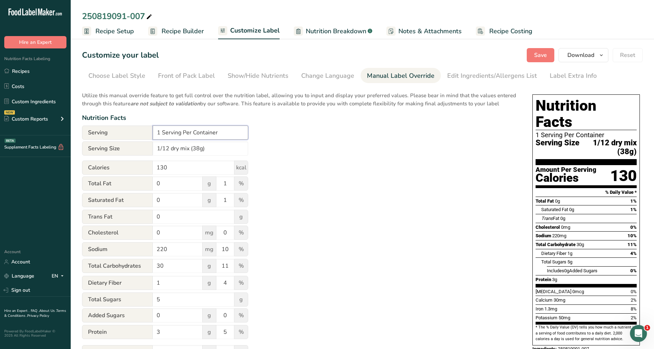
click at [160, 134] on input "1 Serving Per Container" at bounding box center [200, 132] width 95 height 14
type input "12 Serving Per Container"
click at [366, 120] on div "Nutrition Facts" at bounding box center [300, 118] width 436 height 10
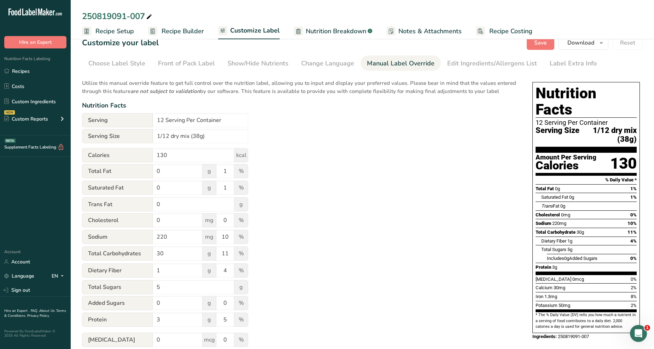
scroll to position [9, 0]
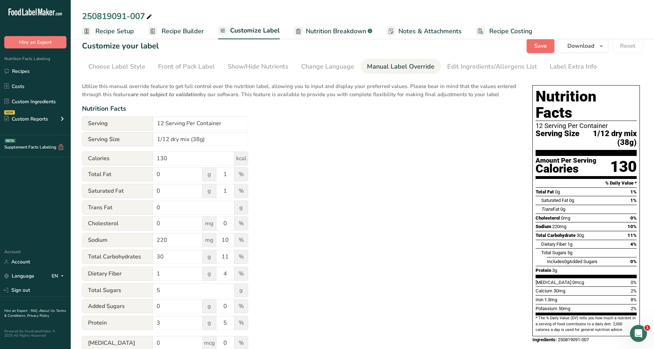
click at [553, 44] on button "Save" at bounding box center [540, 46] width 28 height 14
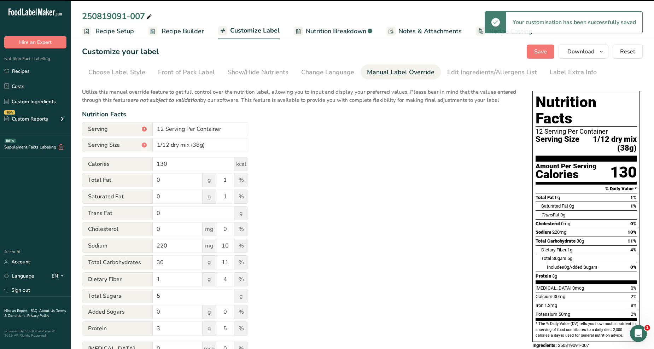
scroll to position [0, 0]
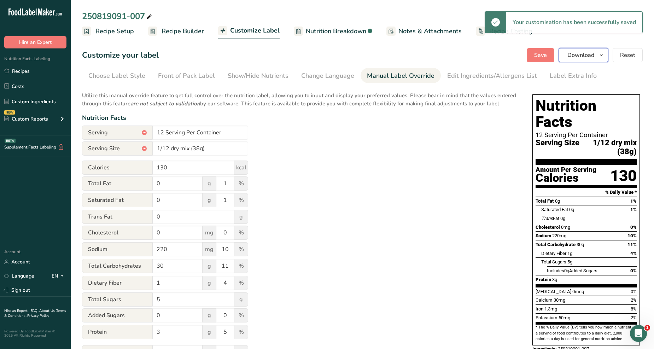
click at [600, 58] on icon "button" at bounding box center [601, 55] width 6 height 9
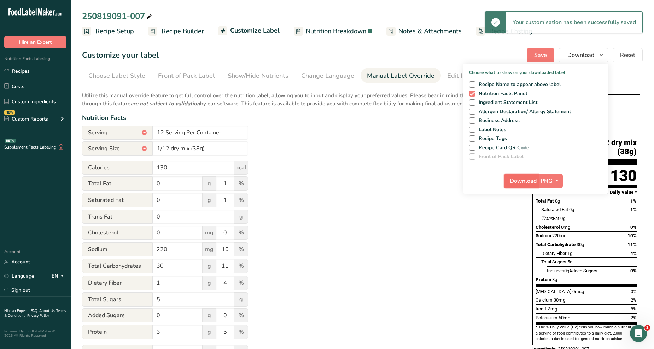
click at [532, 180] on span "Download" at bounding box center [522, 181] width 27 height 8
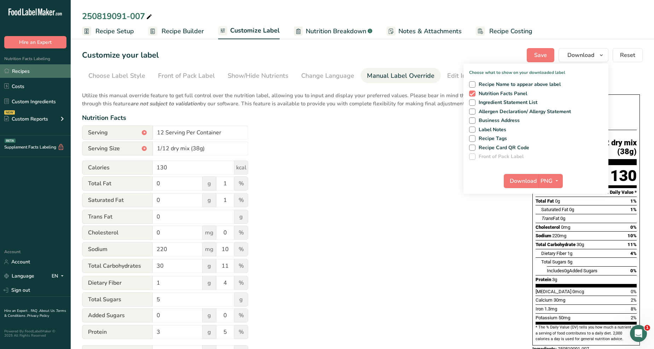
click at [37, 75] on link "Recipes" at bounding box center [35, 70] width 71 height 13
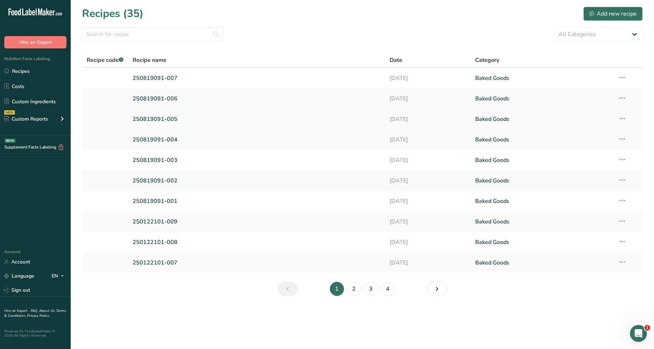
click at [165, 123] on link "250819091-005" at bounding box center [256, 119] width 248 height 15
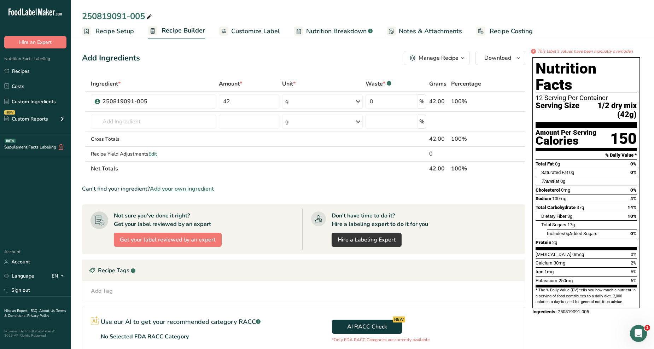
click at [251, 26] on link "Customize Label" at bounding box center [249, 31] width 61 height 16
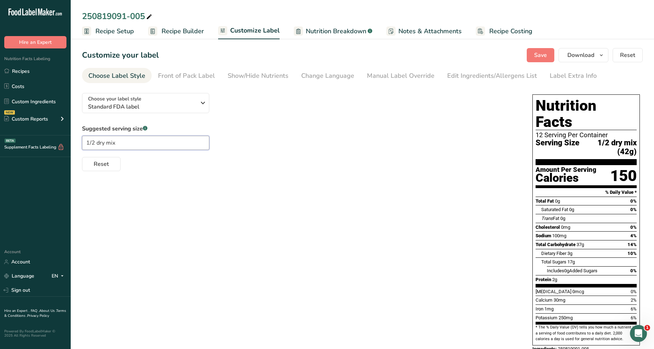
click at [93, 143] on input "1/2 dry mix" at bounding box center [145, 143] width 127 height 14
type input "1/12 dry mix"
click at [394, 160] on div "Reset" at bounding box center [300, 162] width 436 height 17
click at [539, 58] on span "Save" at bounding box center [540, 55] width 13 height 8
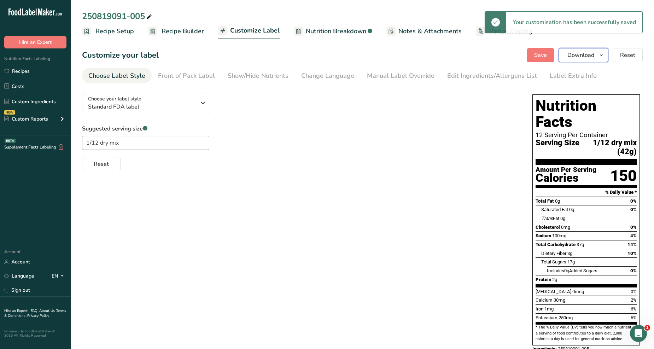
click at [602, 57] on icon "button" at bounding box center [601, 55] width 6 height 9
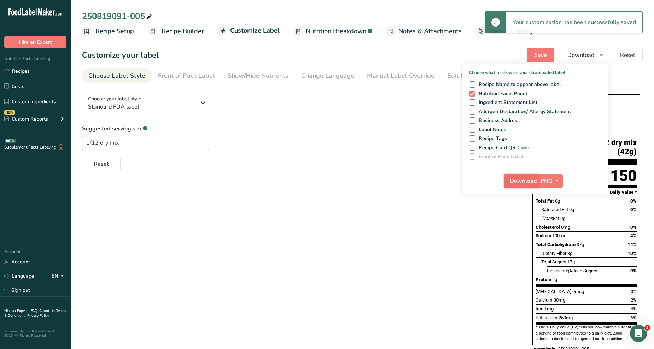
click at [528, 181] on span "Download" at bounding box center [522, 181] width 27 height 8
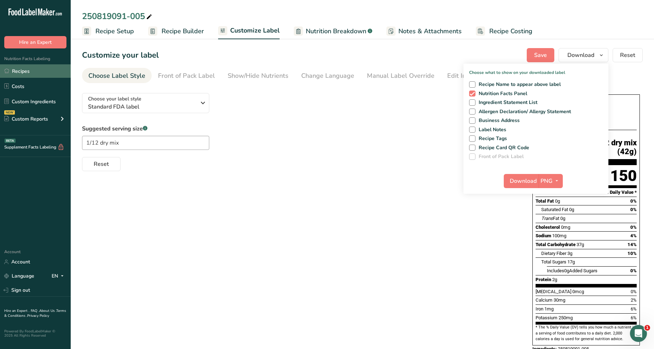
click at [33, 69] on link "Recipes" at bounding box center [35, 70] width 71 height 13
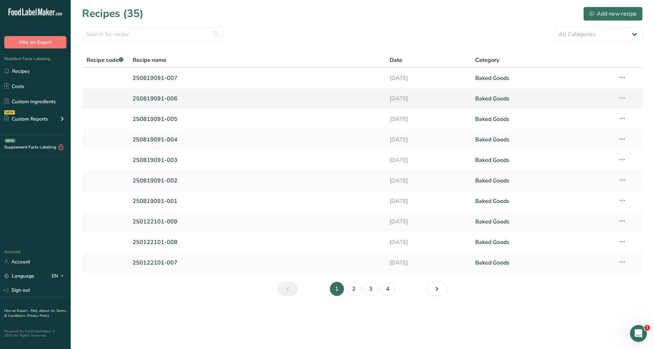
click at [172, 99] on link "250819091-006" at bounding box center [256, 98] width 248 height 15
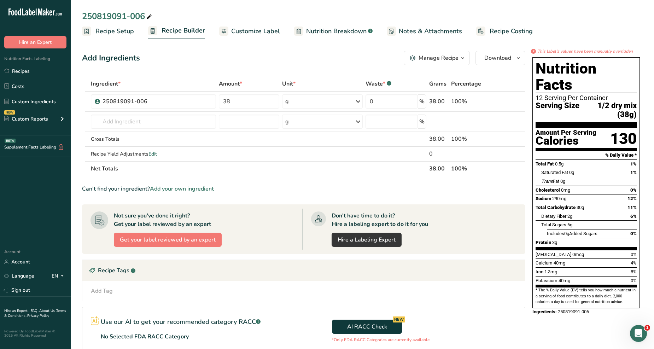
click at [263, 33] on span "Customize Label" at bounding box center [255, 31] width 49 height 10
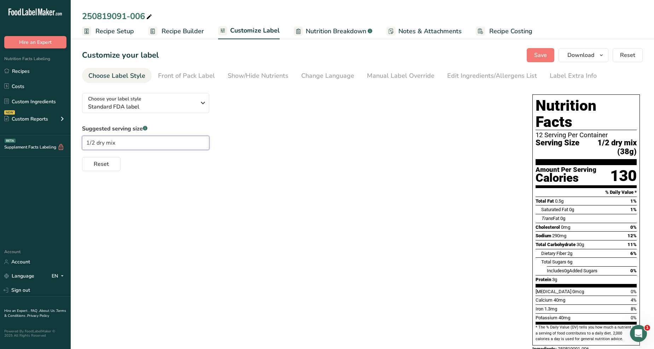
drag, startPoint x: 92, startPoint y: 142, endPoint x: 121, endPoint y: 146, distance: 28.8
click at [92, 143] on input "1/2 dry mix" at bounding box center [145, 143] width 127 height 14
type input "1/12 dry mix"
click at [531, 54] on button "Save" at bounding box center [540, 55] width 28 height 14
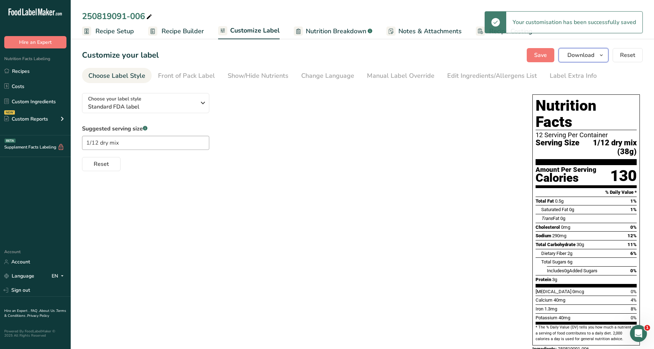
click at [596, 58] on button "Download" at bounding box center [583, 55] width 50 height 14
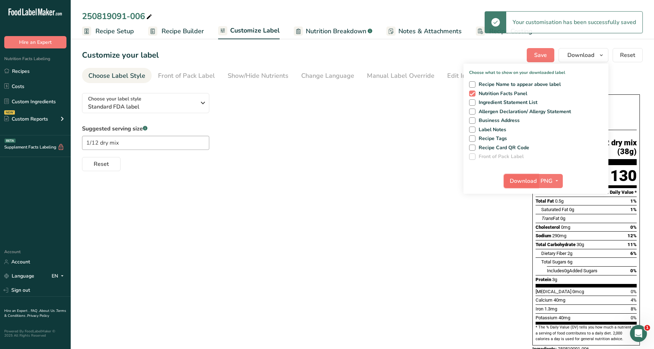
click at [529, 185] on button "Download" at bounding box center [520, 181] width 35 height 14
